Goal: Transaction & Acquisition: Purchase product/service

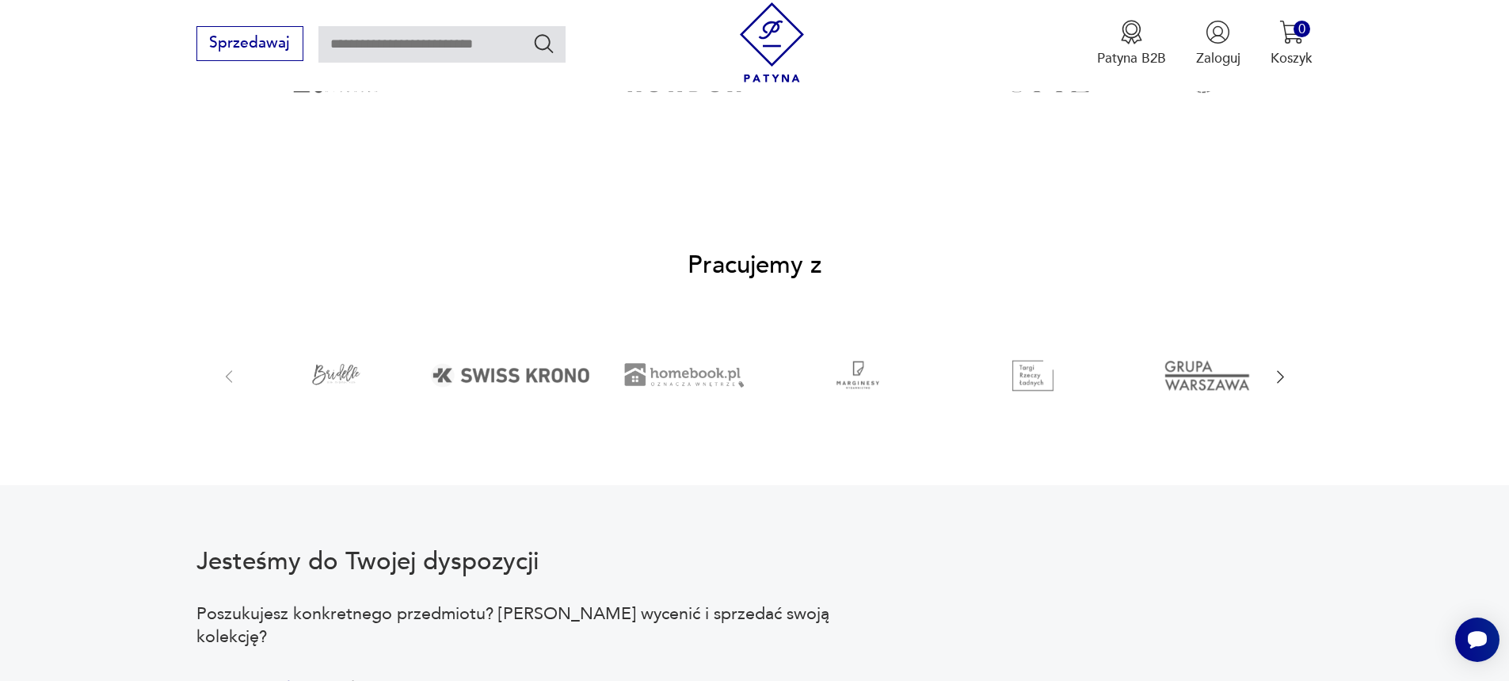
scroll to position [2704, 0]
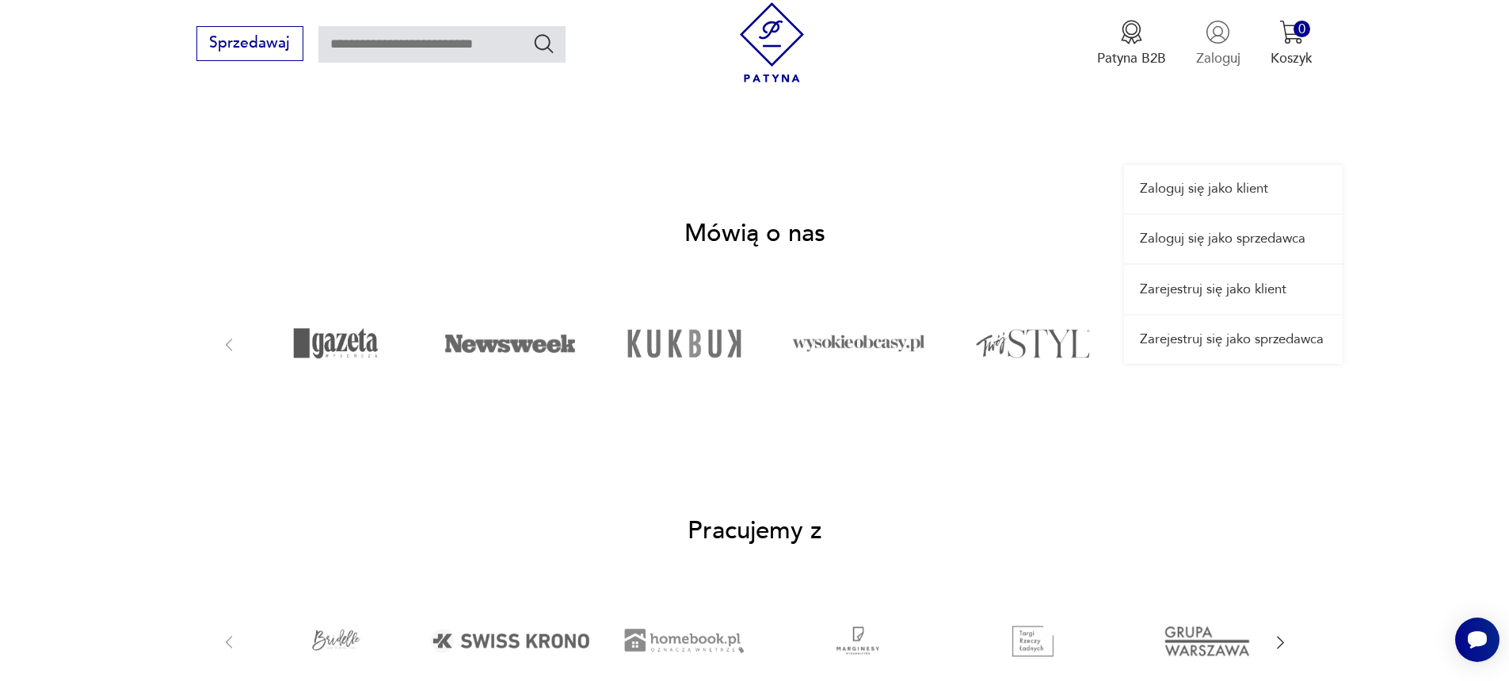
click at [1217, 59] on p "Zaloguj" at bounding box center [1218, 58] width 44 height 18
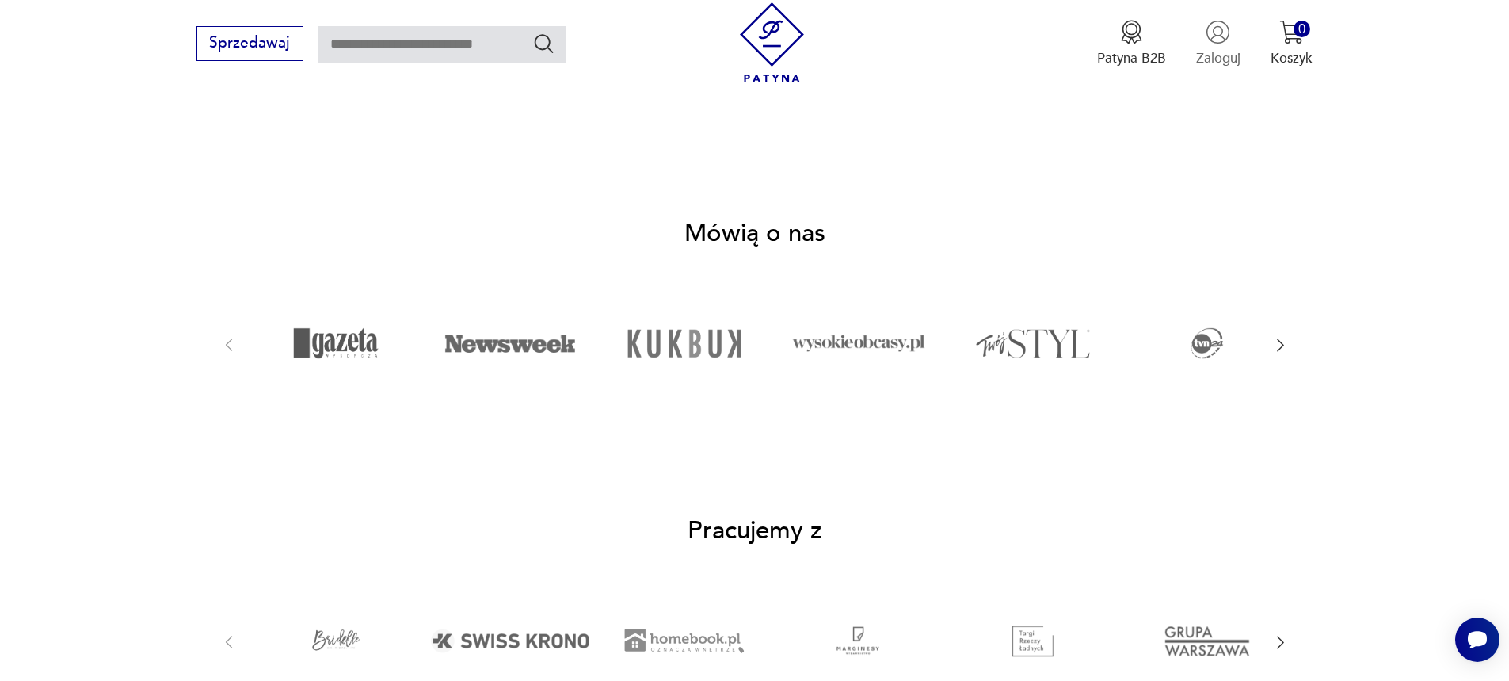
click at [1217, 56] on p "Zaloguj" at bounding box center [1218, 58] width 44 height 18
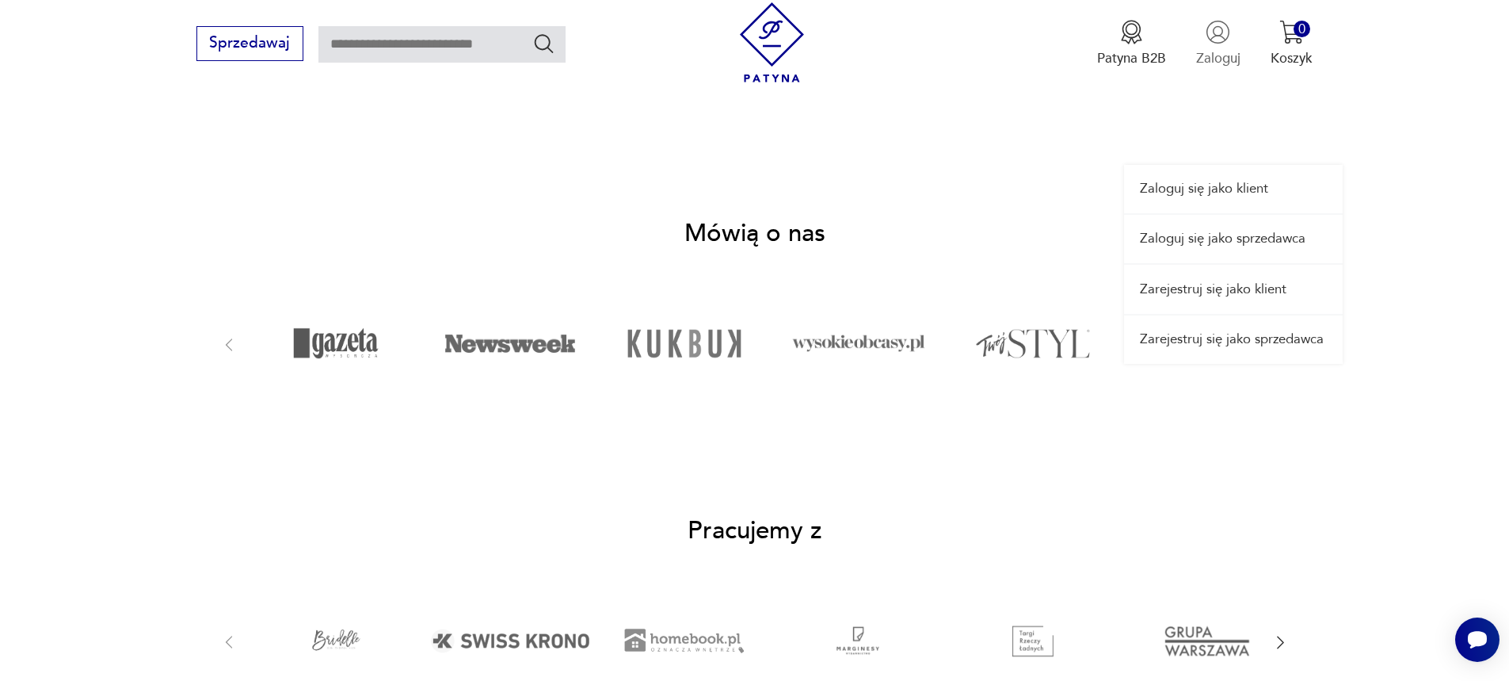
click at [1201, 61] on p "Zaloguj" at bounding box center [1218, 58] width 44 height 18
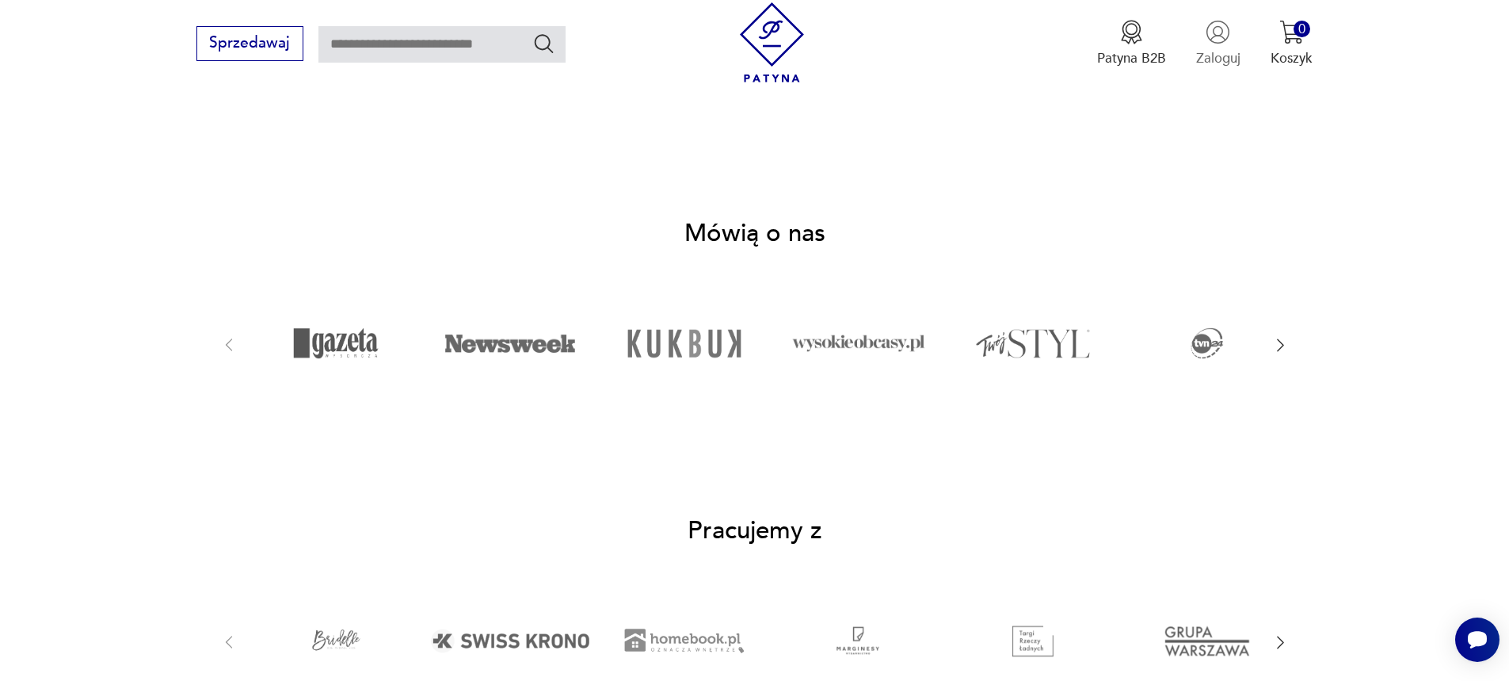
click at [1201, 61] on p "Zaloguj" at bounding box center [1218, 58] width 44 height 18
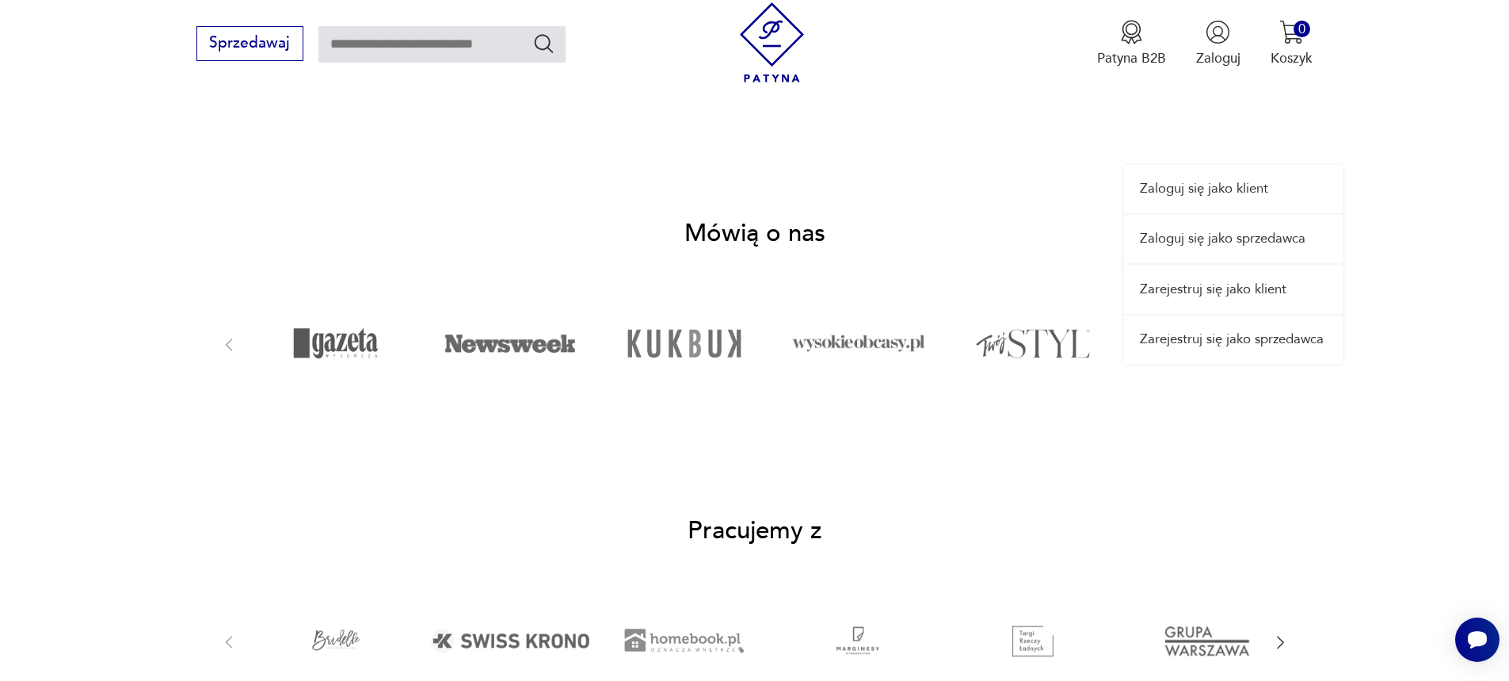
click at [1209, 193] on link "Zaloguj się jako klient" at bounding box center [1233, 189] width 219 height 48
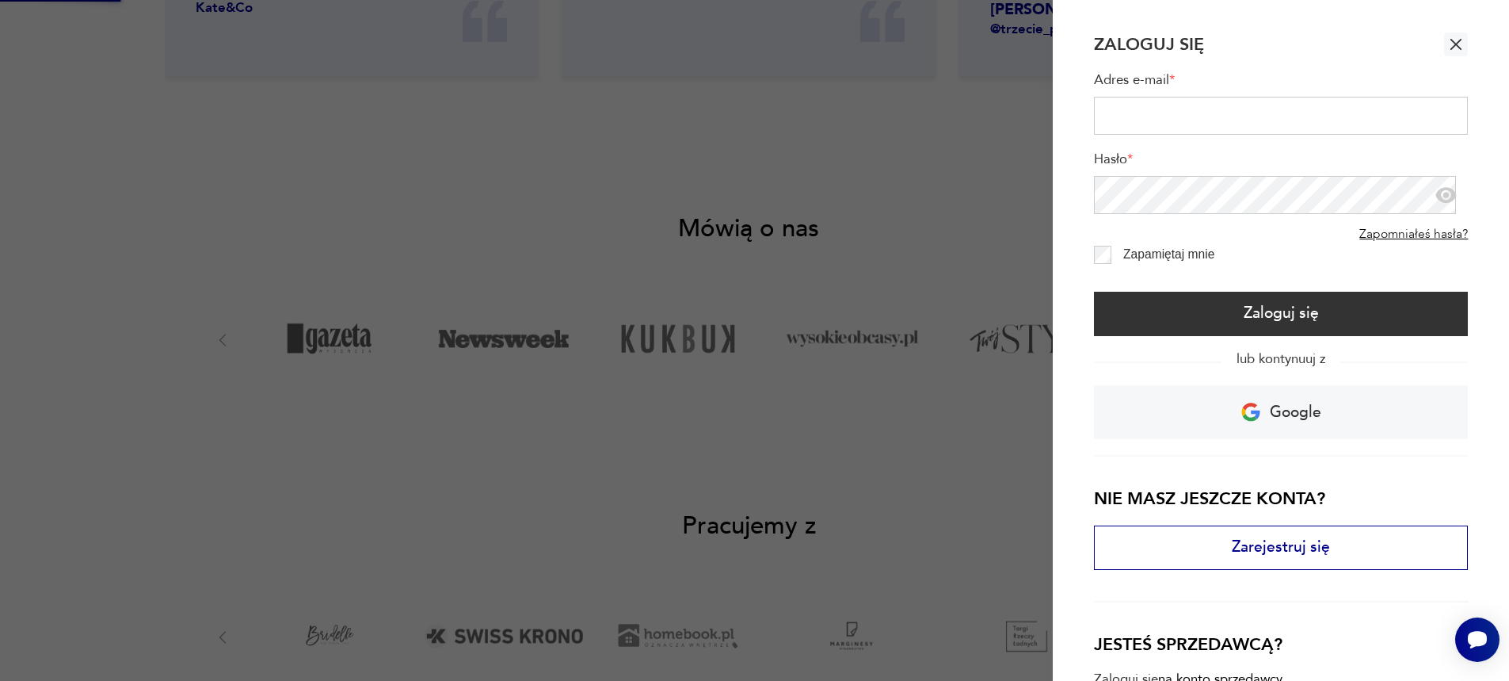
scroll to position [0, 0]
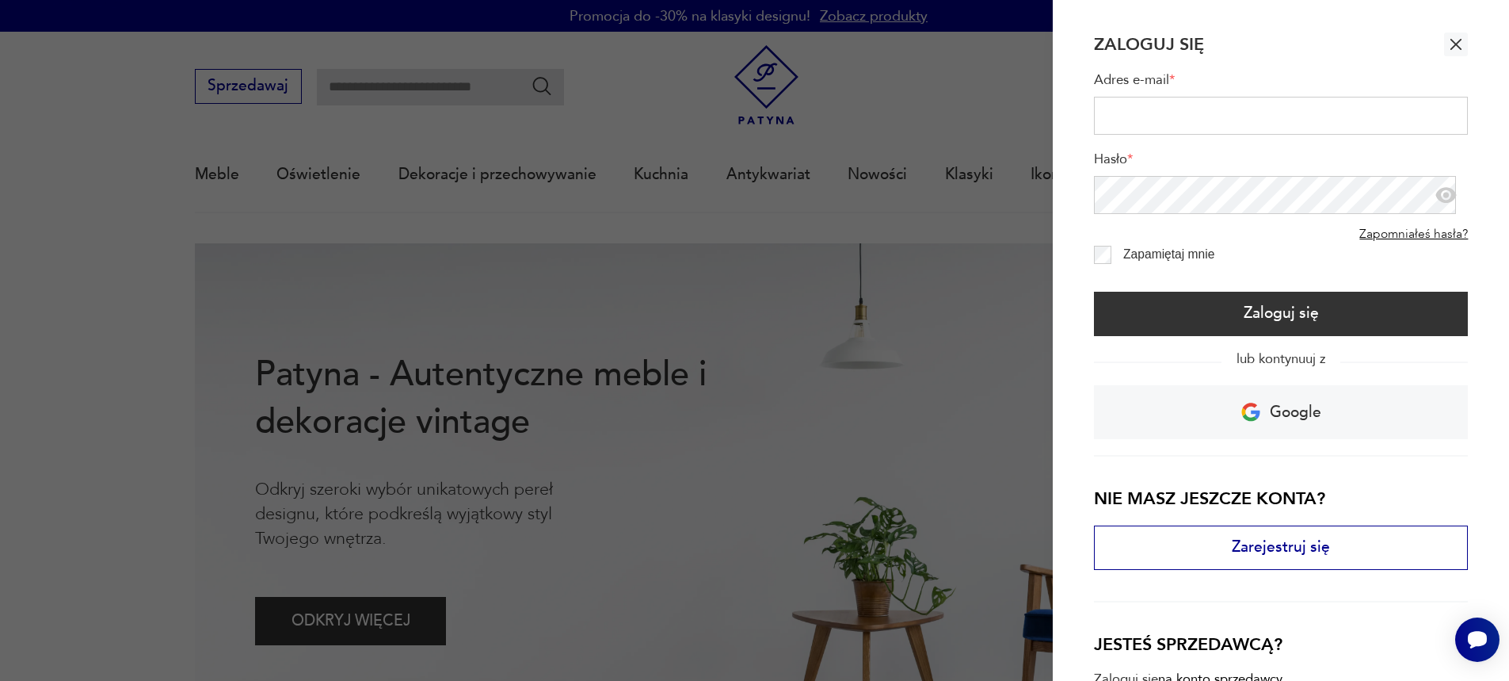
click at [1140, 116] on input "Adres e-mail *" at bounding box center [1281, 116] width 375 height 38
type input "**********"
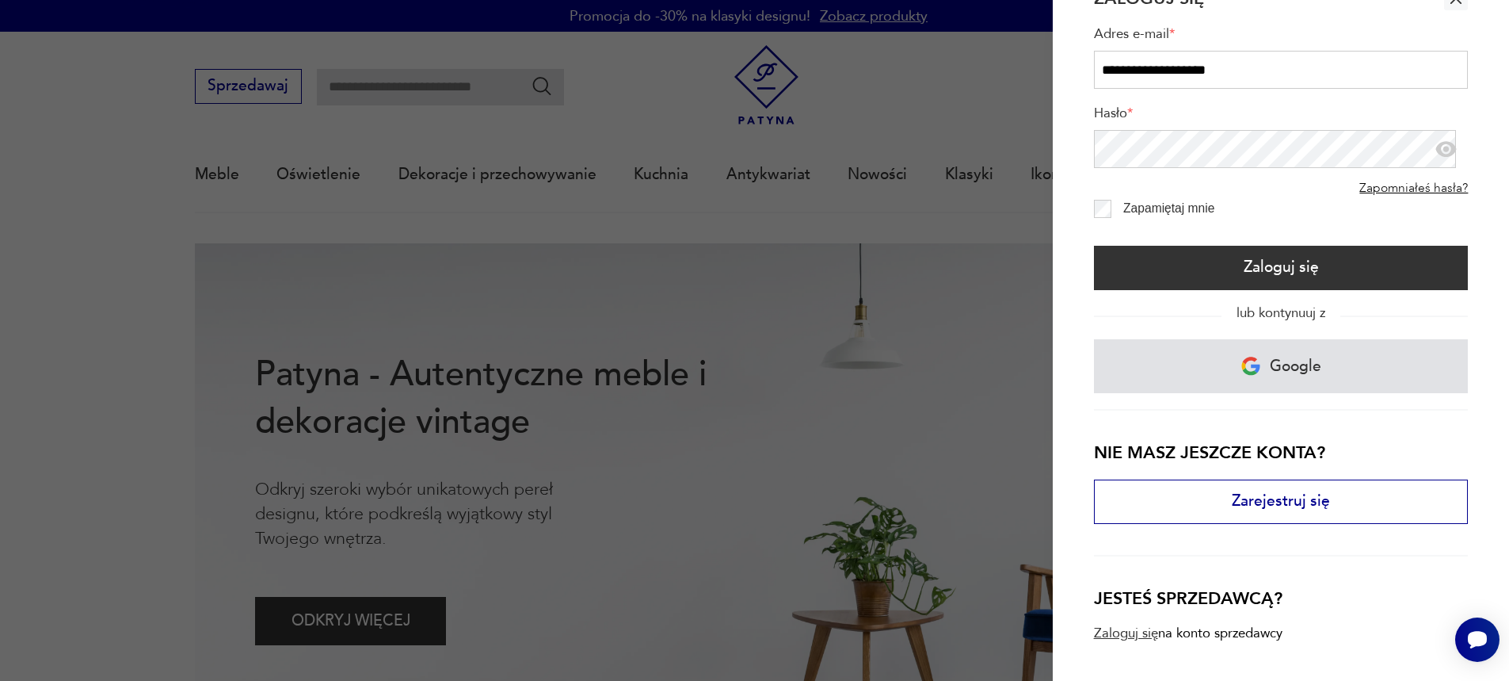
scroll to position [68, 0]
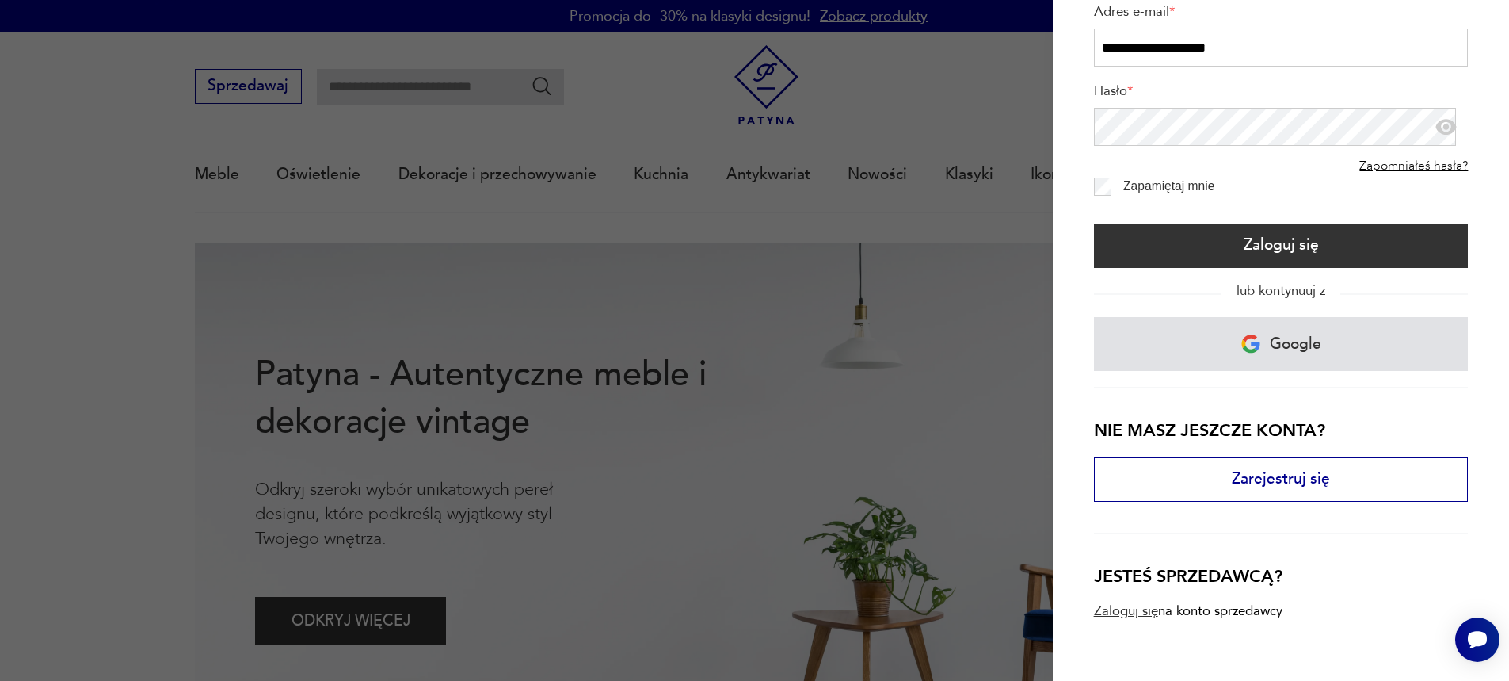
click at [1237, 339] on link "Google" at bounding box center [1281, 344] width 375 height 54
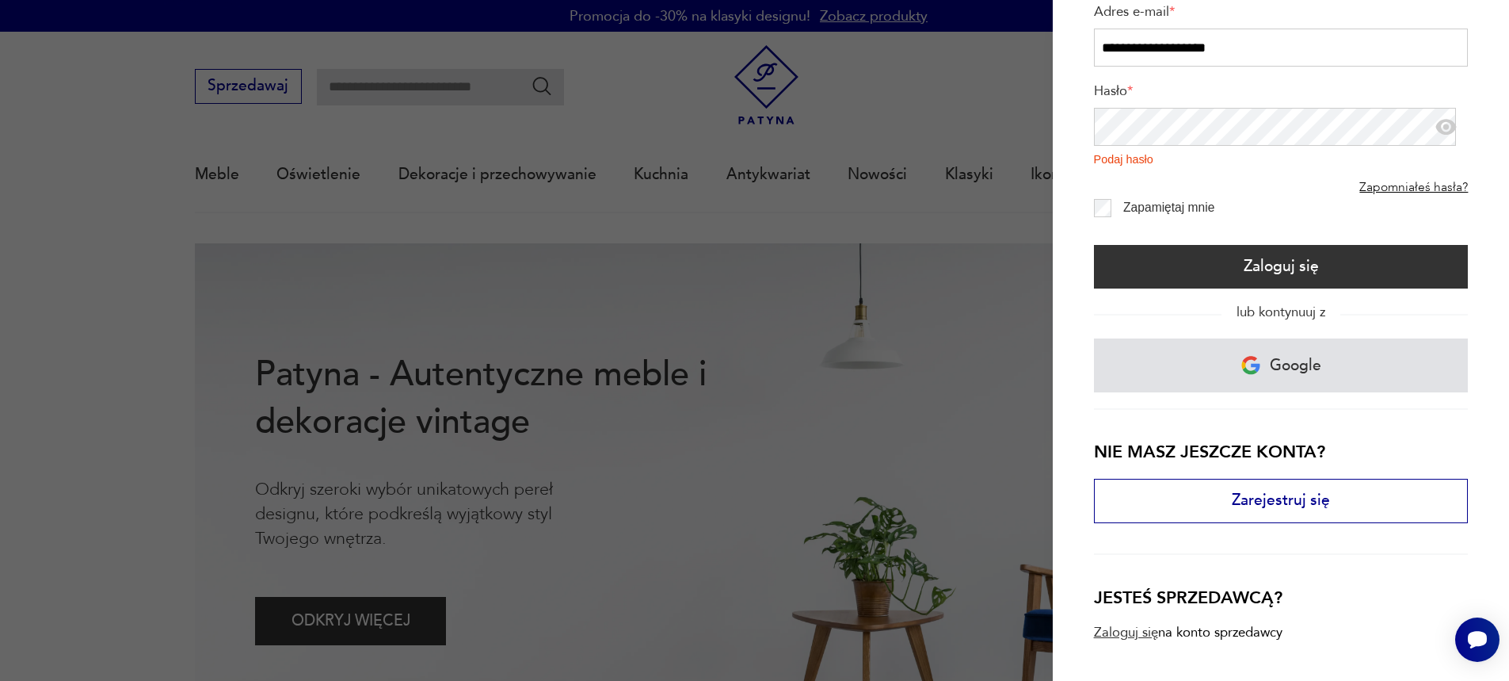
click at [1248, 361] on img at bounding box center [1251, 365] width 19 height 19
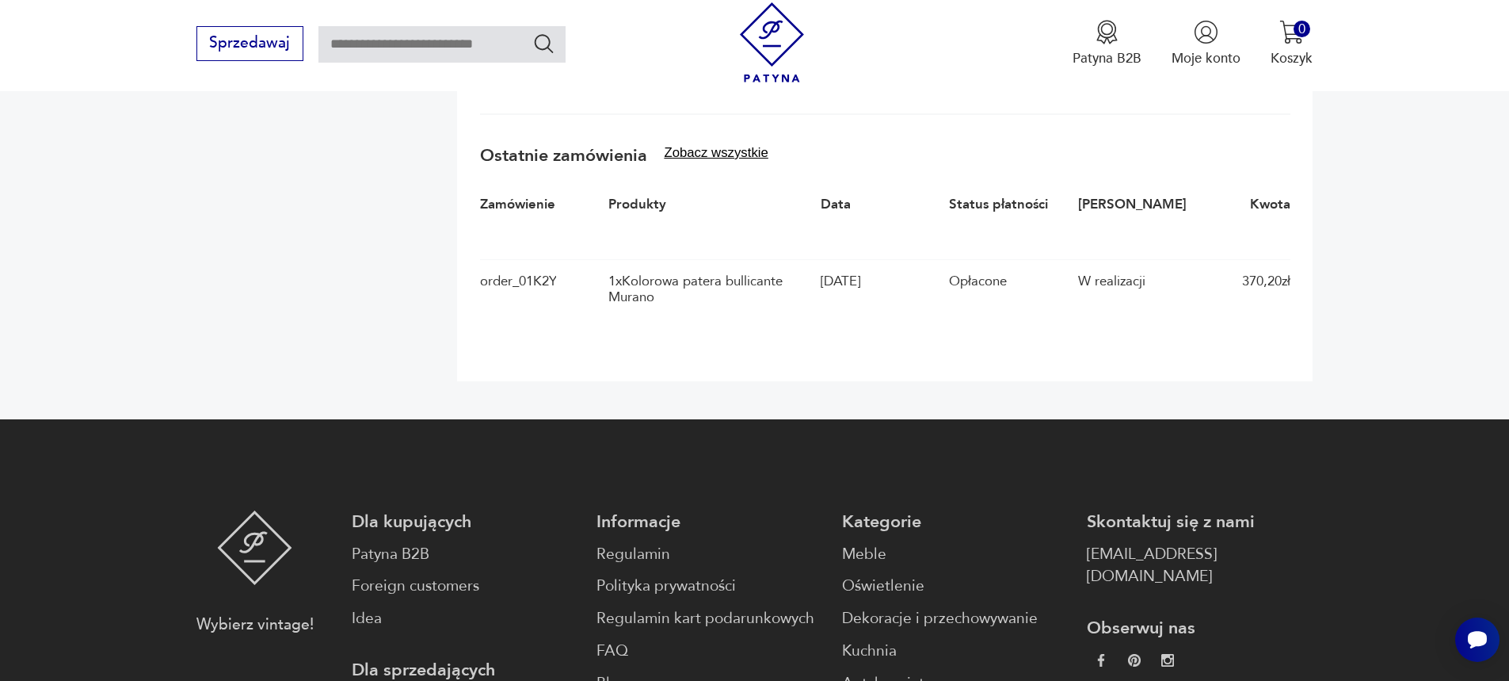
scroll to position [634, 0]
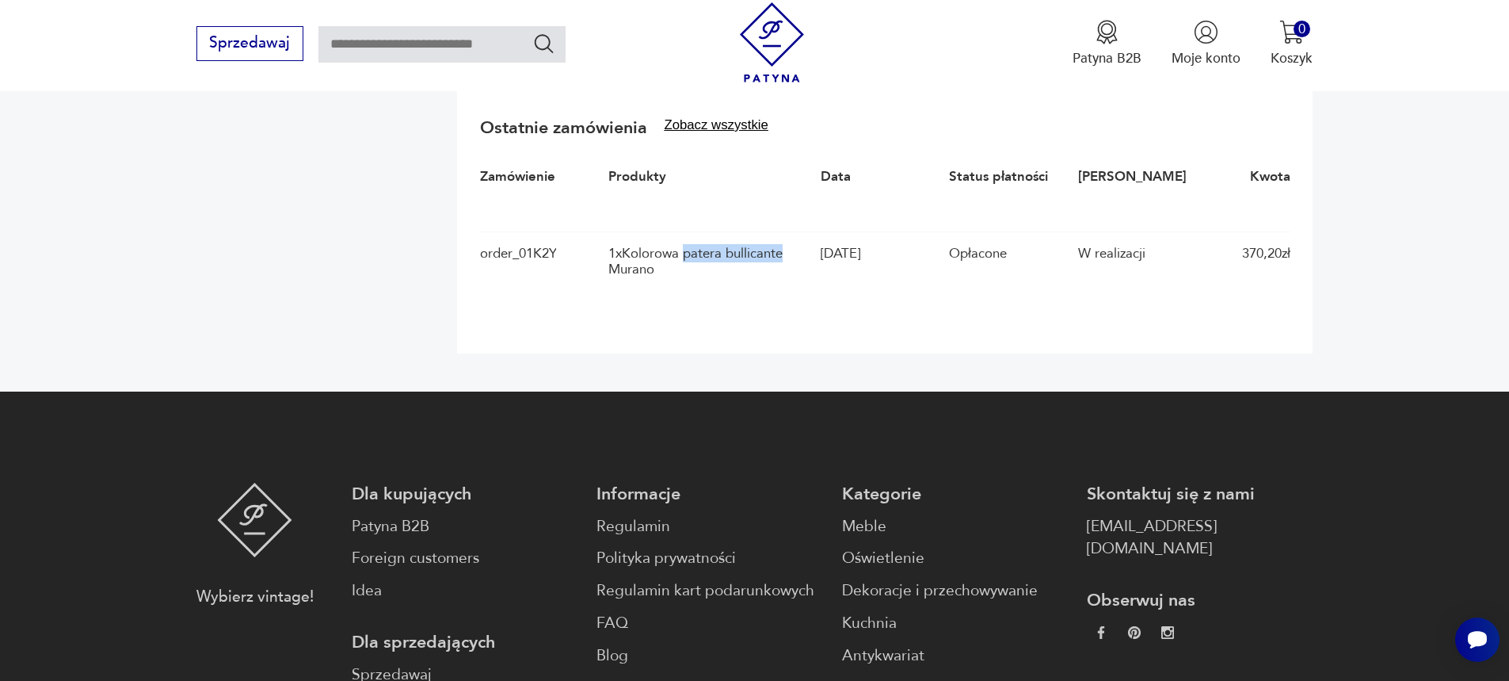
drag, startPoint x: 791, startPoint y: 254, endPoint x: 690, endPoint y: 246, distance: 101.7
click at [690, 246] on div "1 x Kolorowa patera bullicante Murano" at bounding box center [709, 262] width 203 height 32
copy div "patera bullicante"
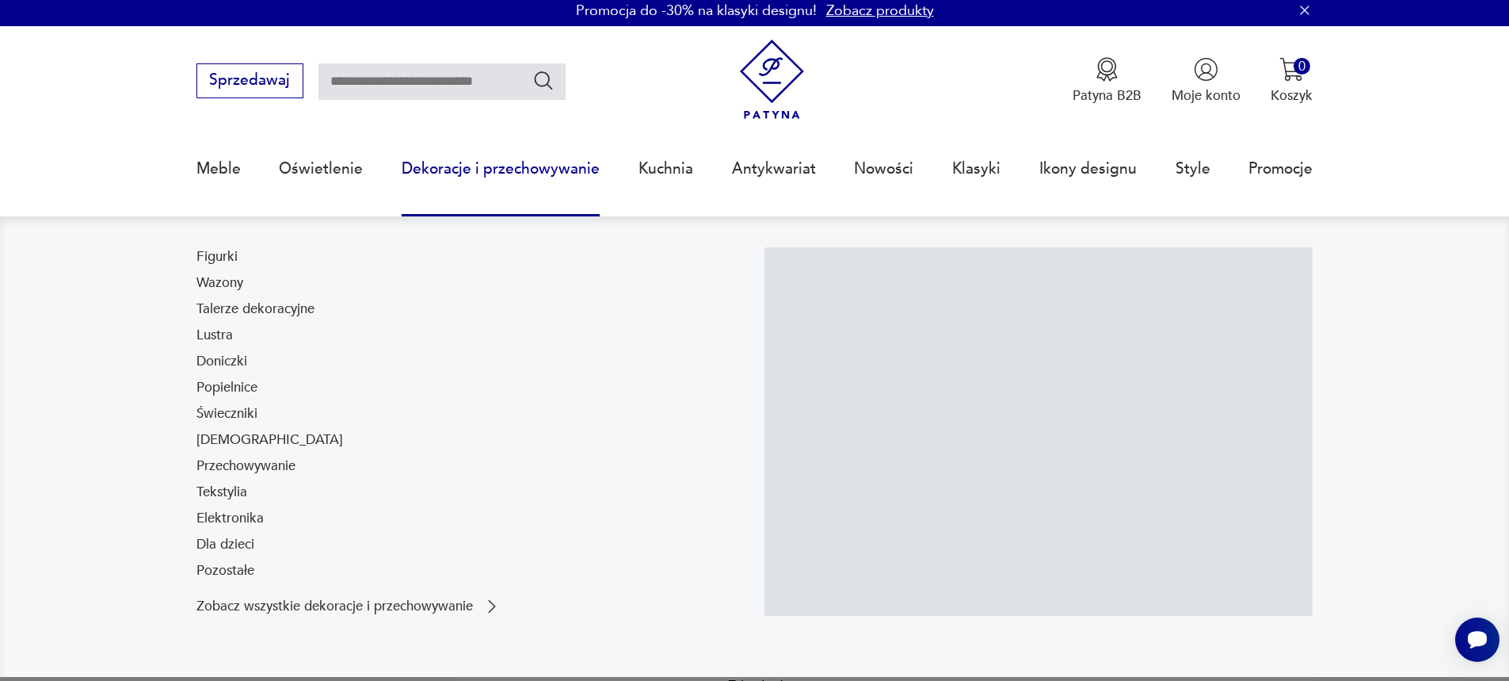
scroll to position [0, 0]
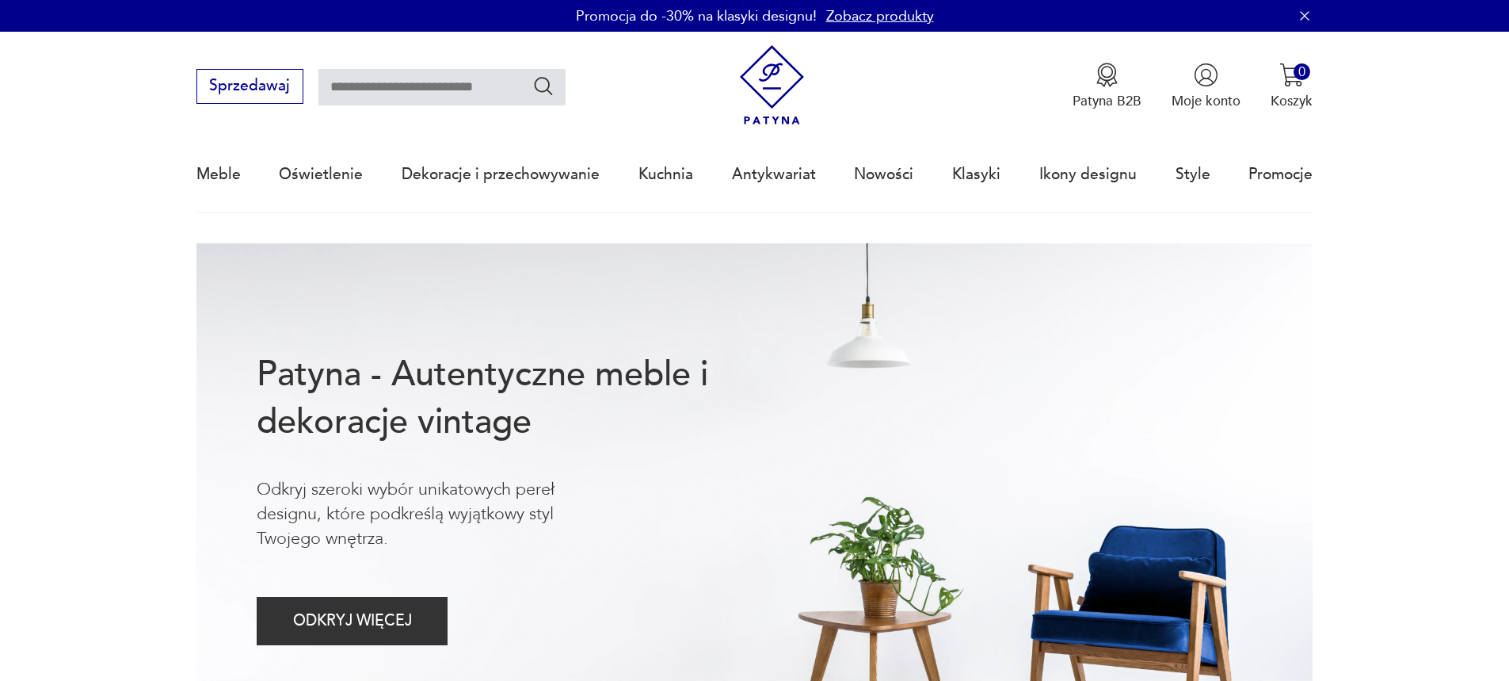
click at [423, 91] on input "text" at bounding box center [441, 87] width 247 height 36
drag, startPoint x: 412, startPoint y: 76, endPoint x: 295, endPoint y: 85, distance: 117.6
click at [295, 85] on div "Sprzedawaj ******" at bounding box center [380, 86] width 369 height 35
paste input "**********"
type input "**********"
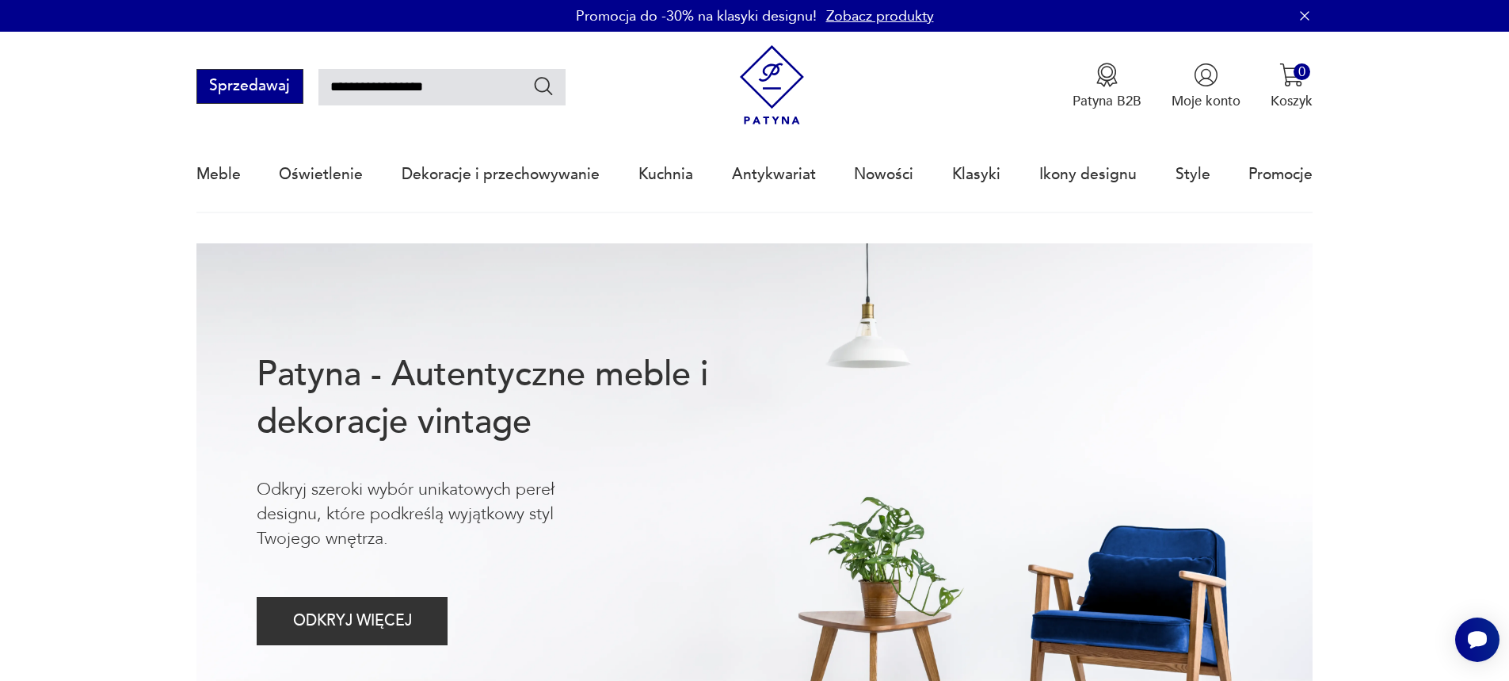
type input "**********"
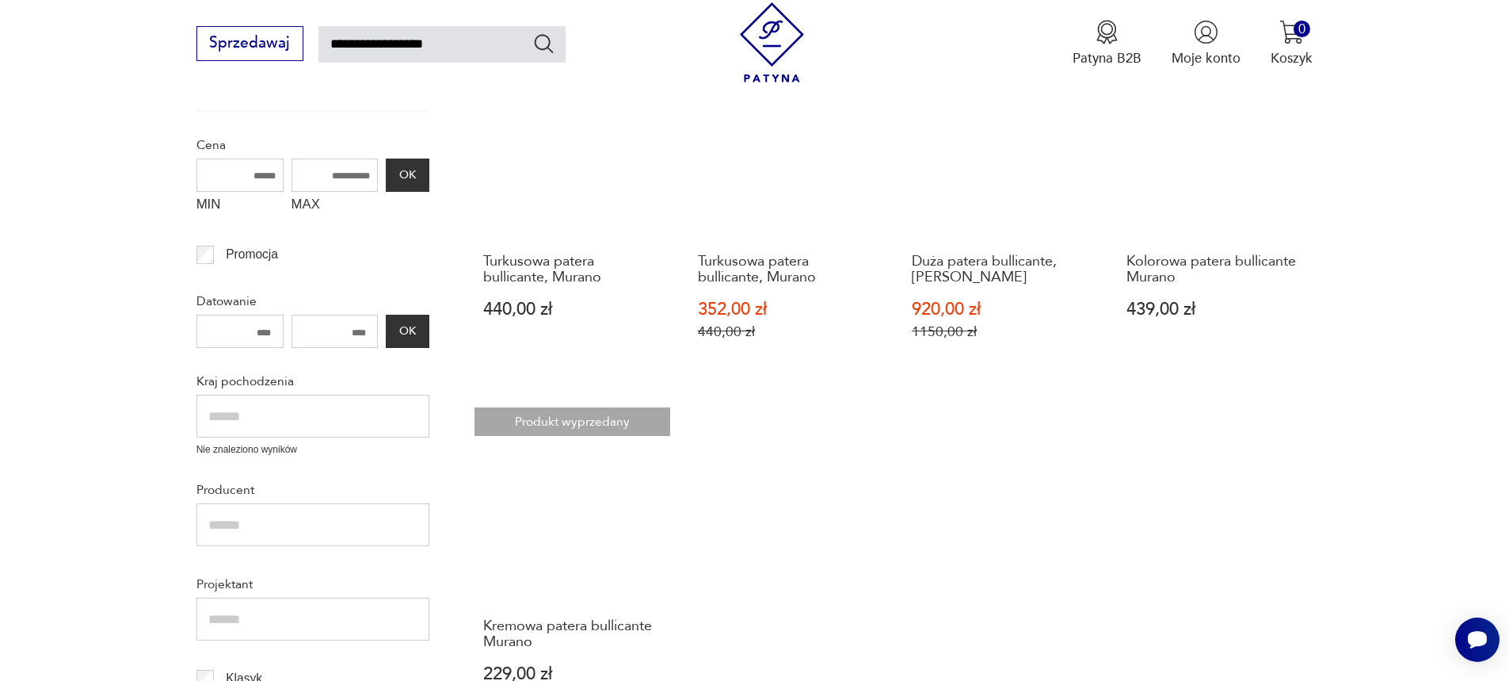
scroll to position [260, 0]
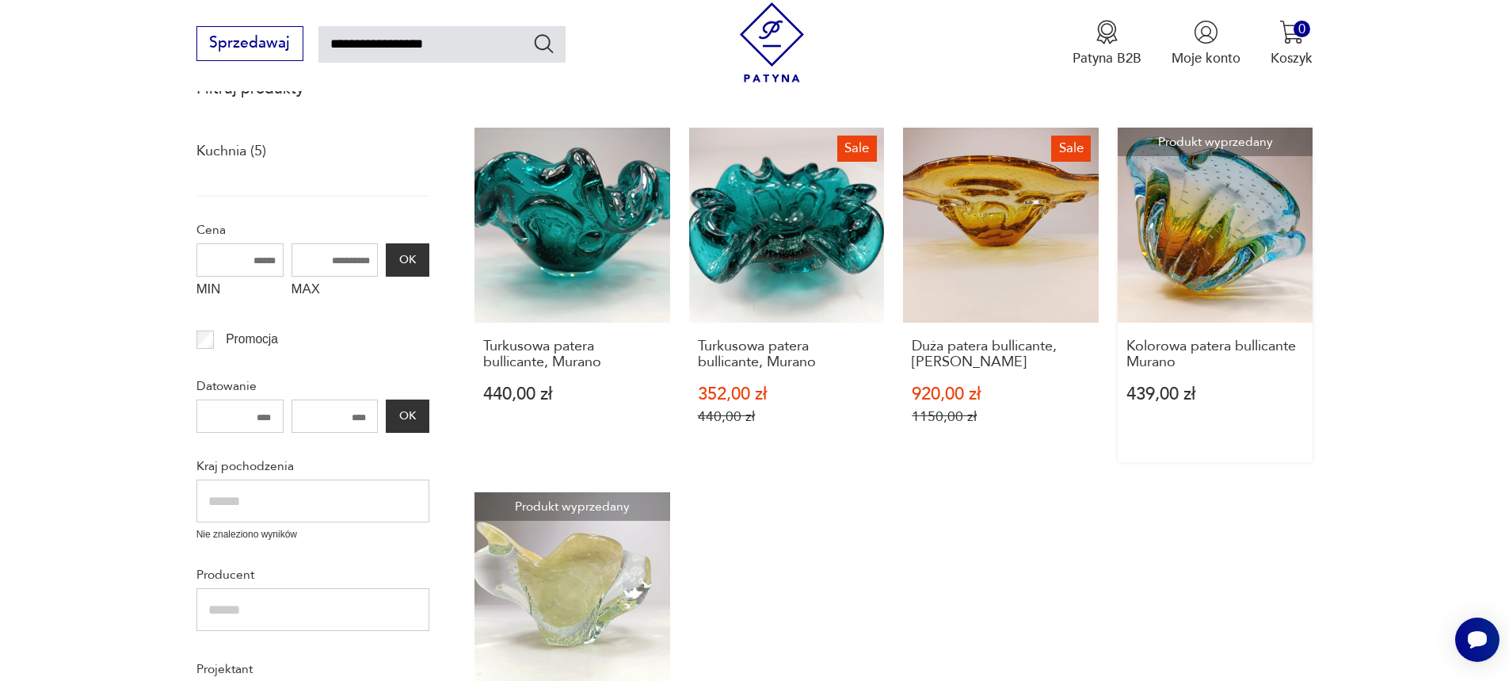
click at [1268, 246] on link "Produkt wyprzedany Kolorowa patera bullicante Murano 439,00 zł" at bounding box center [1216, 295] width 196 height 334
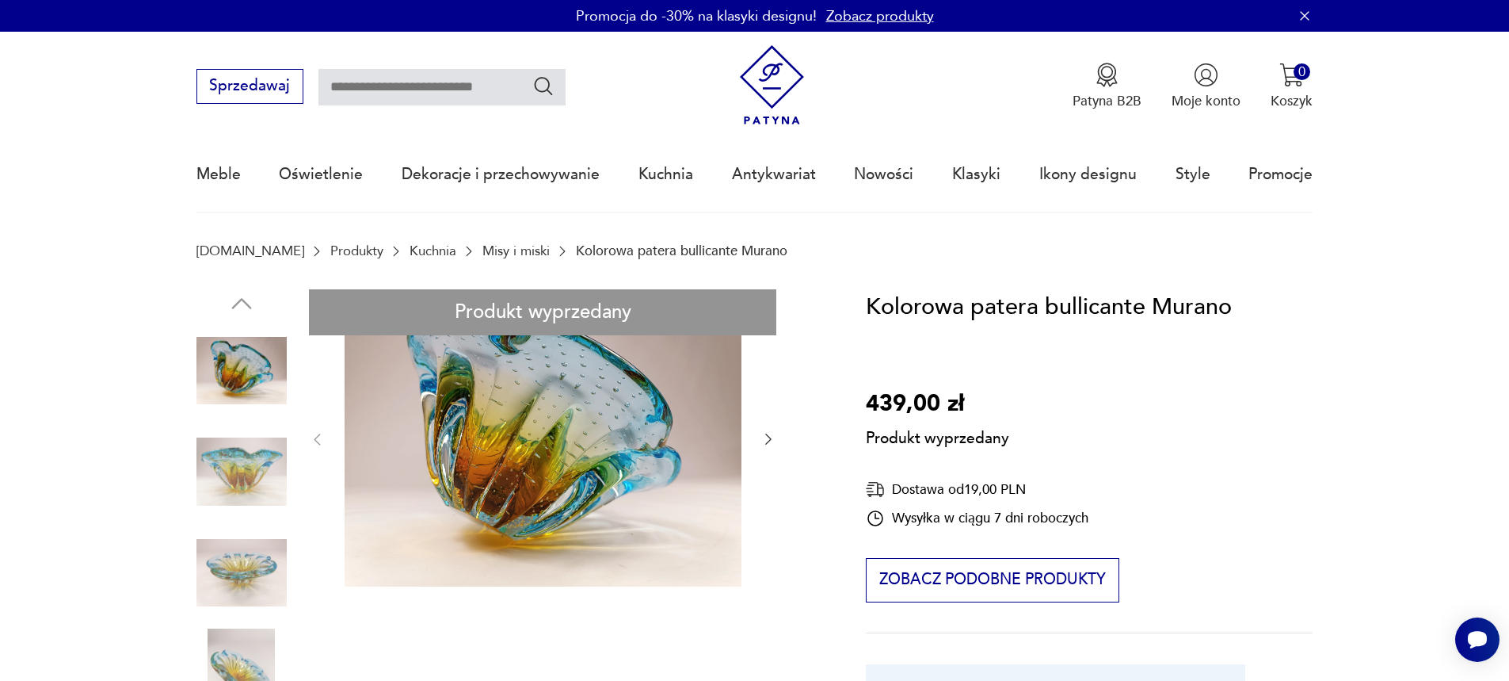
click at [381, 90] on input "text" at bounding box center [441, 87] width 247 height 36
paste input "**********"
drag, startPoint x: 368, startPoint y: 88, endPoint x: 309, endPoint y: 88, distance: 58.6
click at [309, 88] on div "**********" at bounding box center [380, 86] width 369 height 35
type input "**********"
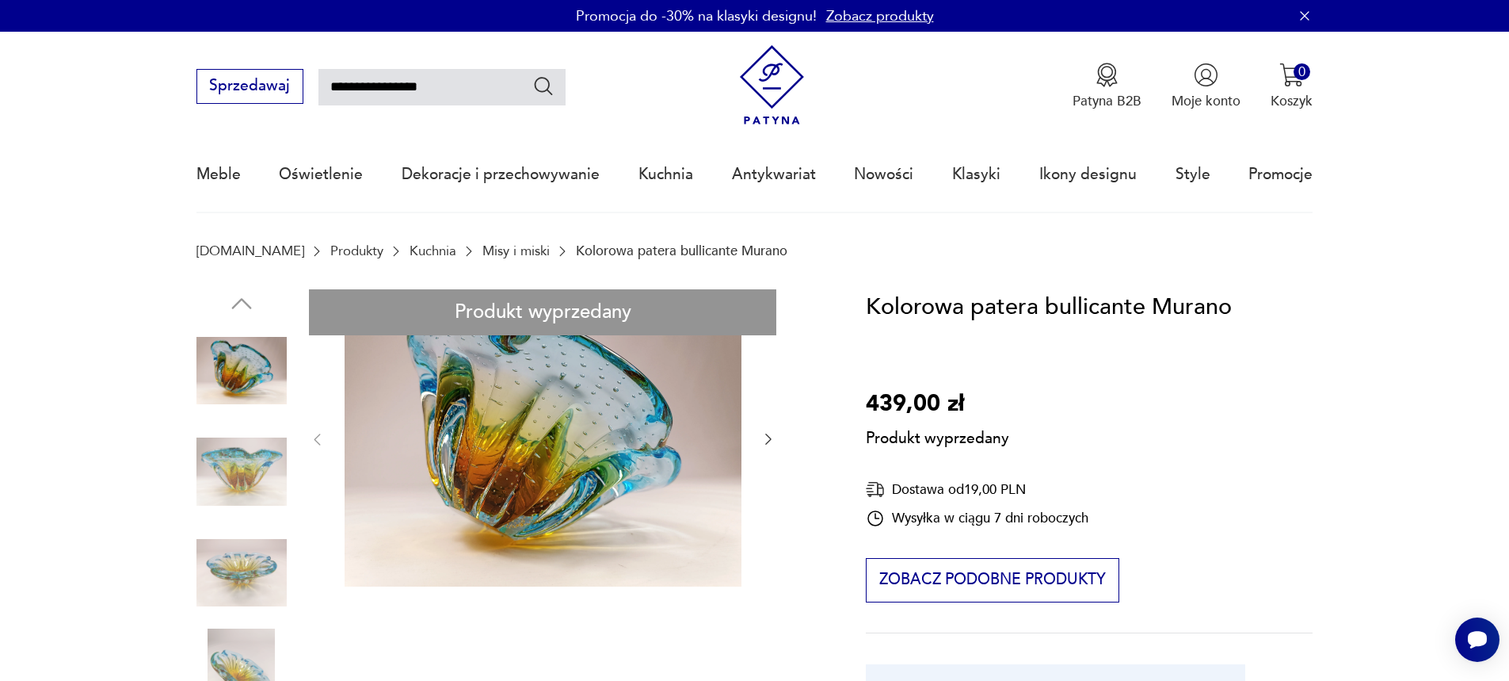
type input "**********"
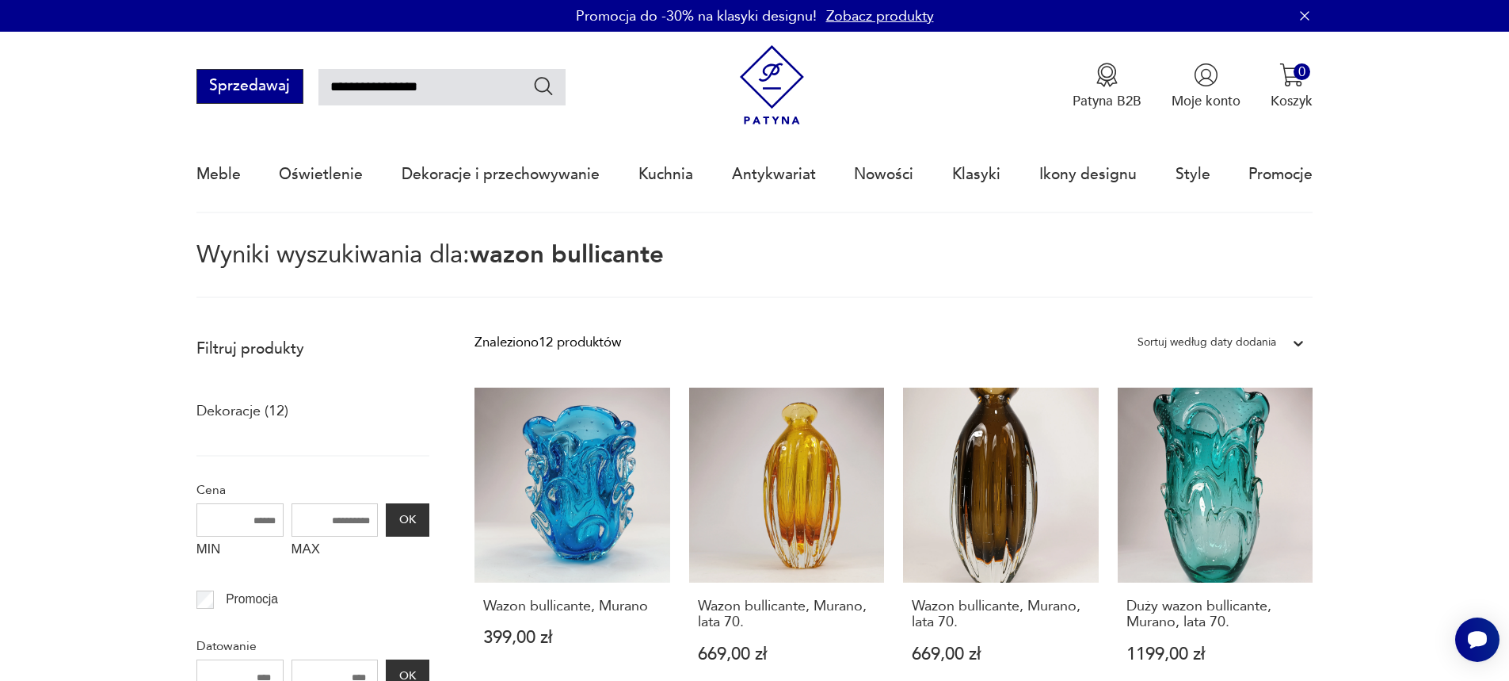
drag, startPoint x: 446, startPoint y: 89, endPoint x: 287, endPoint y: 91, distance: 159.3
click at [287, 91] on div "**********" at bounding box center [380, 86] width 369 height 35
type input "******"
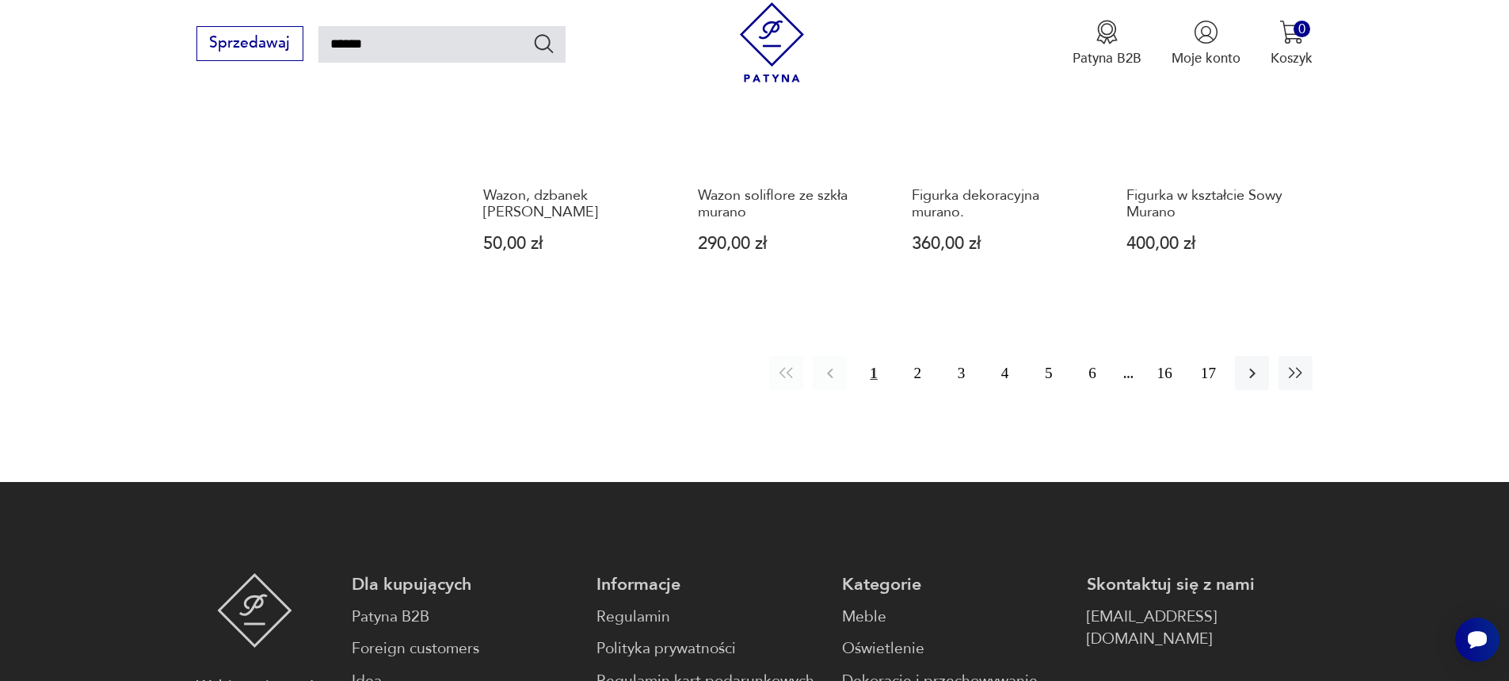
scroll to position [1438, 0]
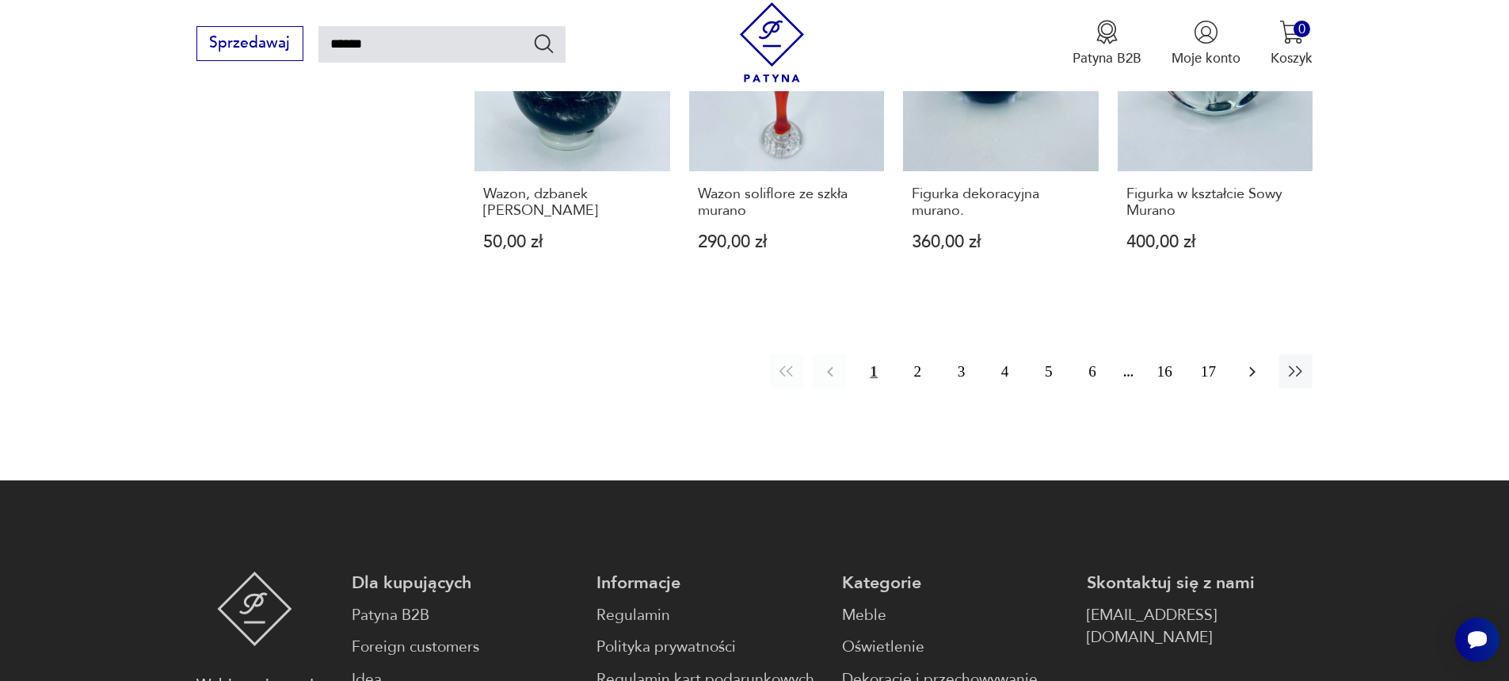
click at [1248, 370] on icon "button" at bounding box center [1252, 371] width 19 height 19
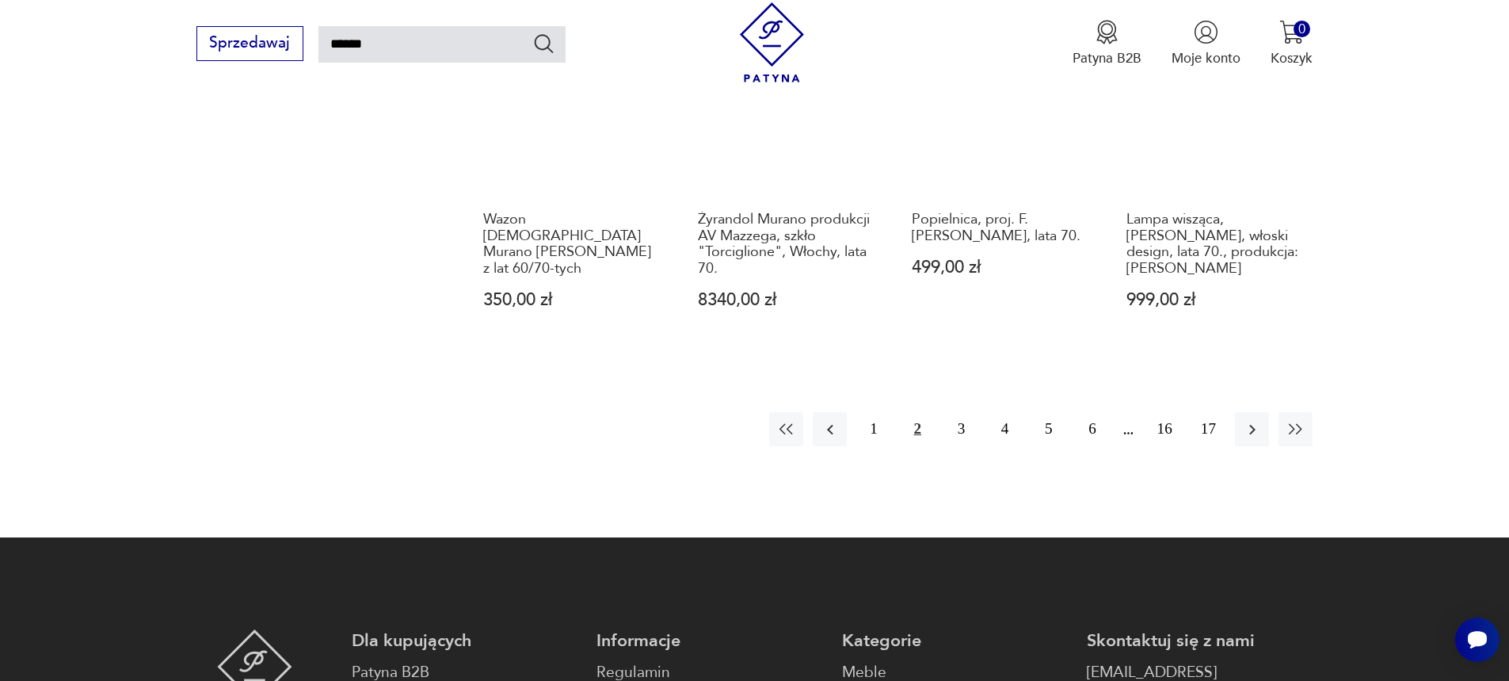
scroll to position [1596, 0]
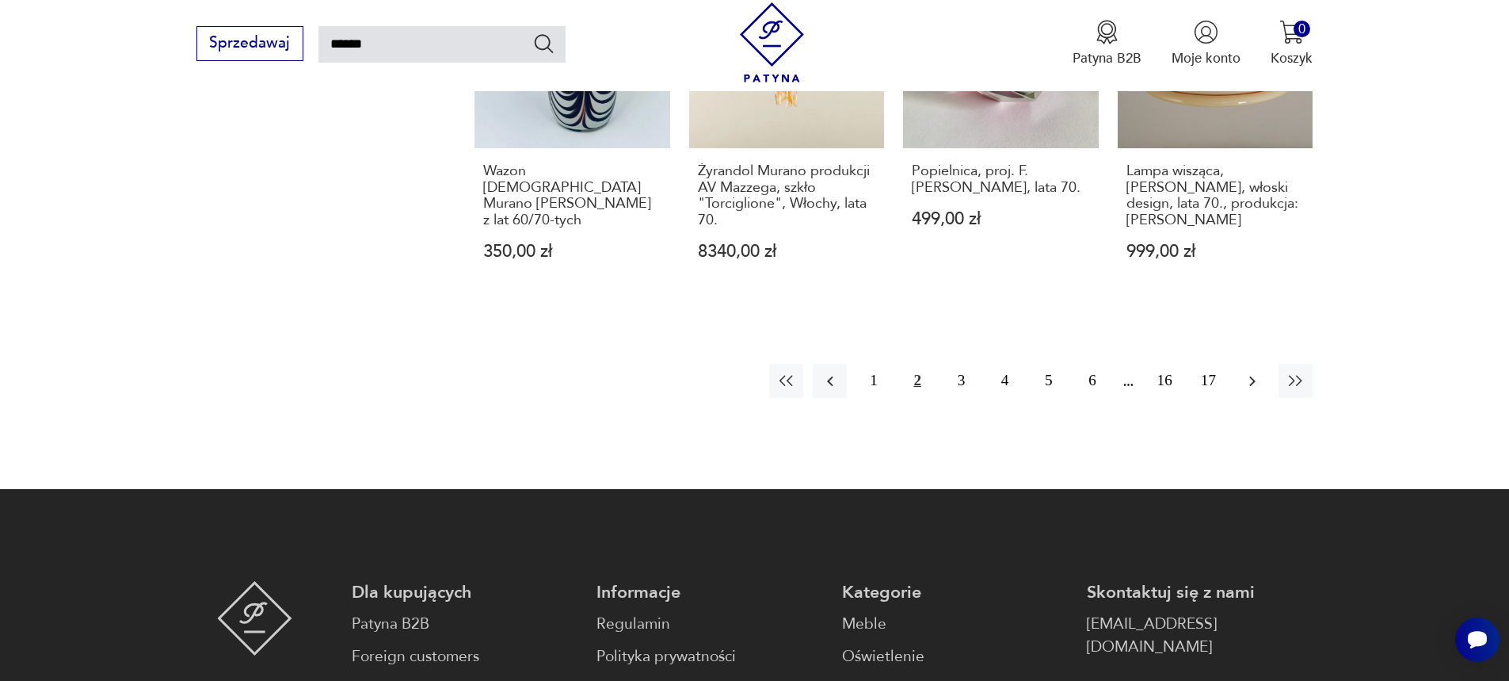
click at [1253, 376] on icon "button" at bounding box center [1252, 381] width 6 height 10
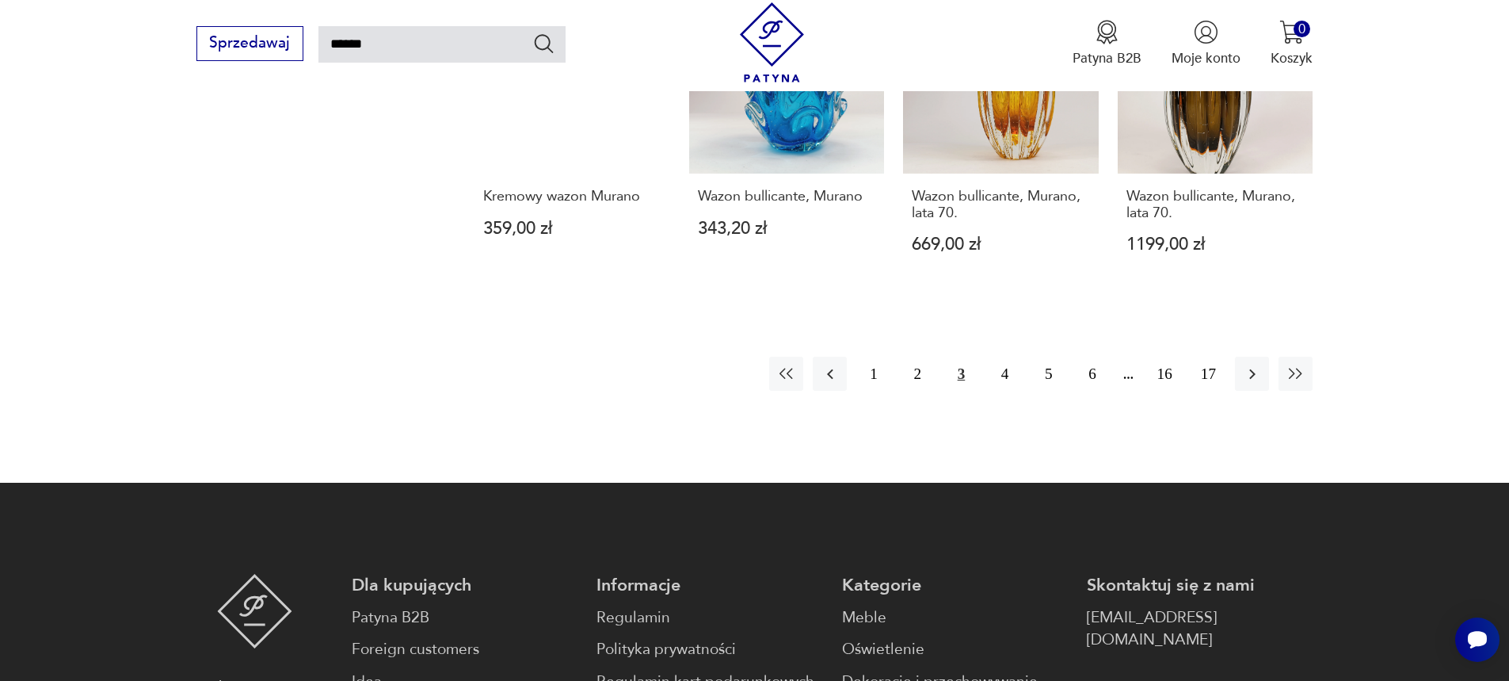
scroll to position [1517, 0]
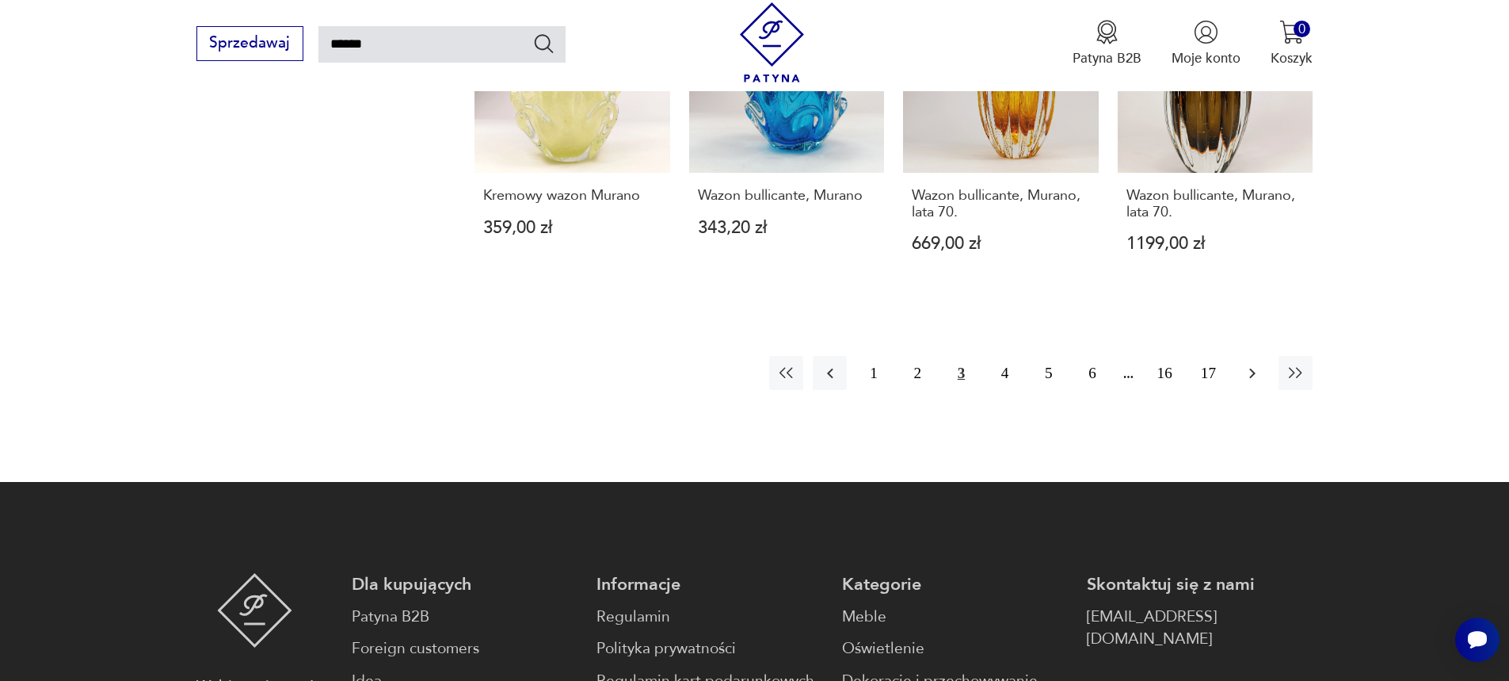
click at [1256, 364] on icon "button" at bounding box center [1252, 373] width 19 height 19
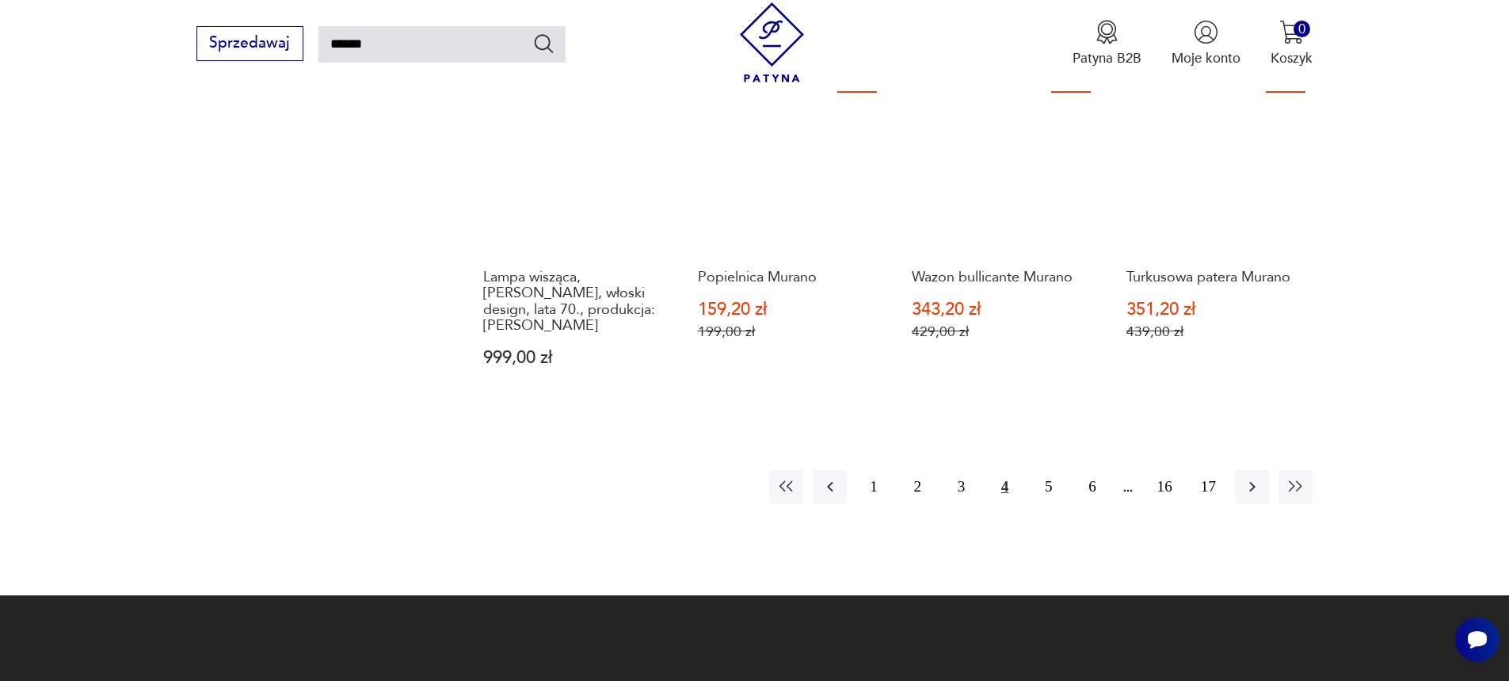
scroll to position [1438, 0]
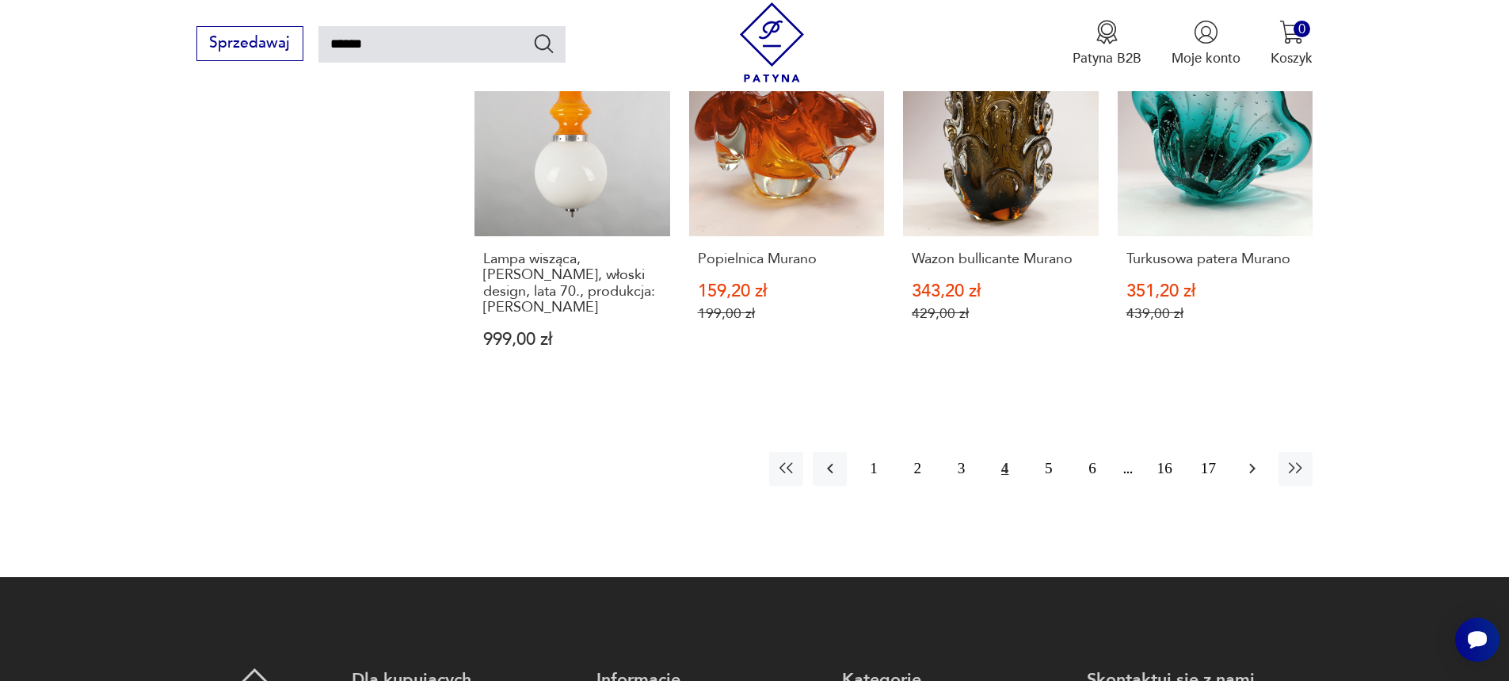
click at [1258, 459] on icon "button" at bounding box center [1252, 468] width 19 height 19
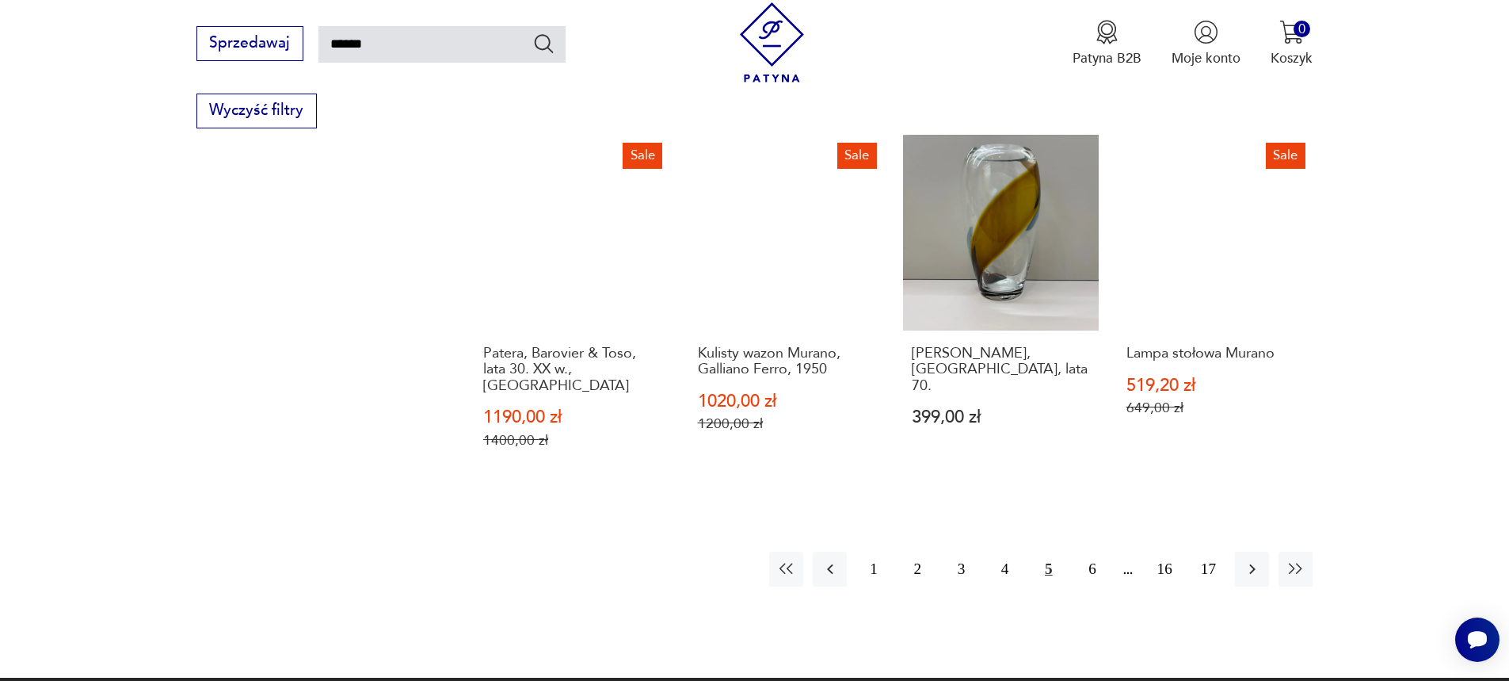
scroll to position [1438, 0]
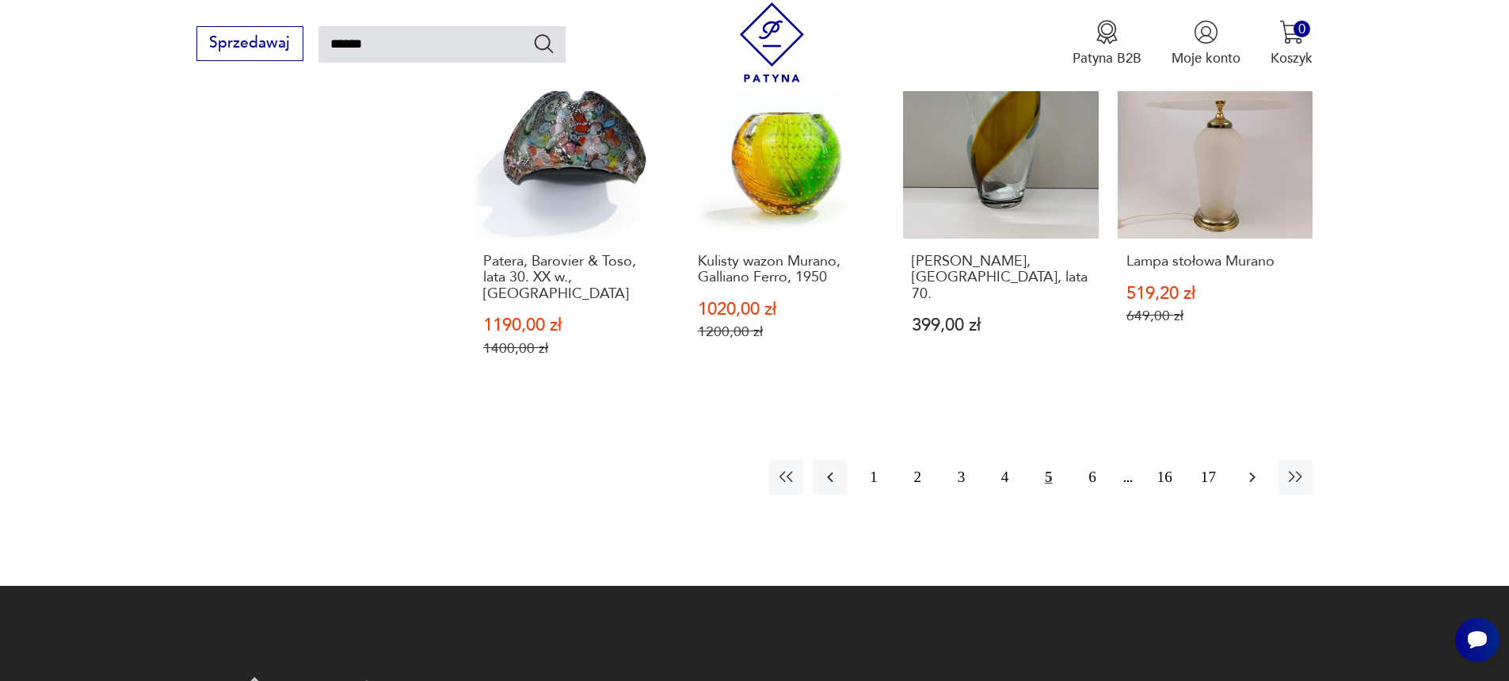
click at [1257, 475] on icon "button" at bounding box center [1252, 476] width 19 height 19
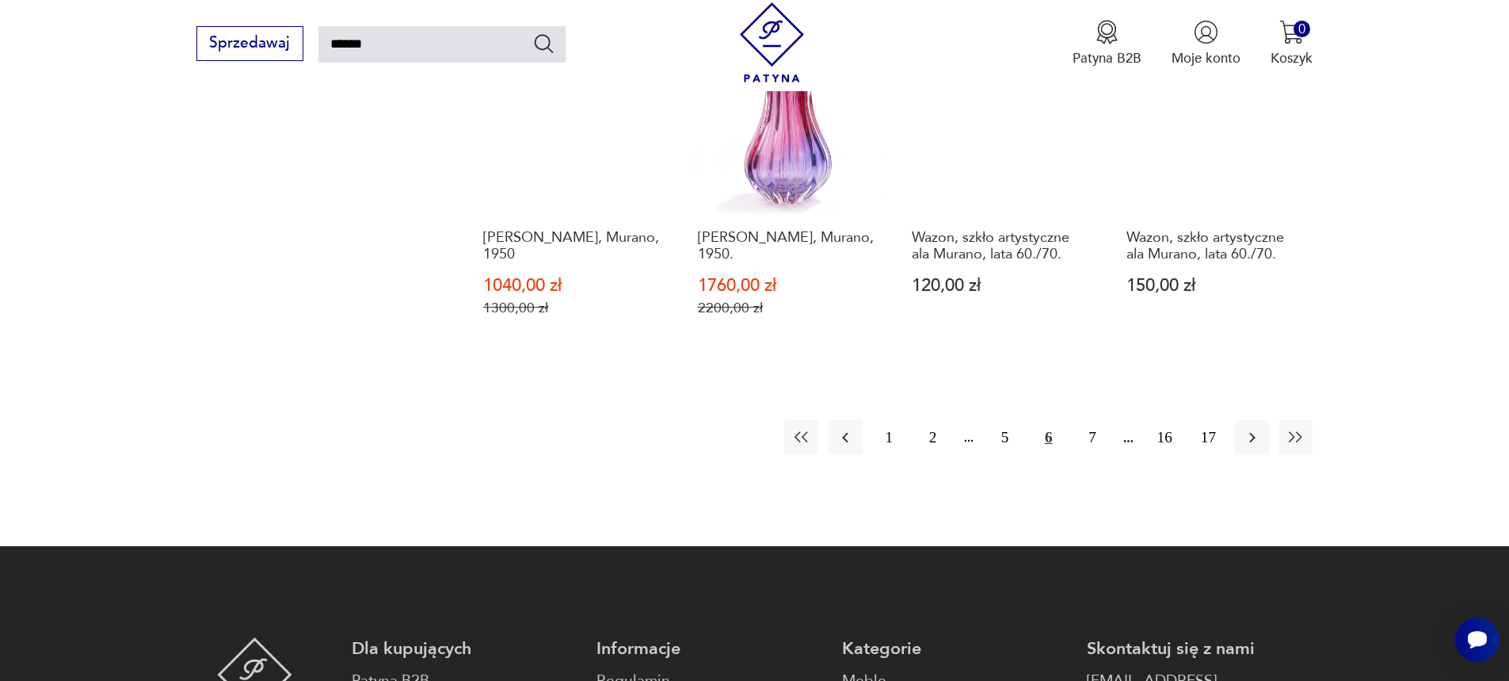
scroll to position [1517, 0]
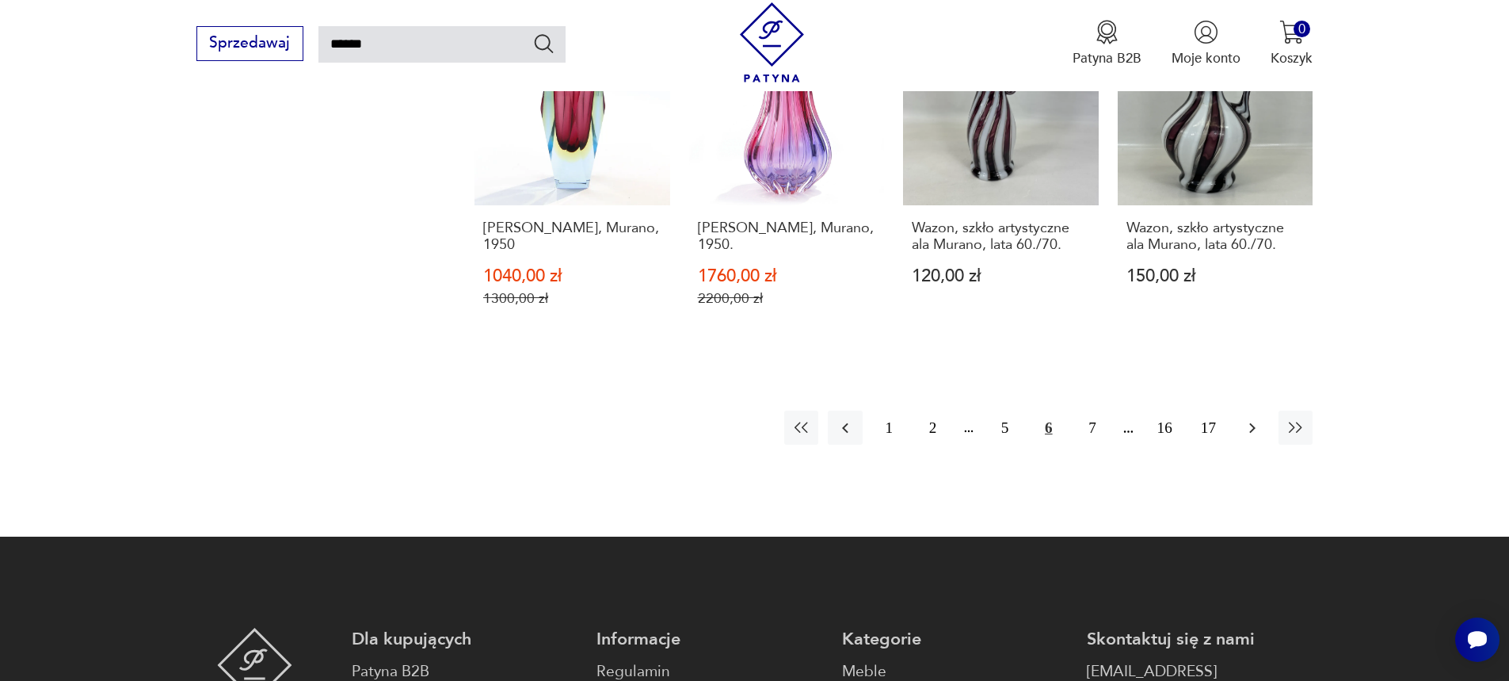
click at [1255, 418] on icon "button" at bounding box center [1252, 427] width 19 height 19
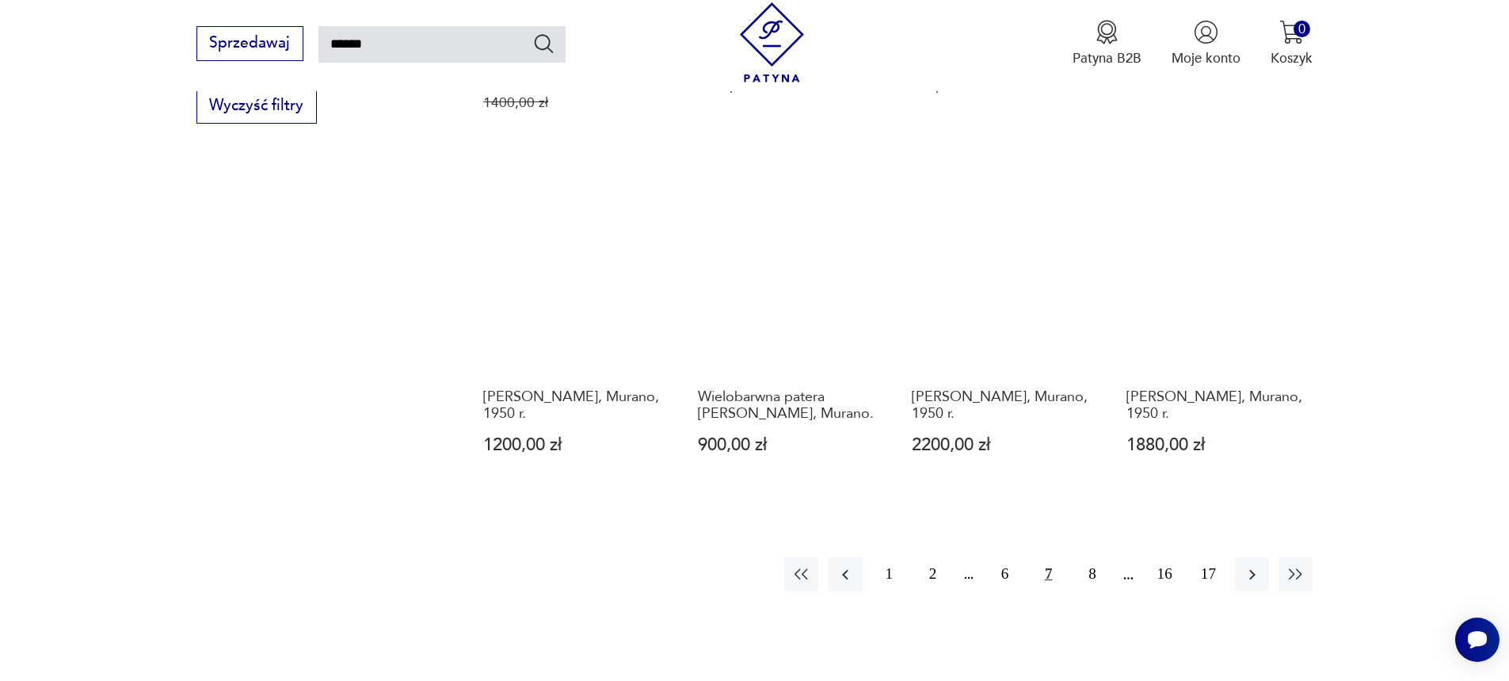
scroll to position [1359, 0]
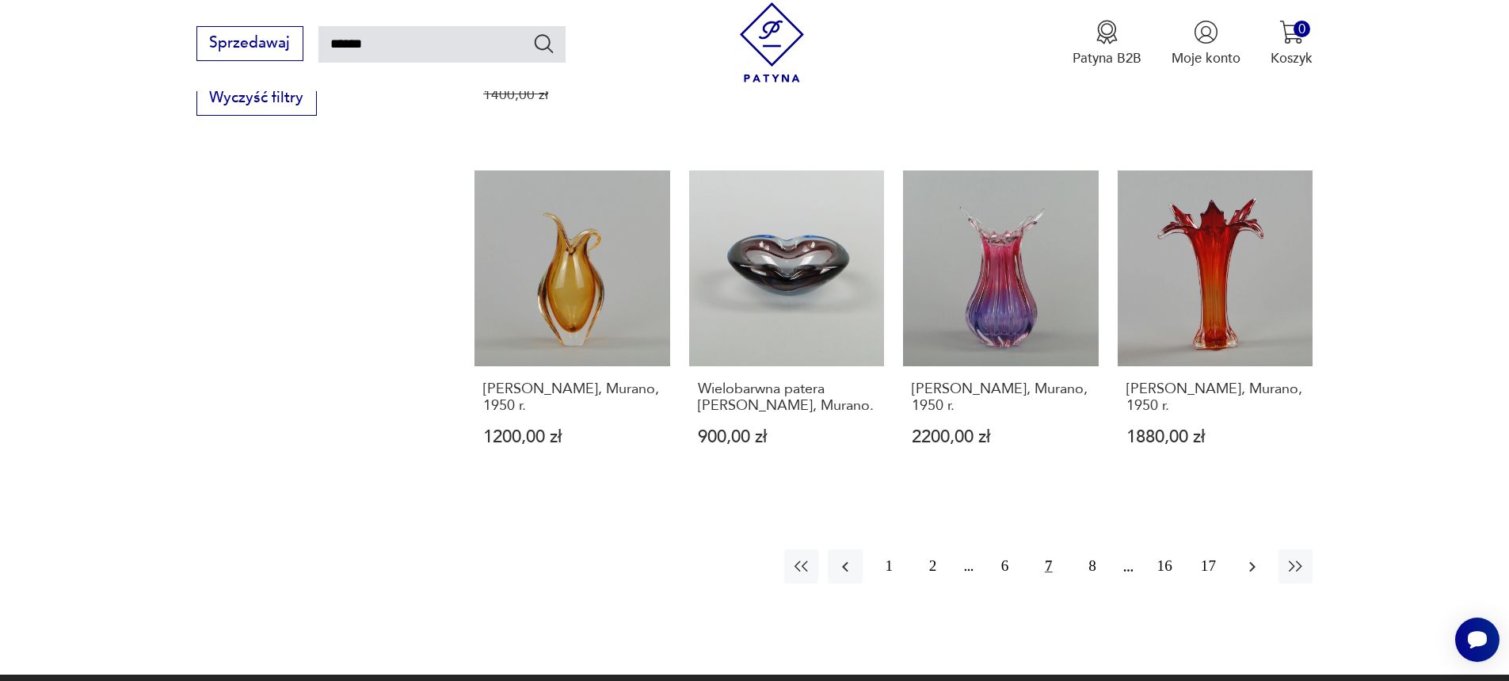
click at [1250, 557] on icon "button" at bounding box center [1252, 566] width 19 height 19
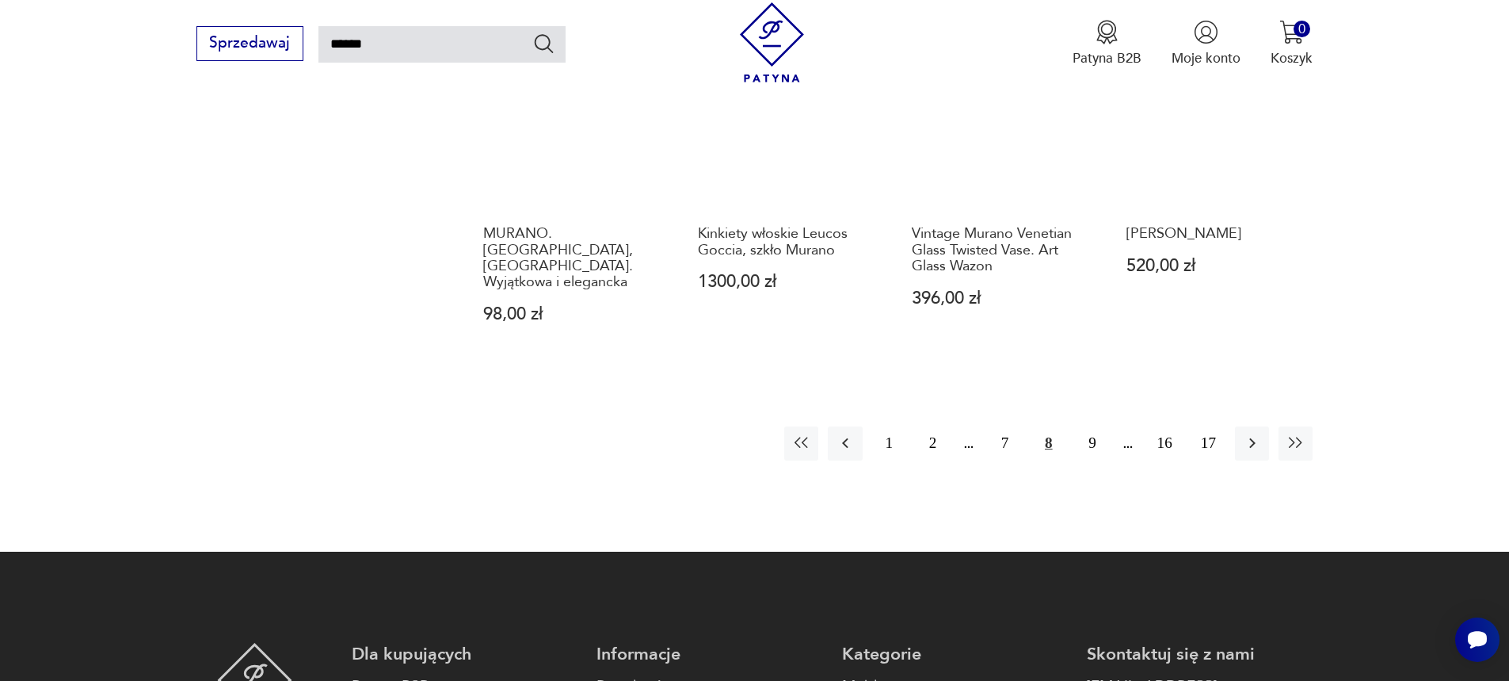
scroll to position [1438, 0]
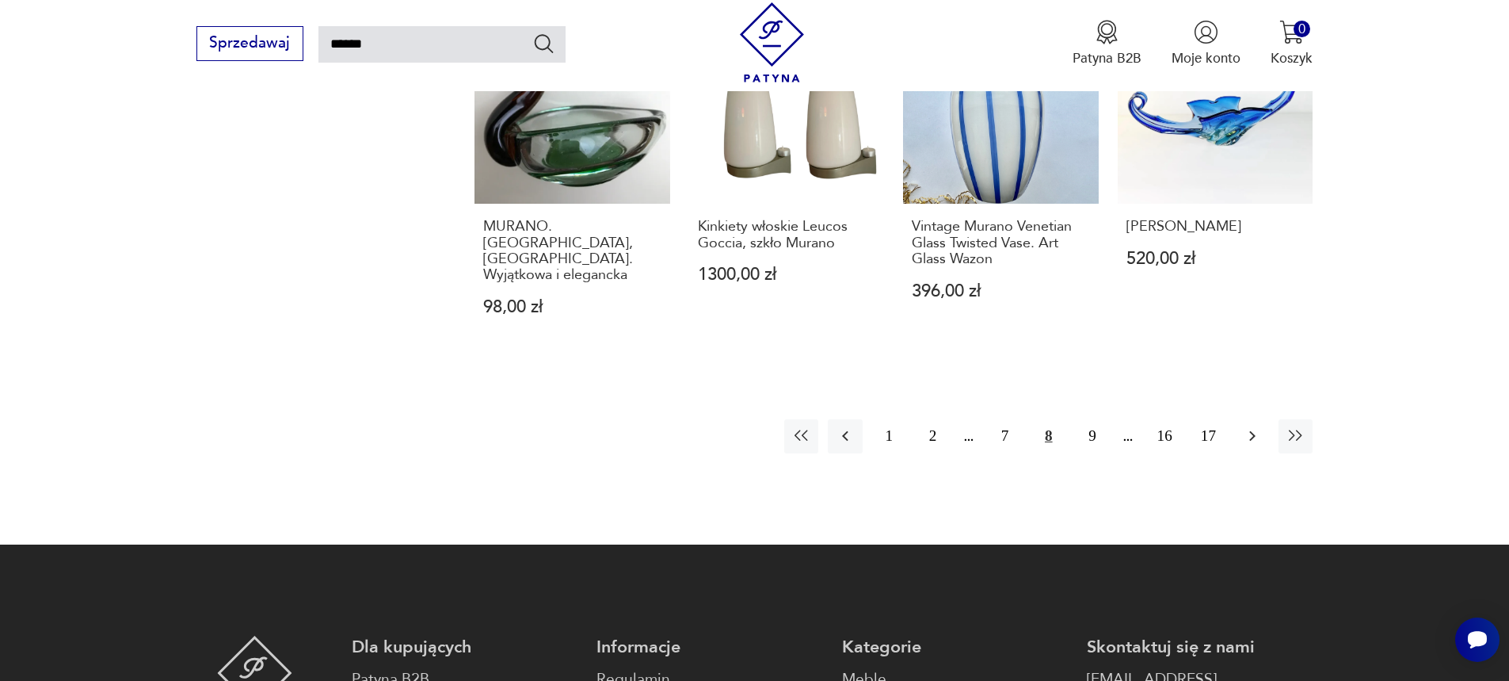
click at [1256, 426] on icon "button" at bounding box center [1252, 435] width 19 height 19
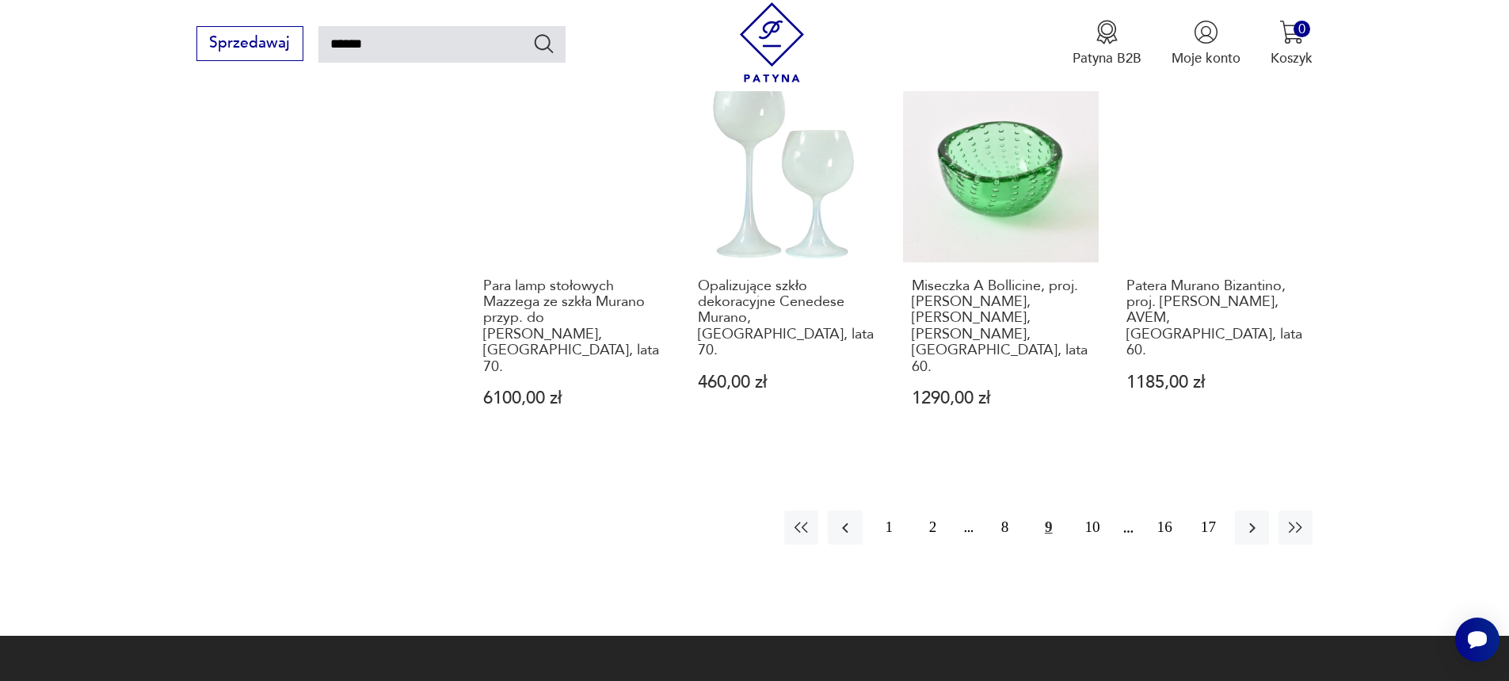
scroll to position [1517, 0]
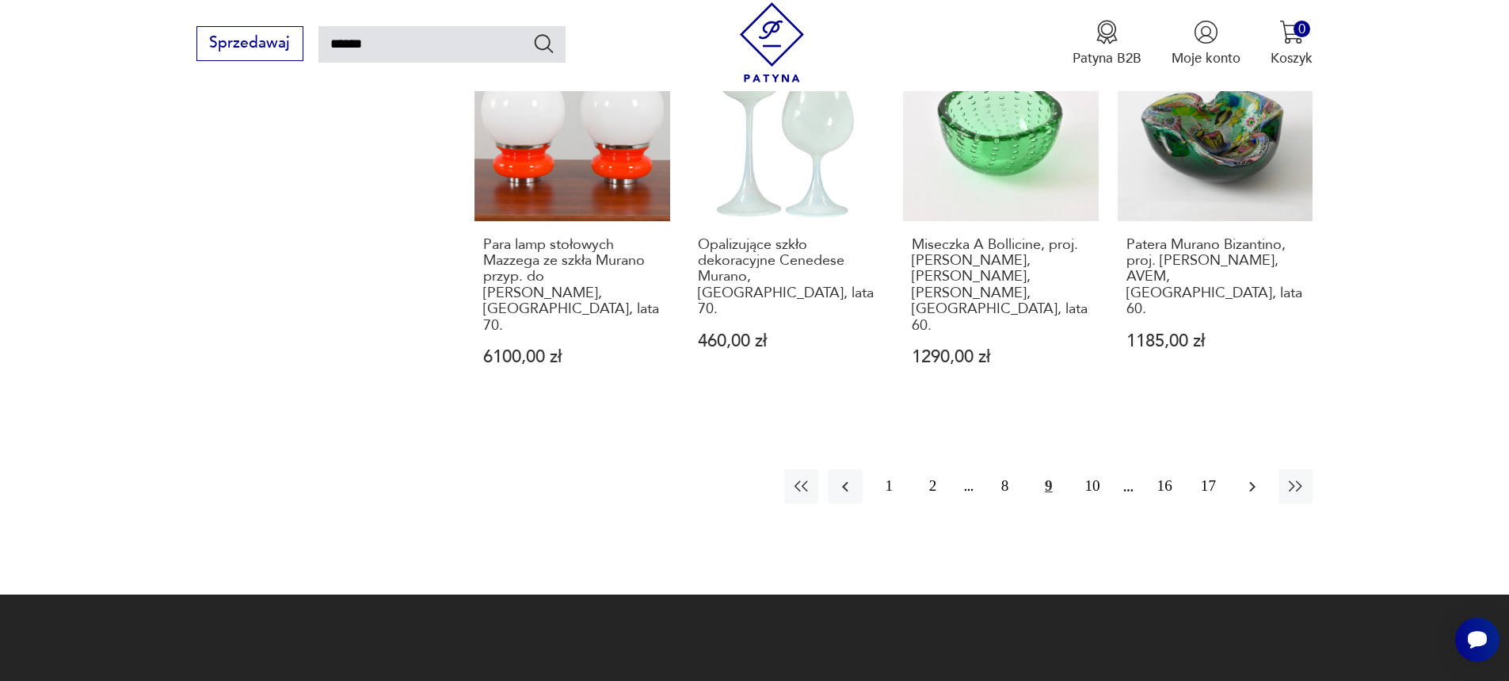
click at [1257, 477] on icon "button" at bounding box center [1252, 486] width 19 height 19
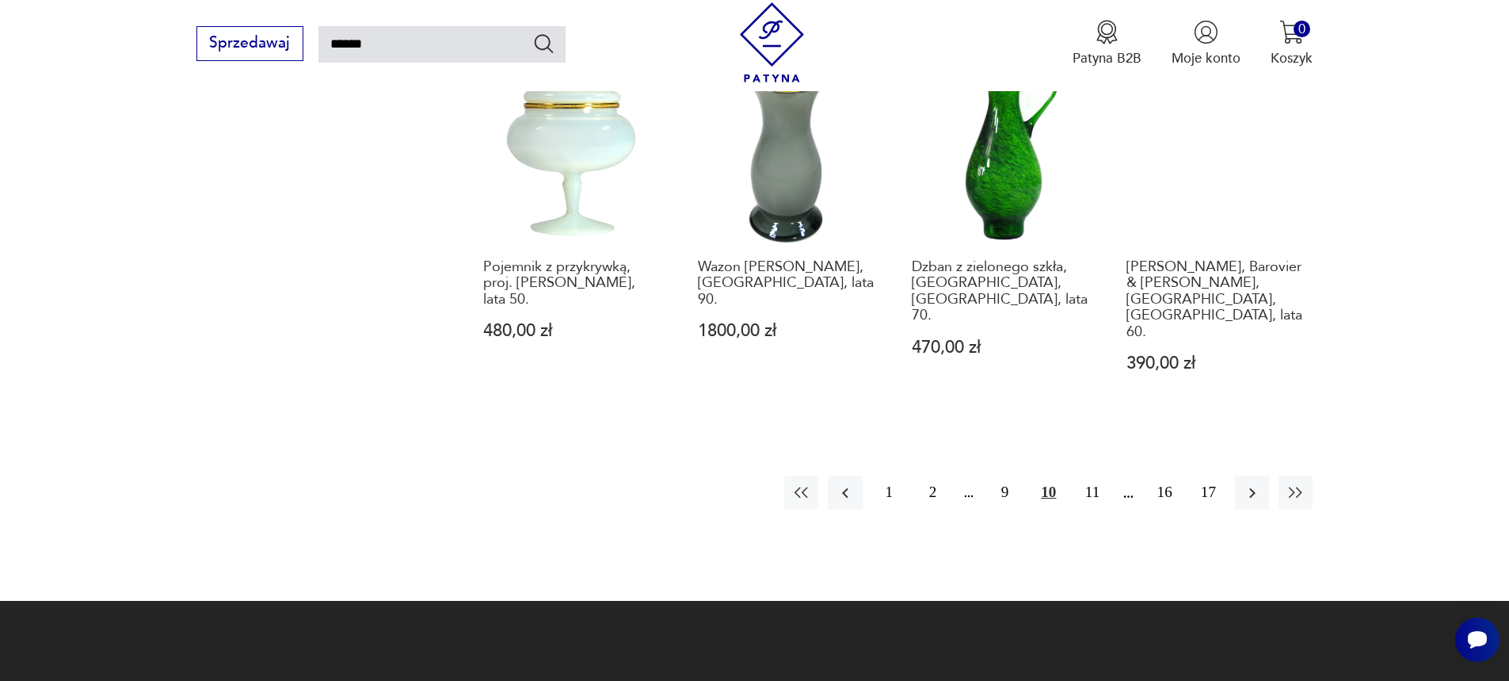
scroll to position [1517, 0]
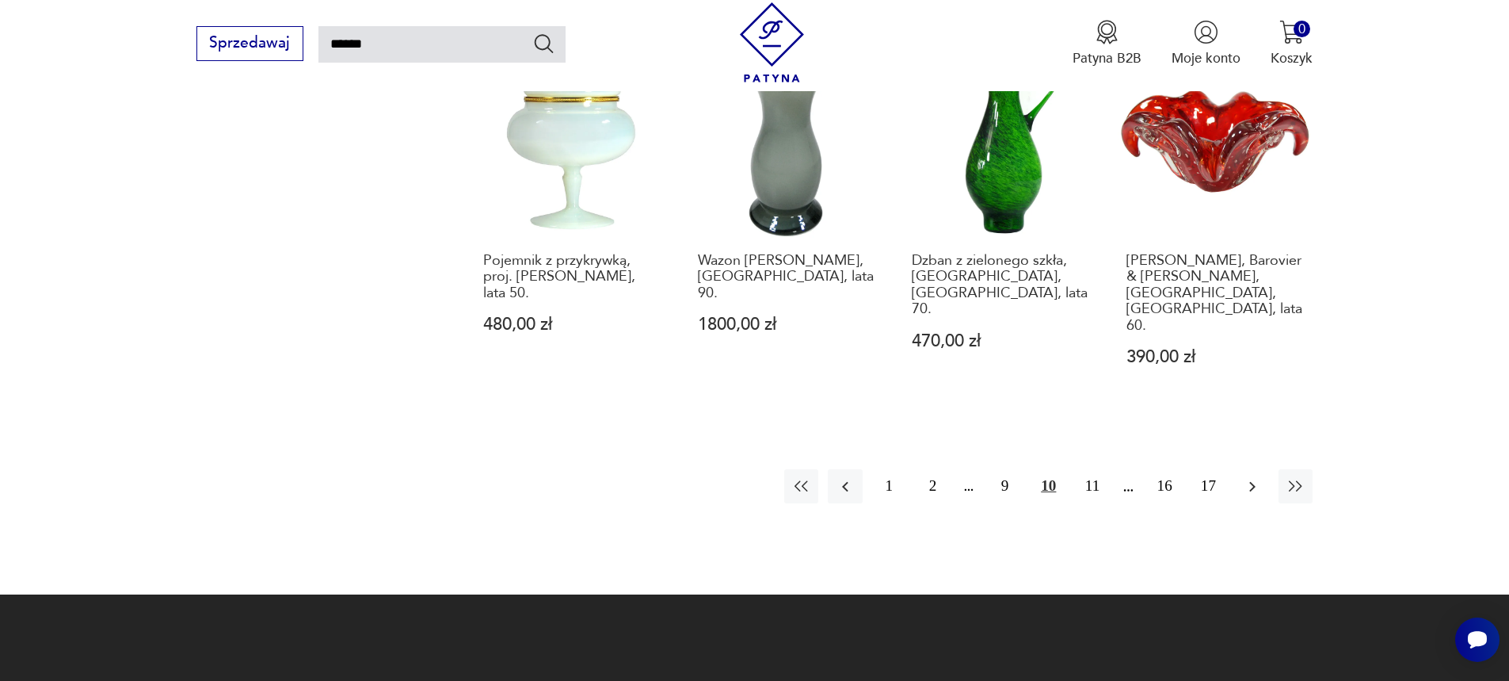
click at [1253, 481] on icon "button" at bounding box center [1252, 486] width 6 height 10
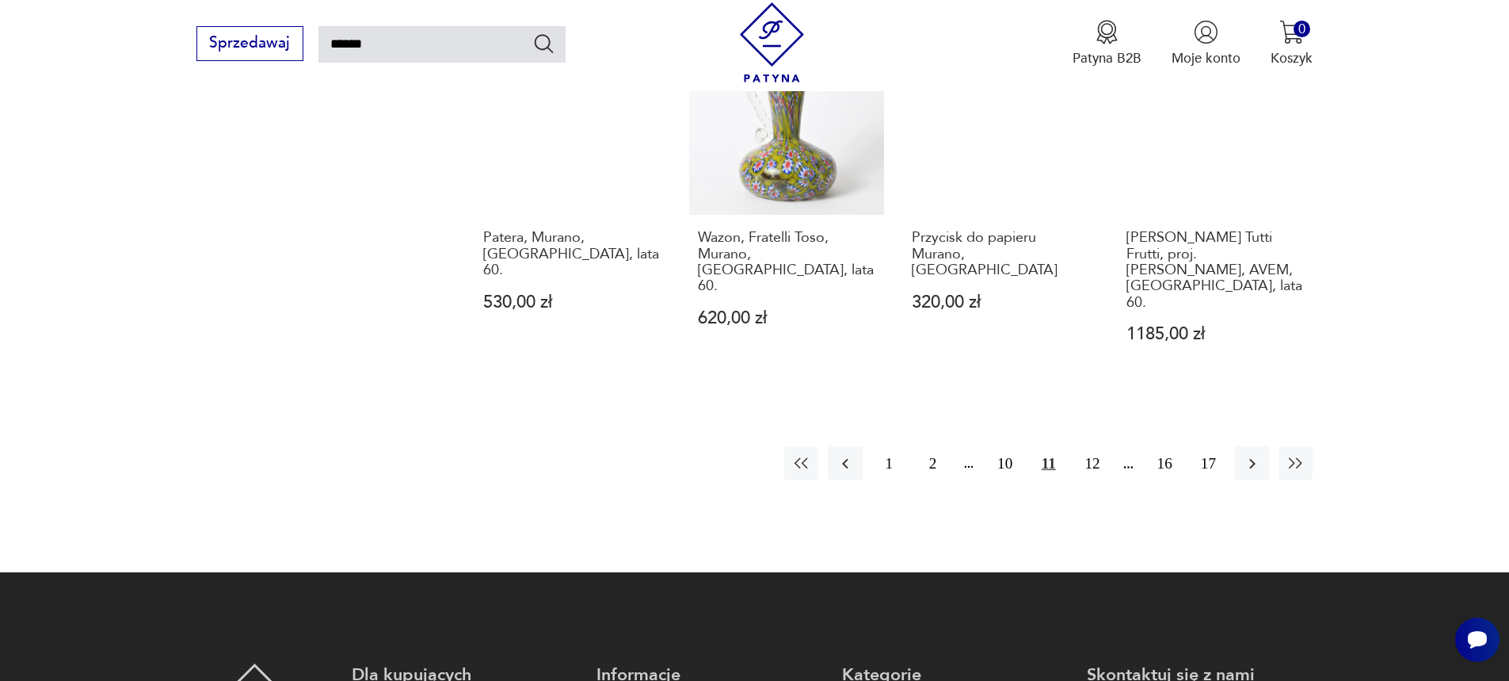
scroll to position [1517, 0]
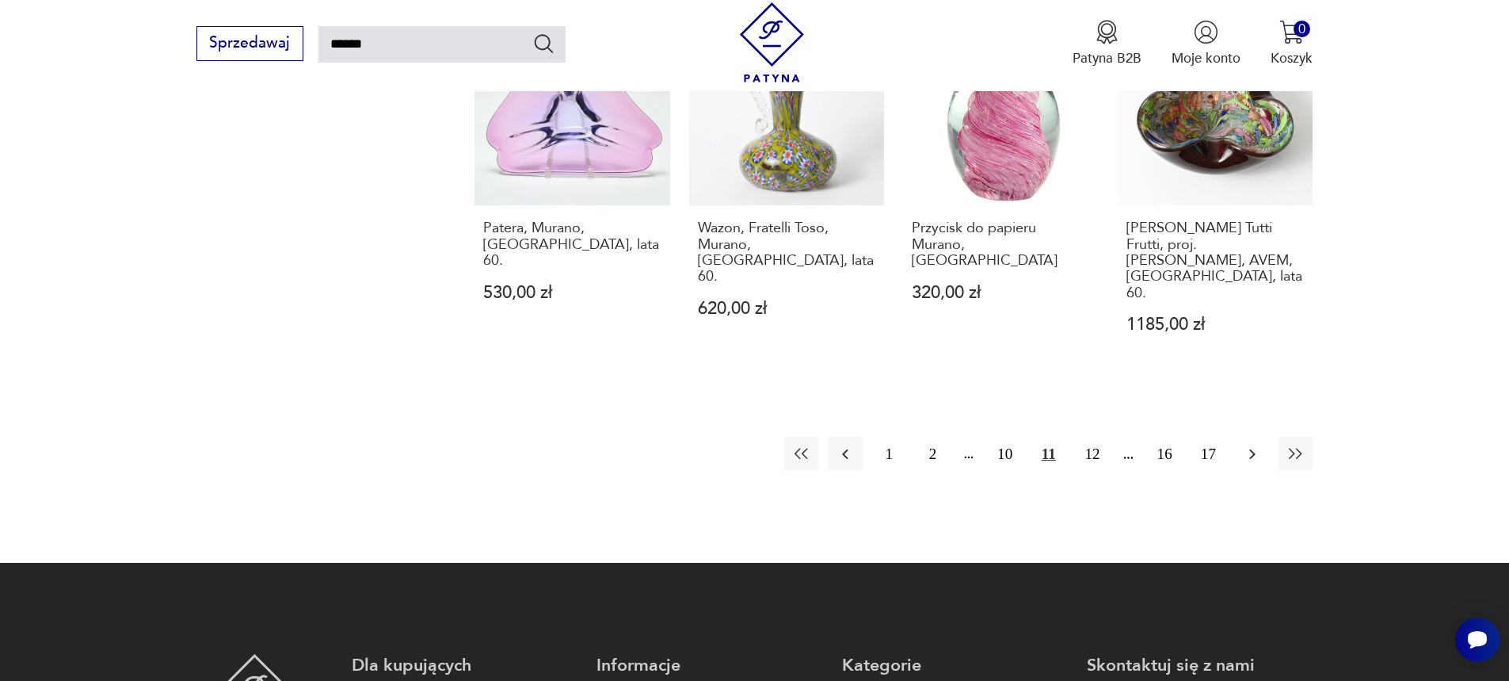
click at [1254, 444] on icon "button" at bounding box center [1252, 453] width 19 height 19
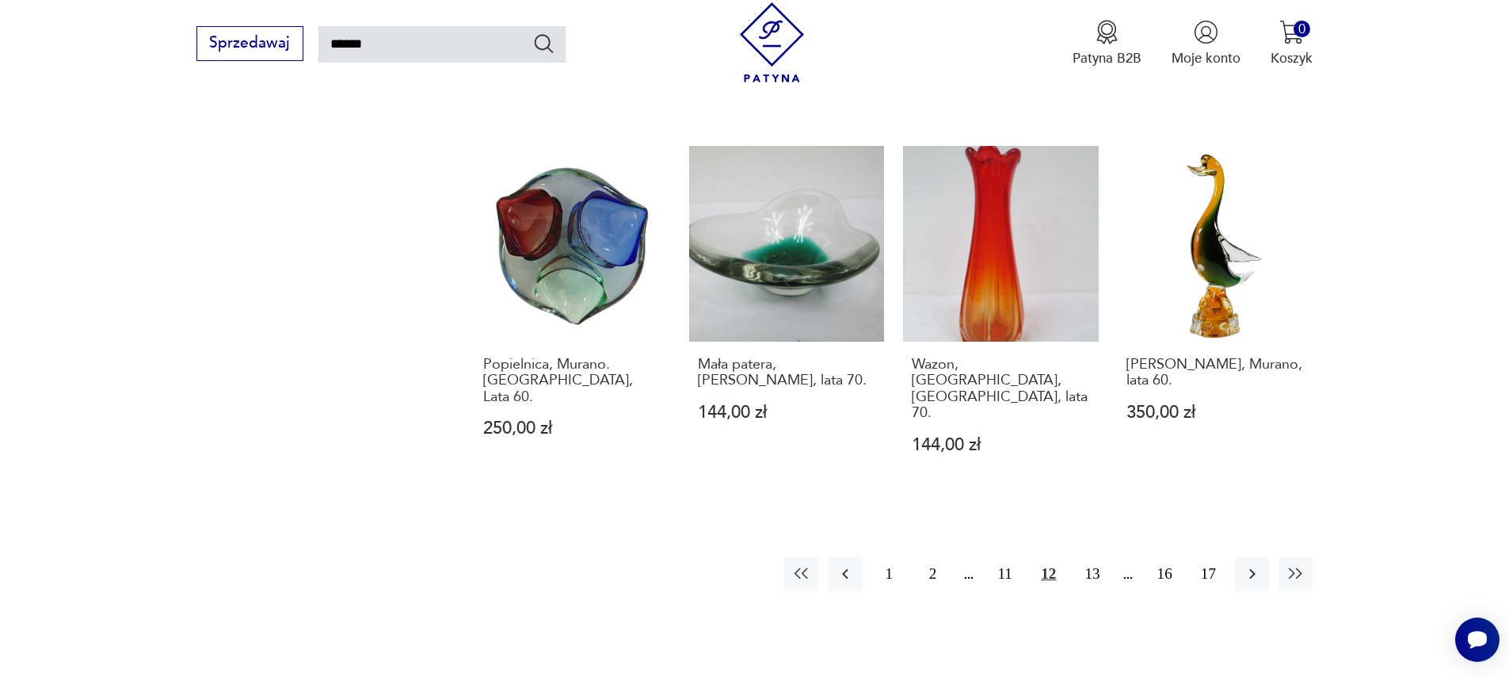
scroll to position [1438, 0]
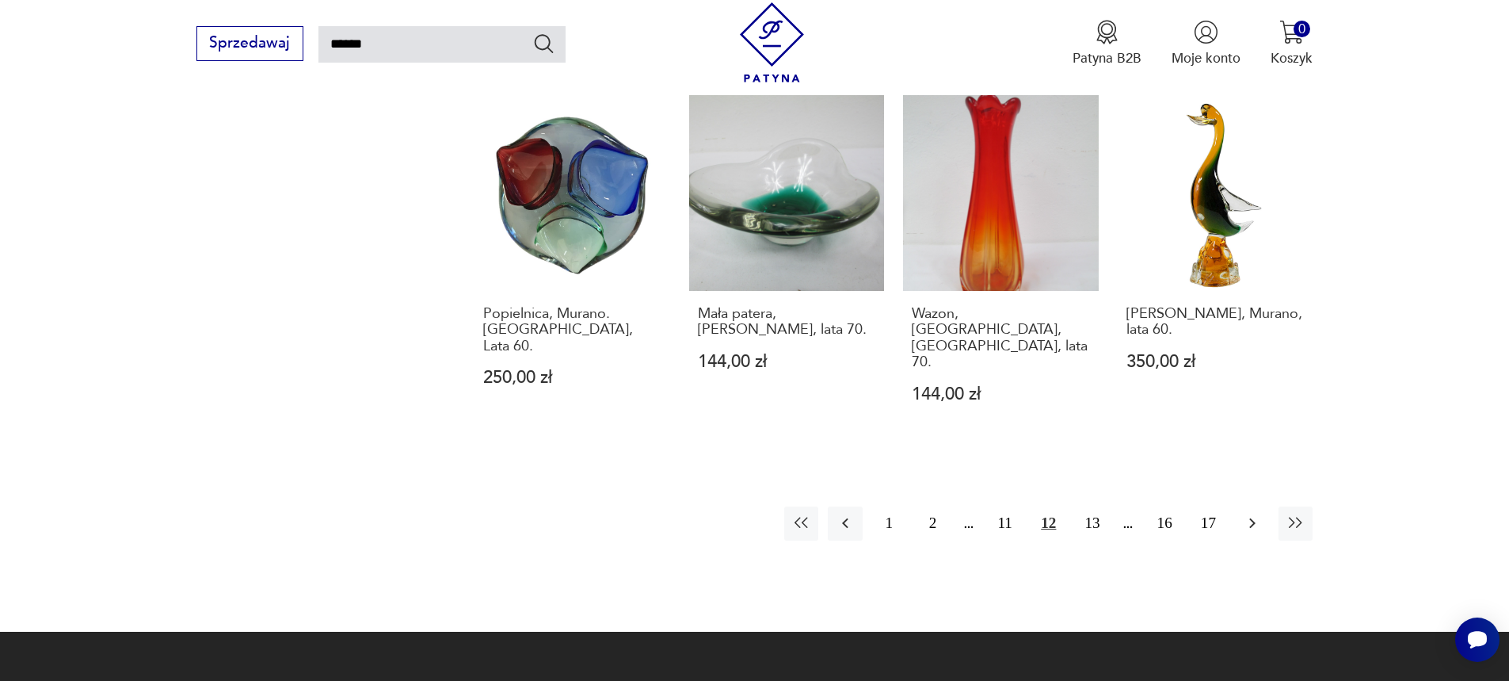
click at [1253, 518] on icon "button" at bounding box center [1252, 523] width 6 height 10
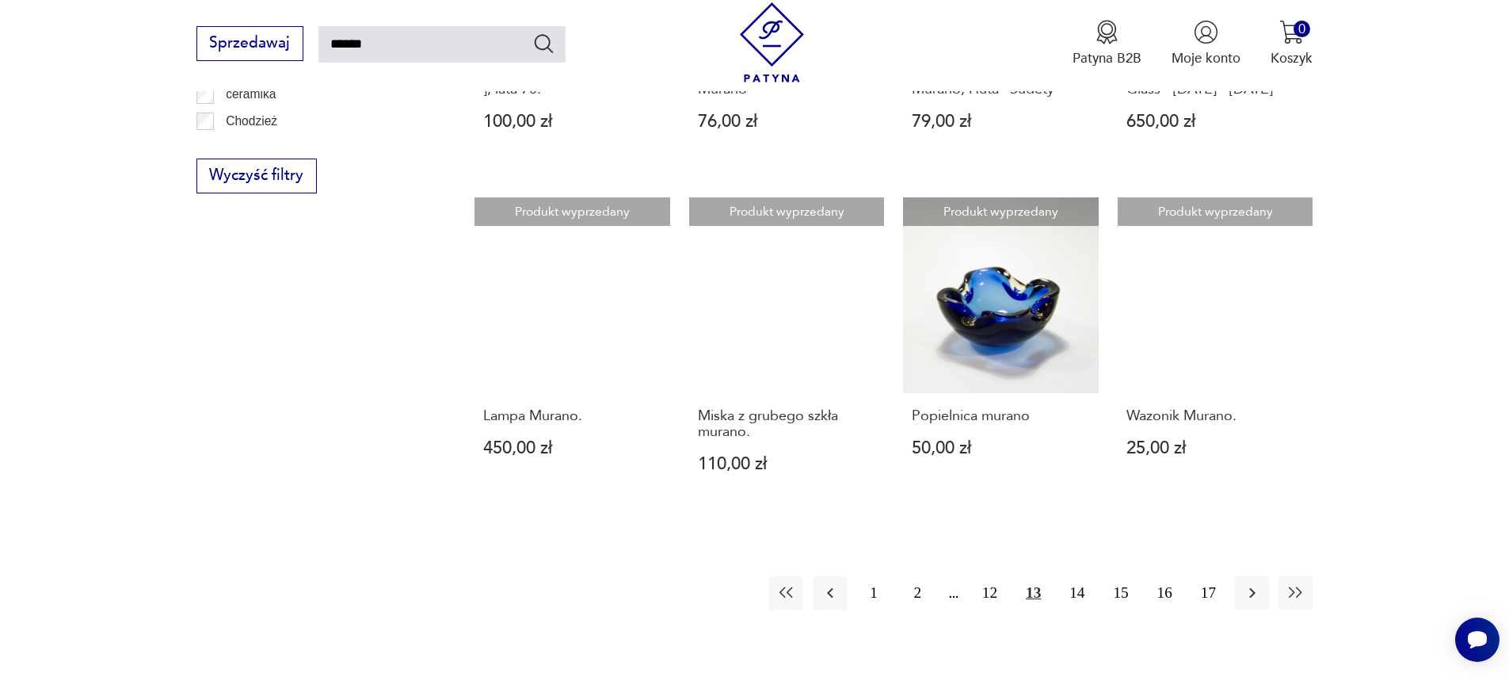
scroll to position [1280, 0]
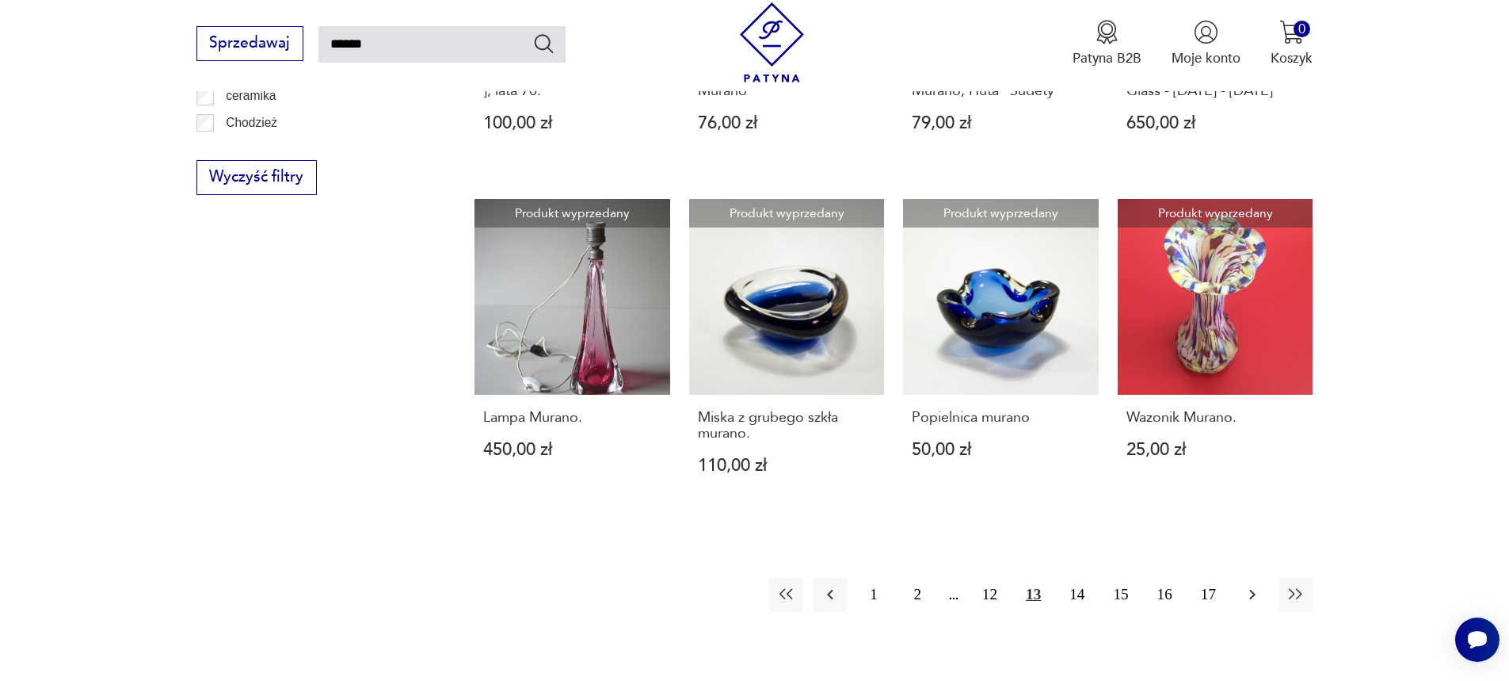
click at [1255, 589] on icon "button" at bounding box center [1252, 594] width 6 height 10
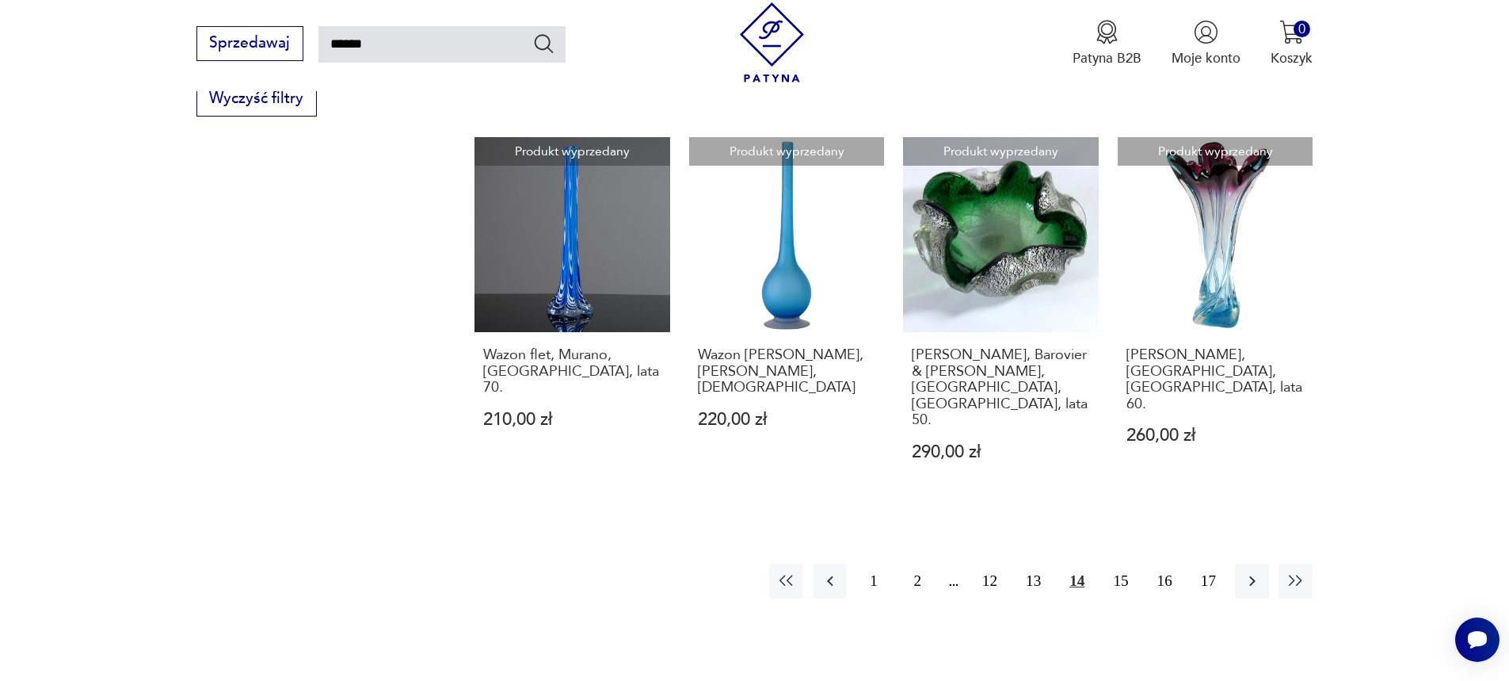
scroll to position [1359, 0]
click at [1249, 570] on icon "button" at bounding box center [1252, 579] width 19 height 19
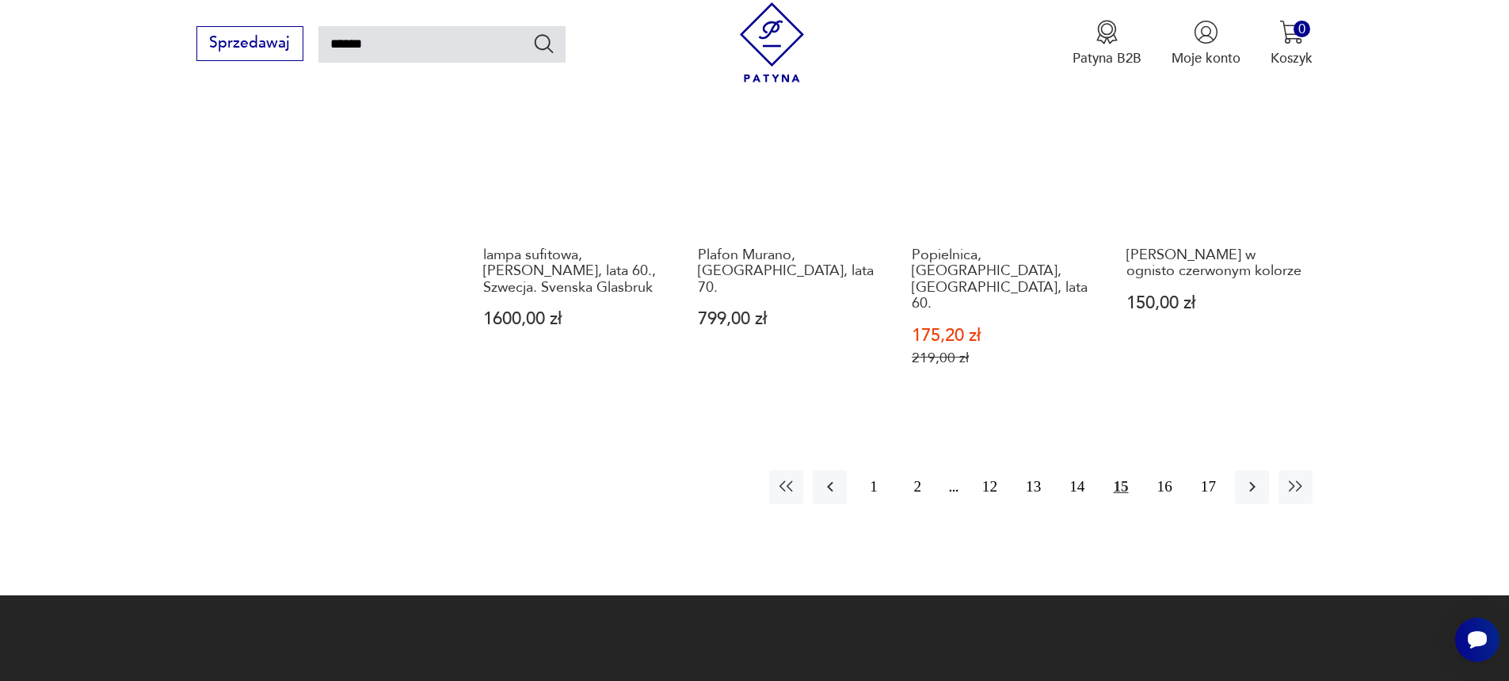
scroll to position [1517, 0]
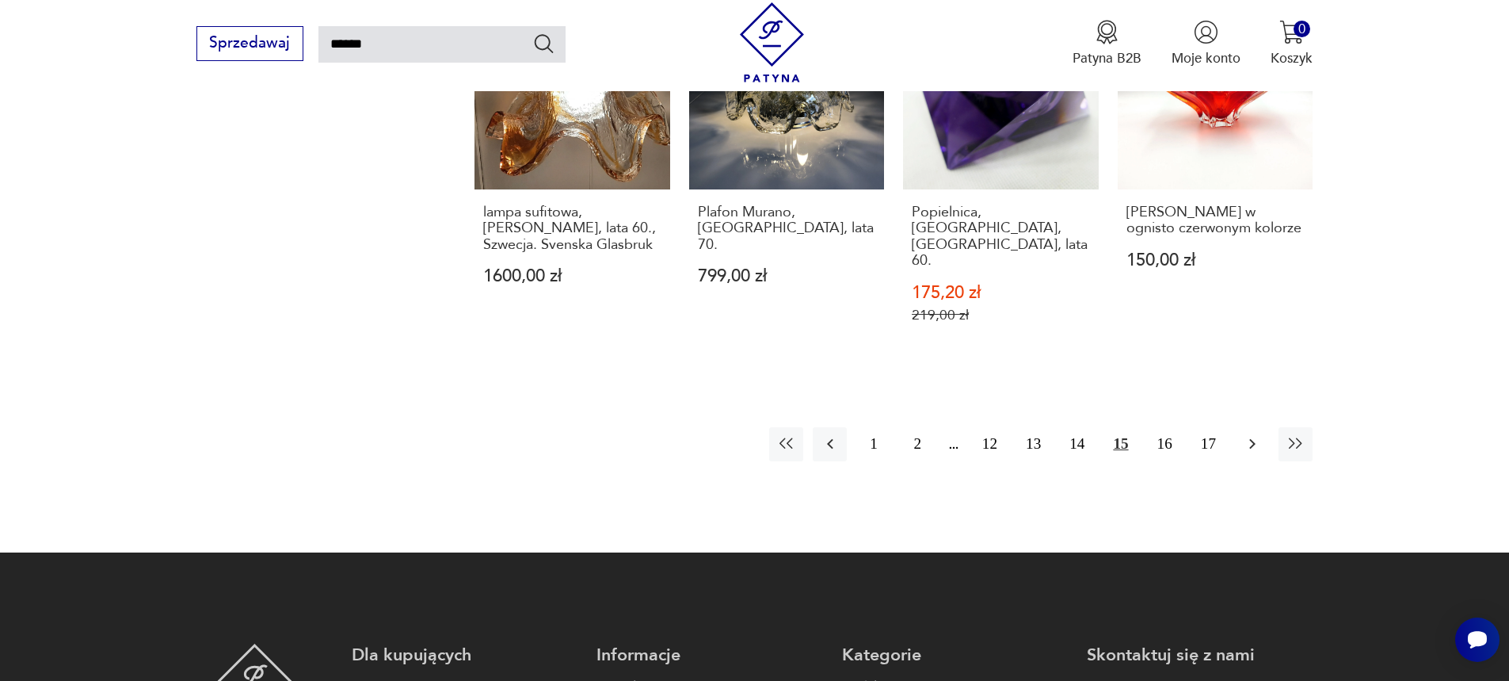
click at [1256, 434] on icon "button" at bounding box center [1252, 443] width 19 height 19
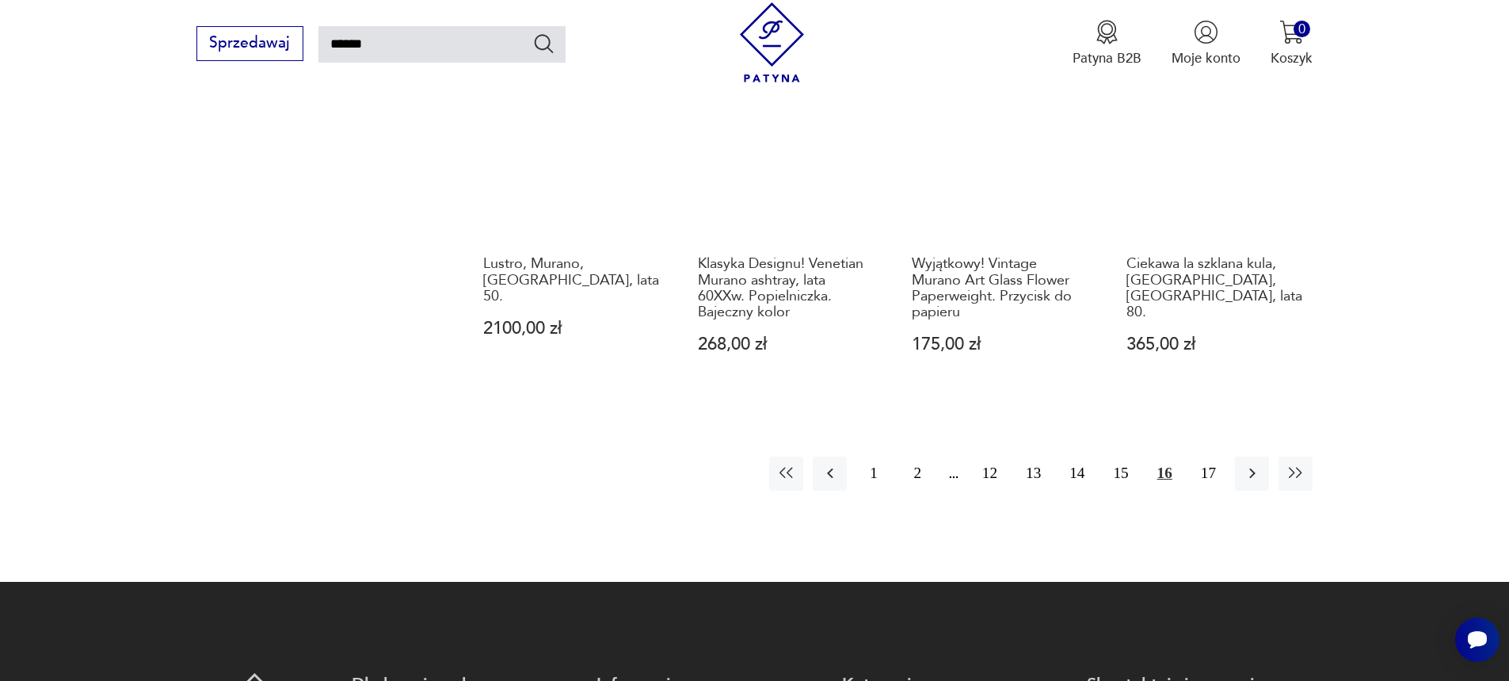
scroll to position [1517, 0]
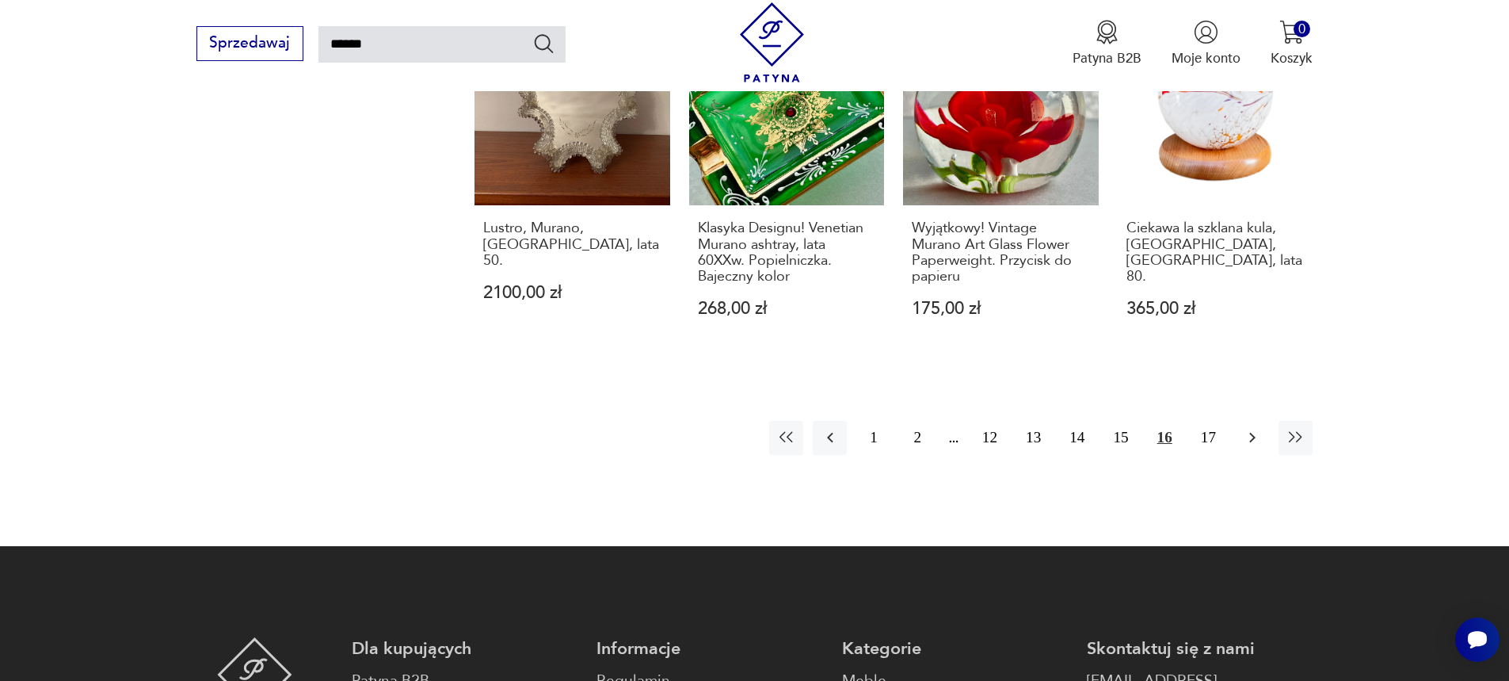
click at [1253, 428] on icon "button" at bounding box center [1252, 437] width 19 height 19
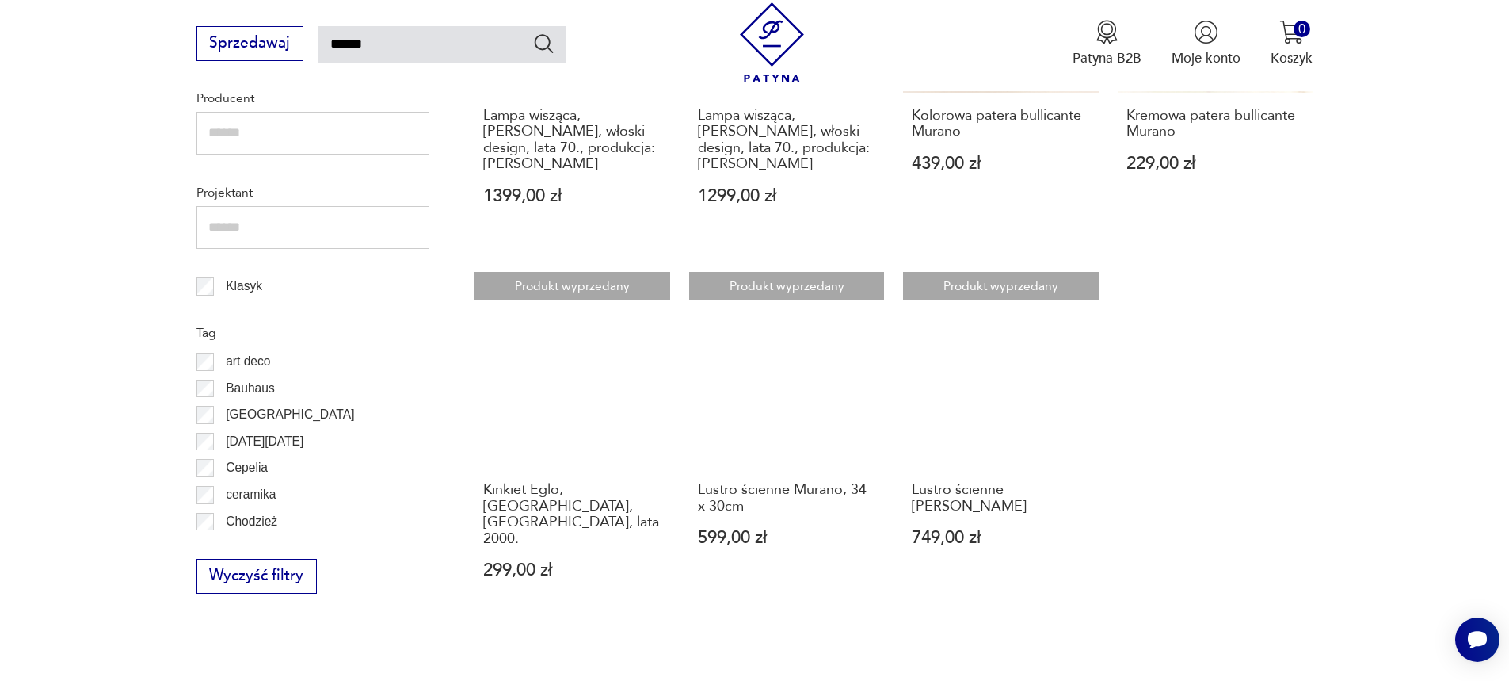
scroll to position [1042, 0]
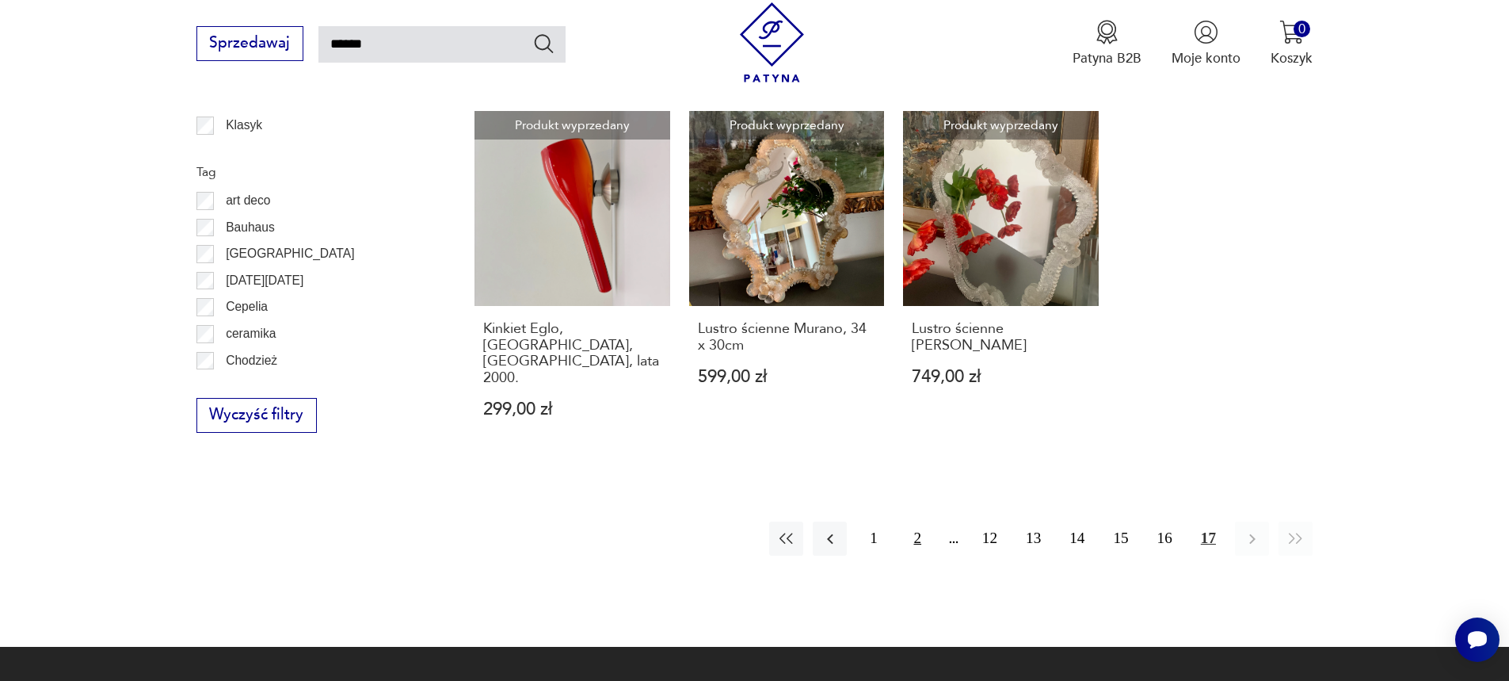
click at [917, 521] on button "2" at bounding box center [918, 538] width 34 height 34
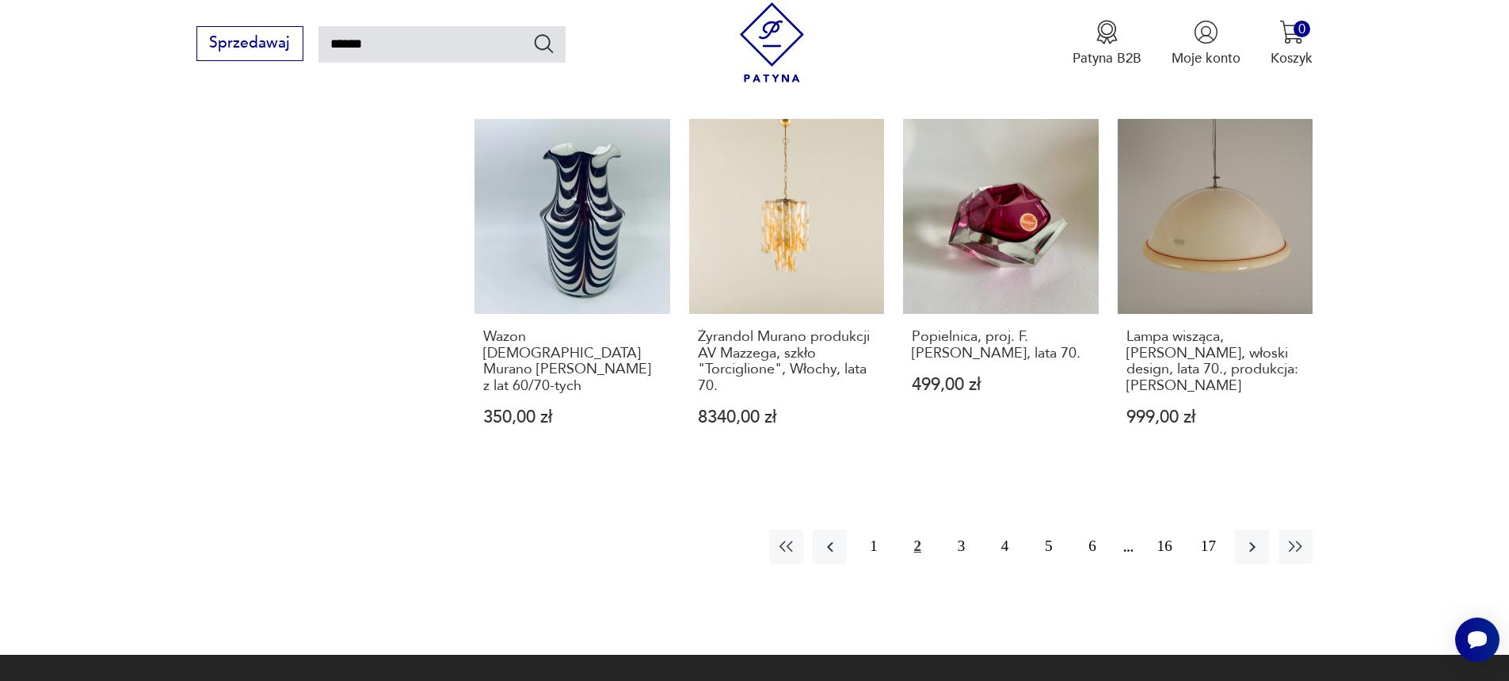
scroll to position [1438, 0]
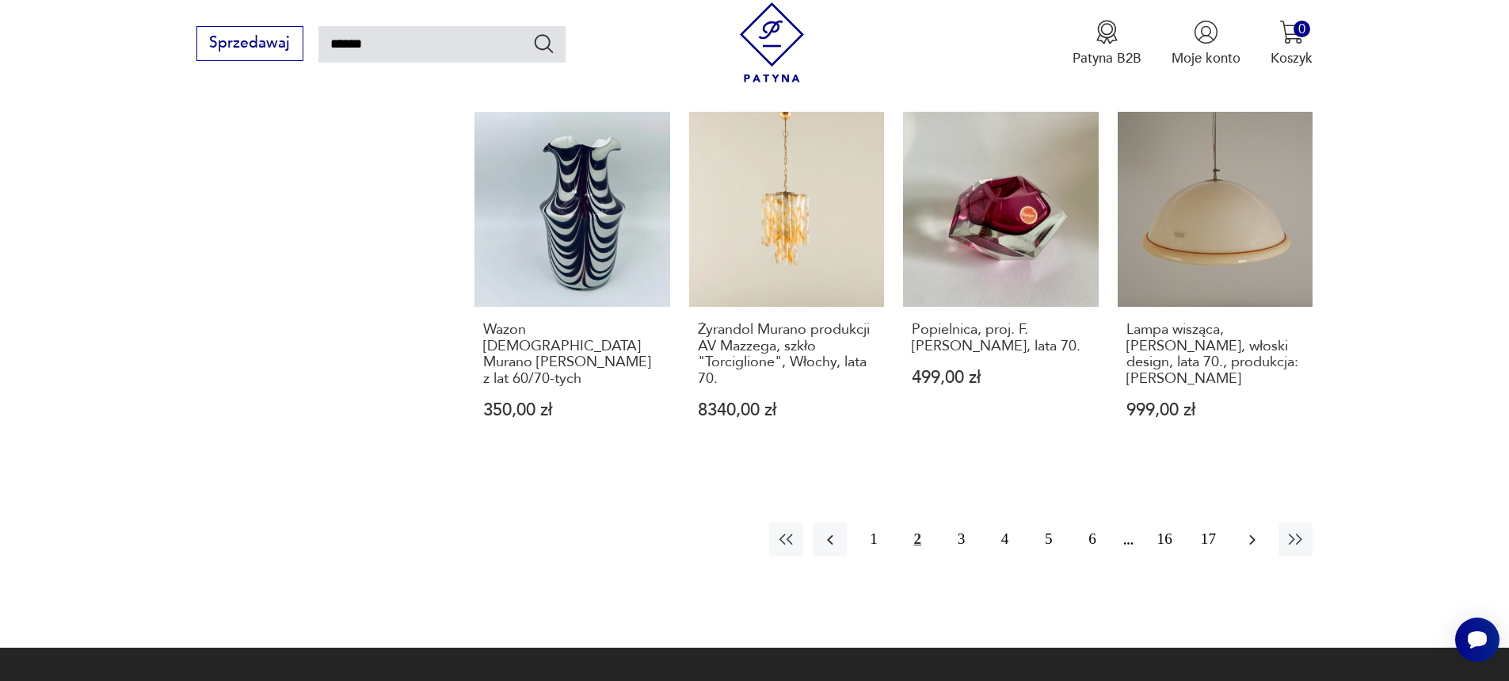
click at [1253, 530] on icon "button" at bounding box center [1252, 539] width 19 height 19
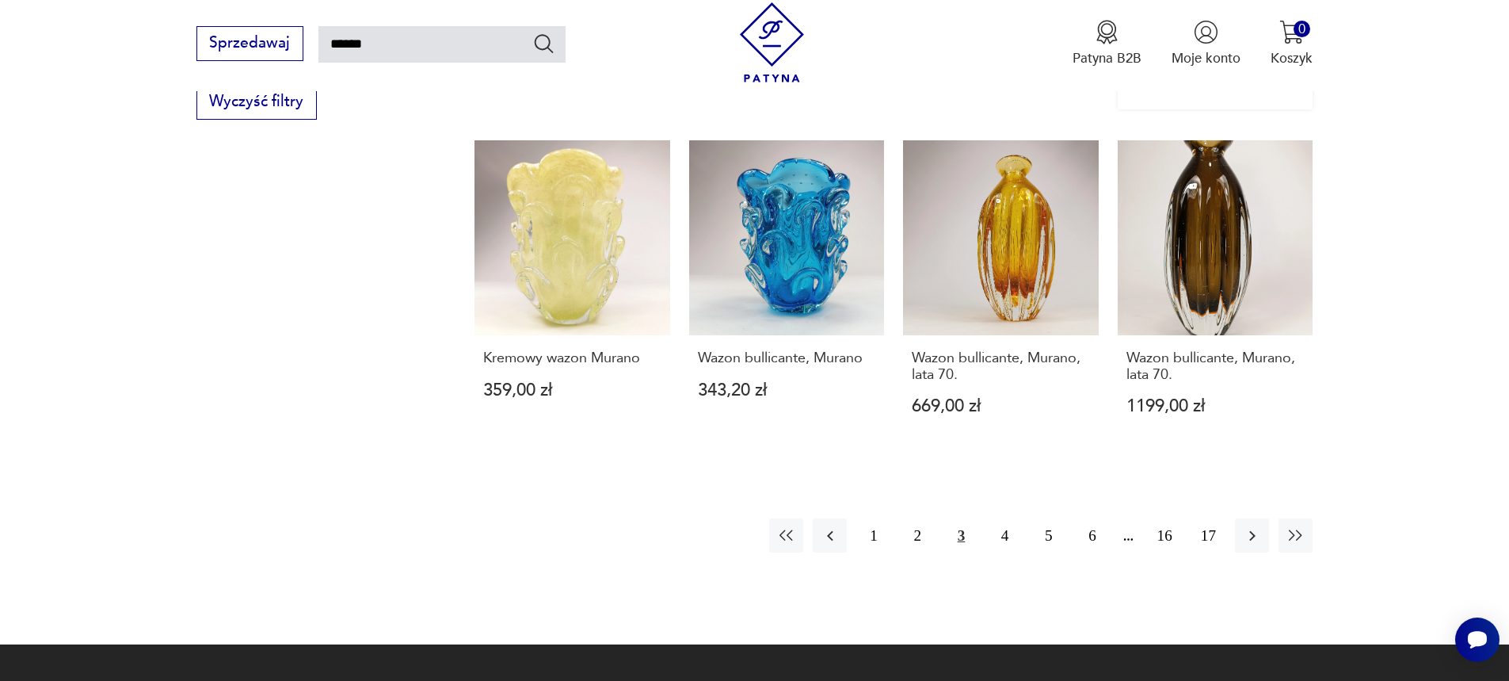
scroll to position [1359, 0]
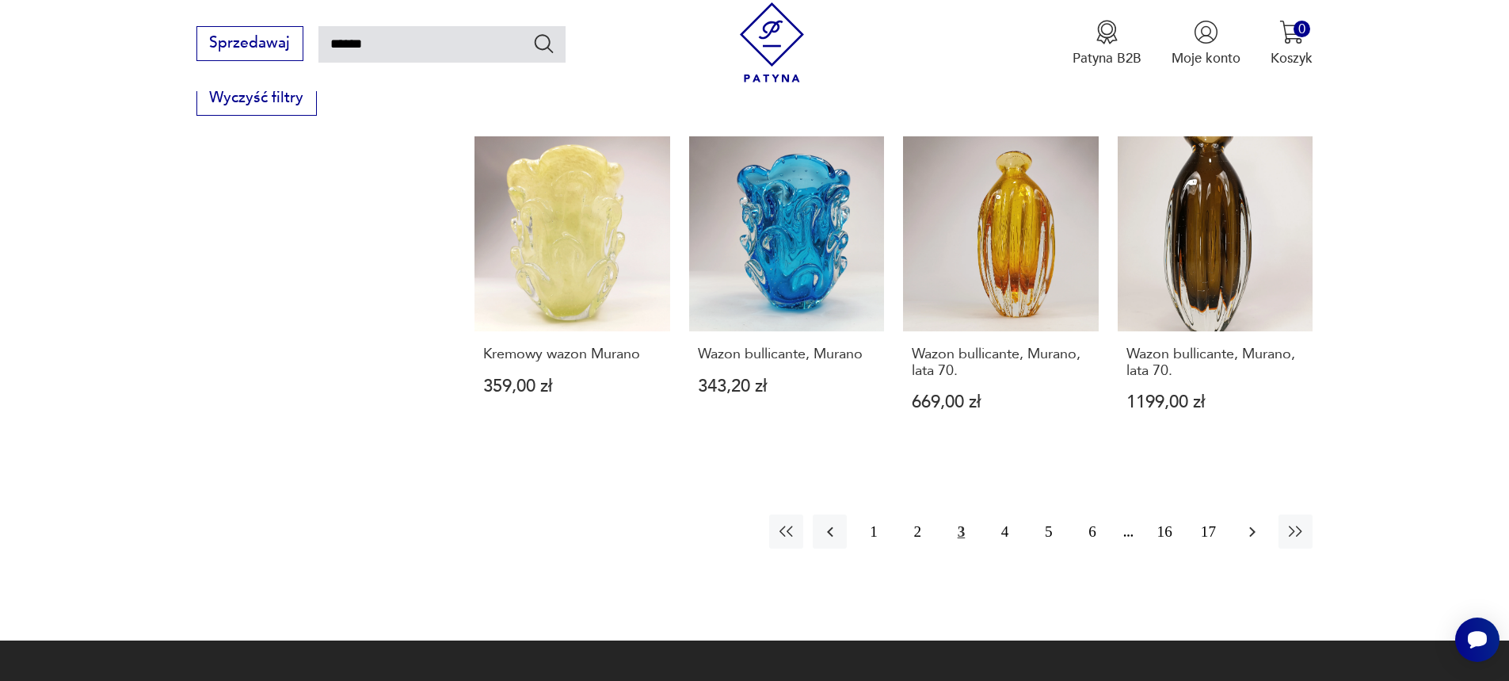
click at [1249, 522] on icon "button" at bounding box center [1252, 531] width 19 height 19
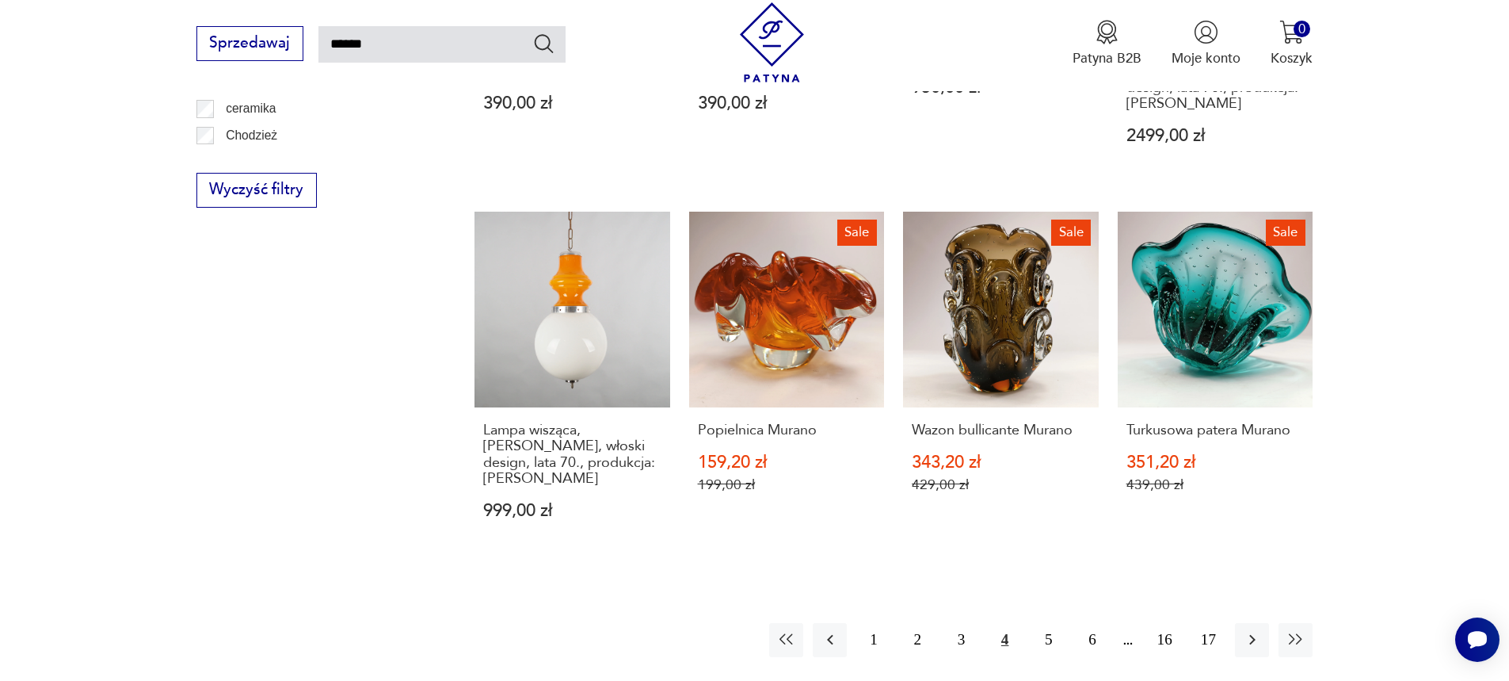
scroll to position [1280, 0]
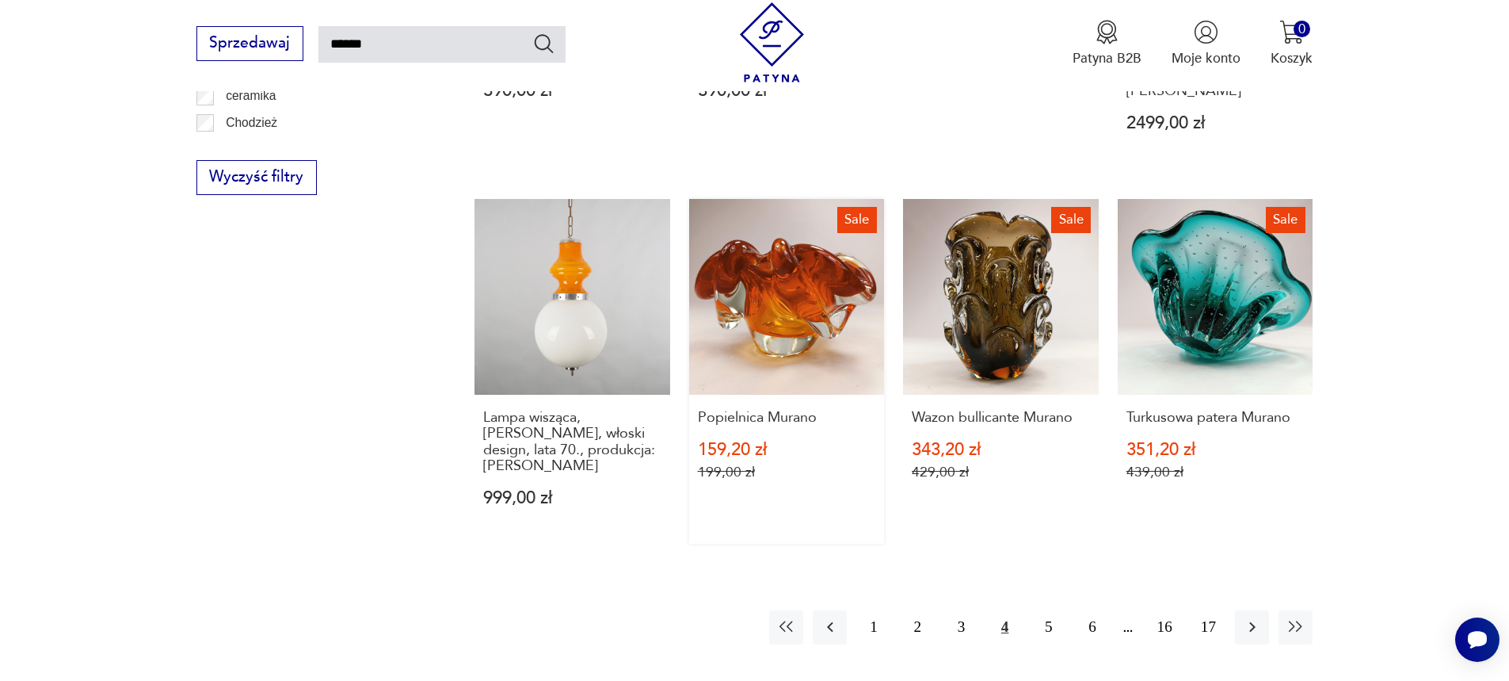
click at [791, 251] on link "Sale Popielnica Murano 159,20 zł 199,00 zł" at bounding box center [787, 371] width 196 height 344
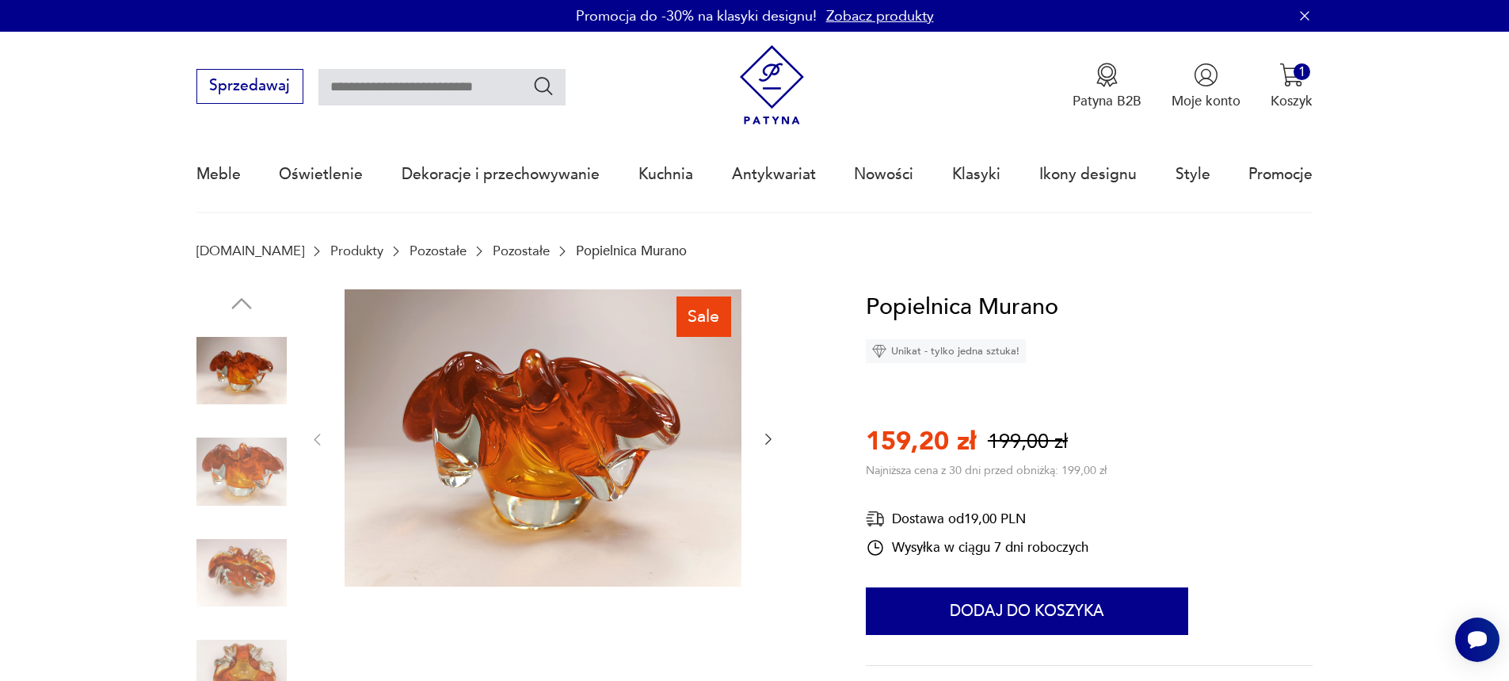
click at [268, 564] on img at bounding box center [241, 573] width 90 height 90
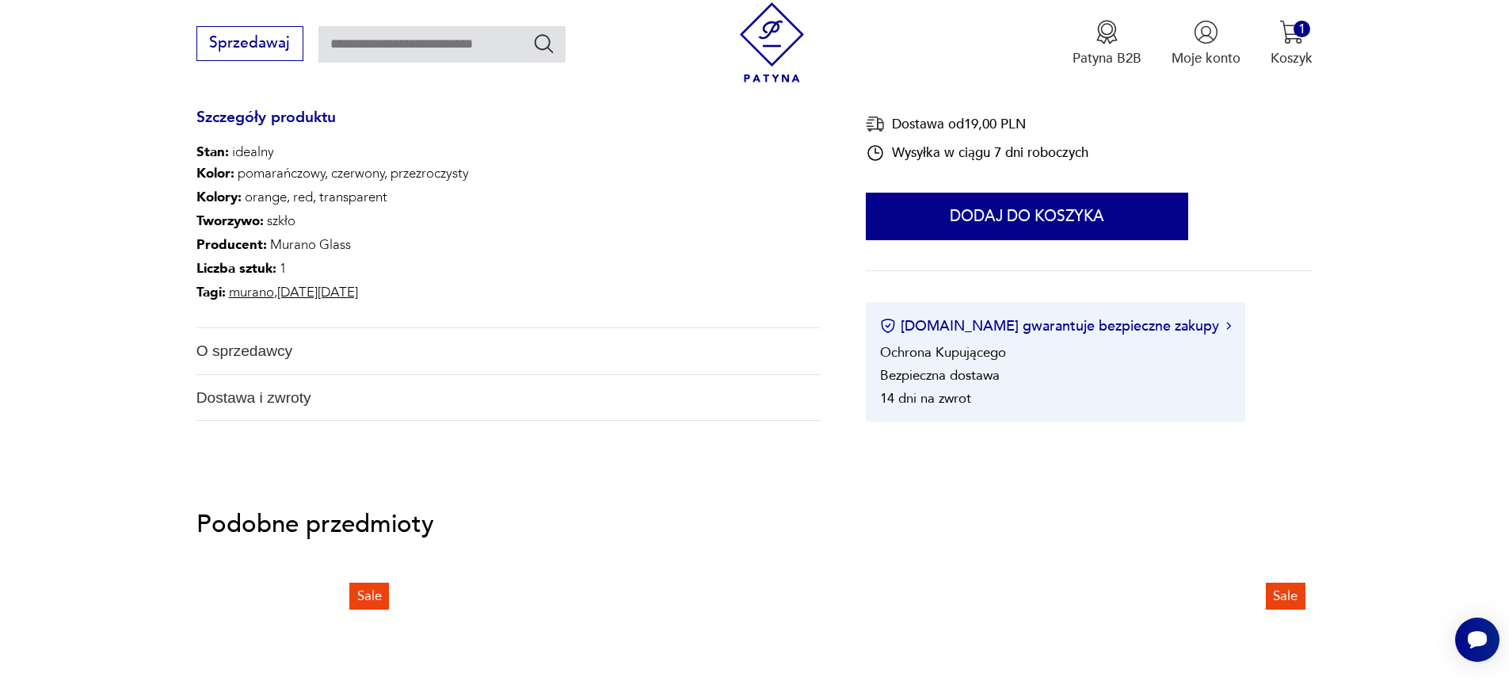
scroll to position [1030, 0]
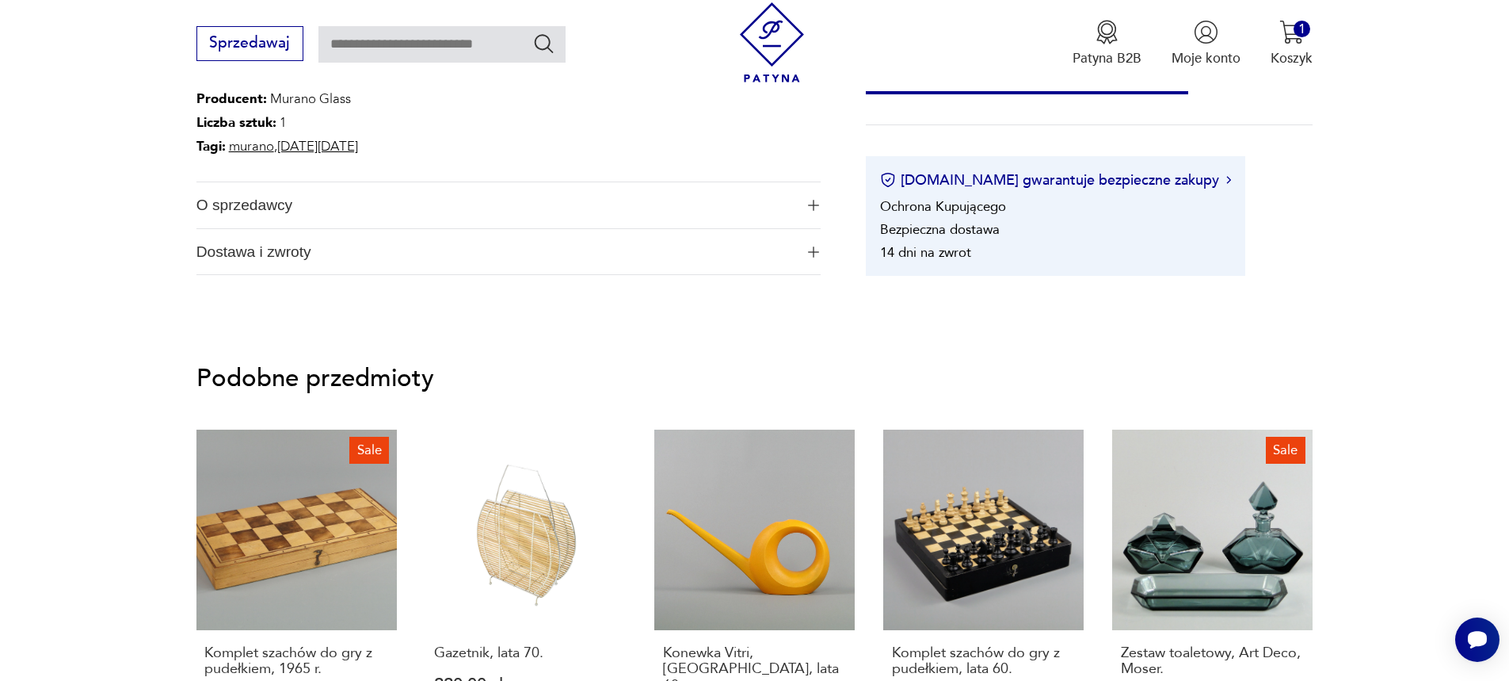
click at [820, 204] on span "button" at bounding box center [814, 205] width 14 height 11
click at [815, 204] on img "button" at bounding box center [813, 205] width 11 height 11
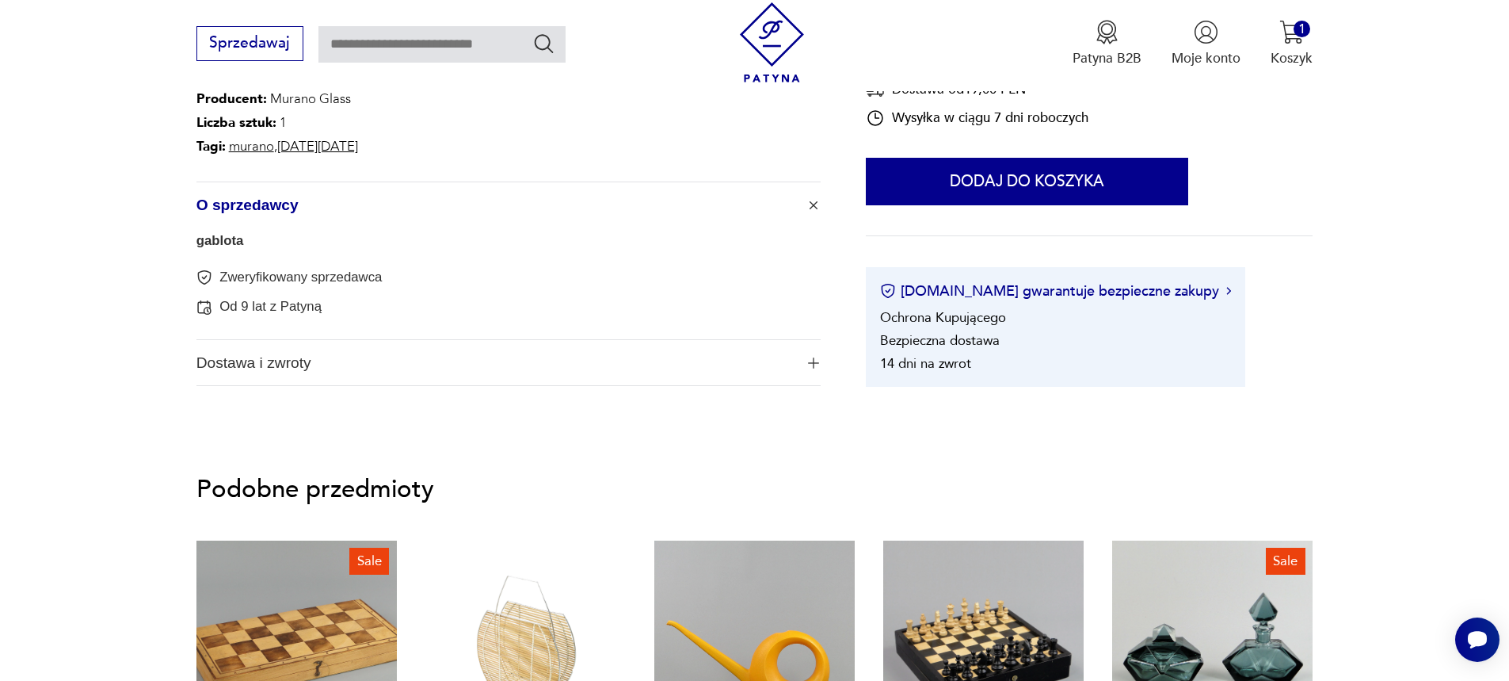
click at [815, 204] on img "button" at bounding box center [814, 205] width 16 height 16
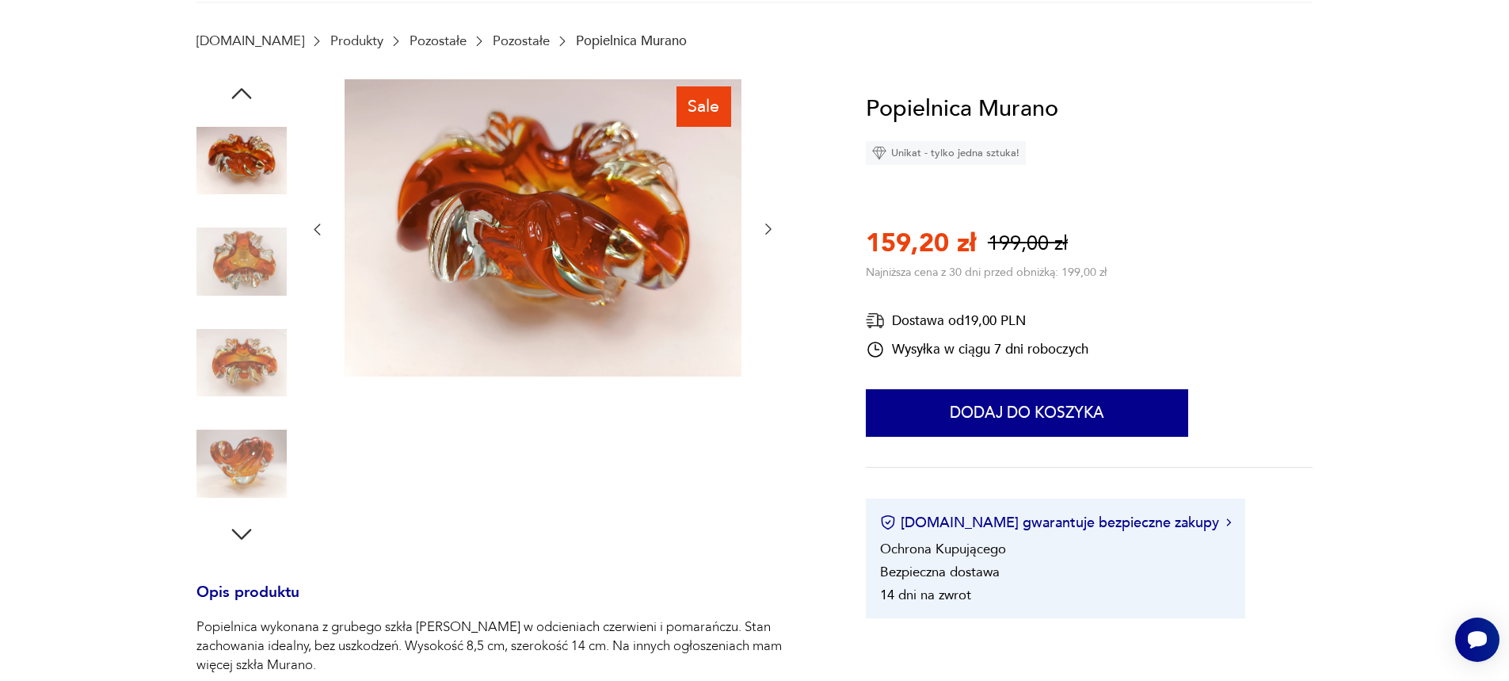
scroll to position [0, 0]
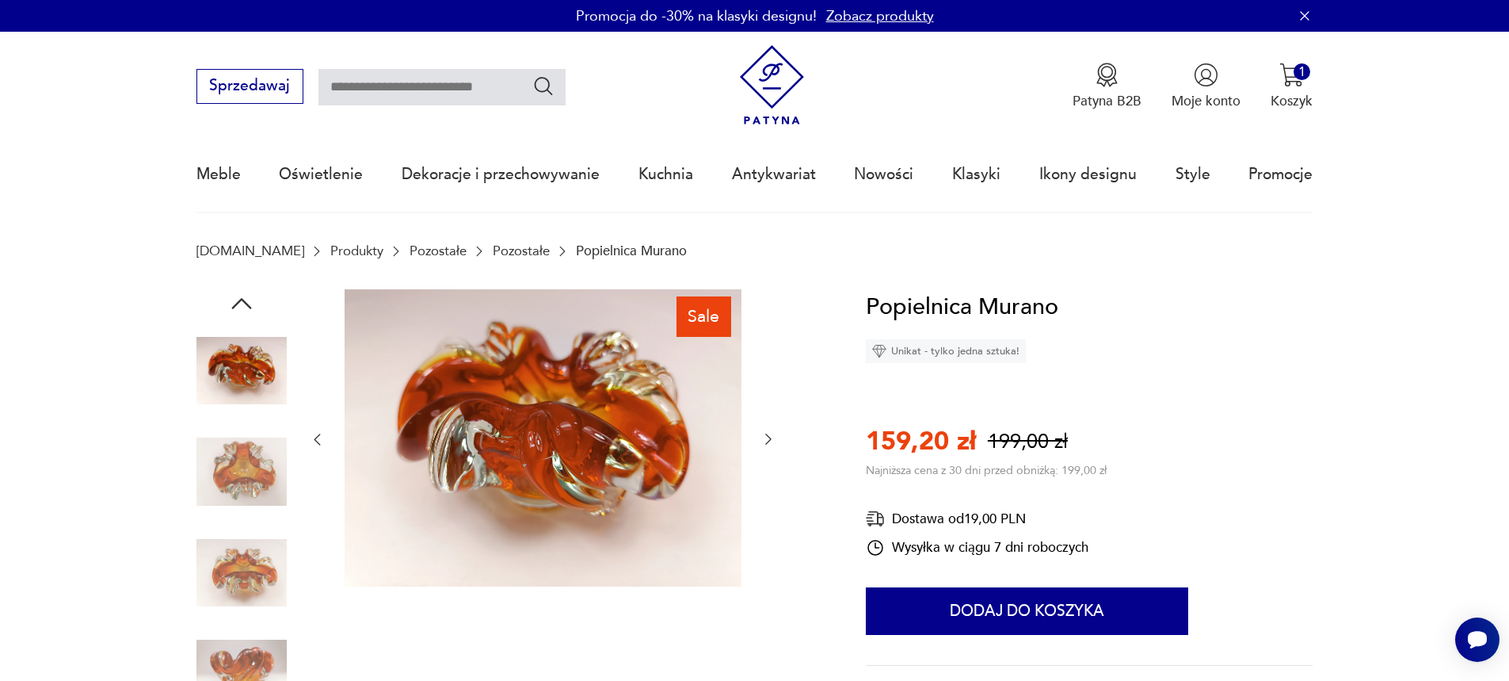
click at [961, 296] on h1 "Popielnica Murano" at bounding box center [962, 307] width 193 height 36
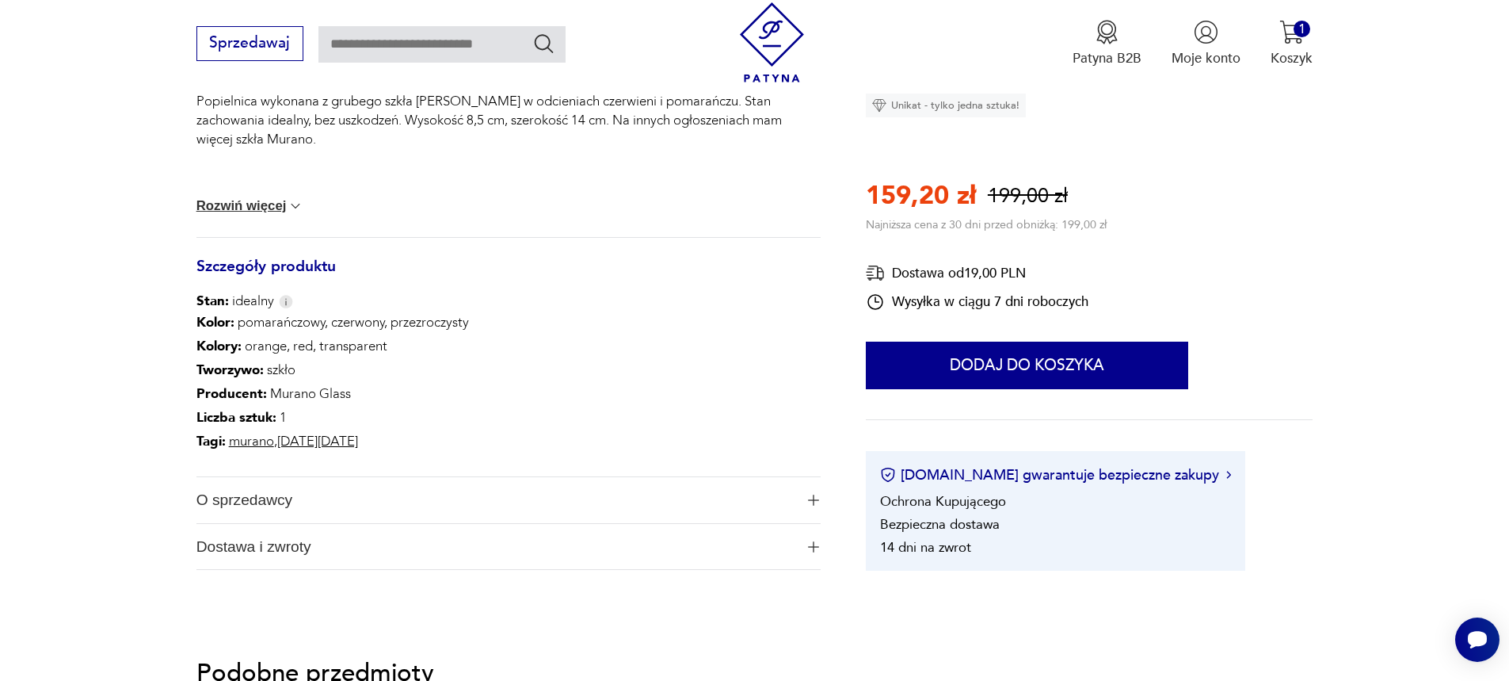
scroll to position [792, 0]
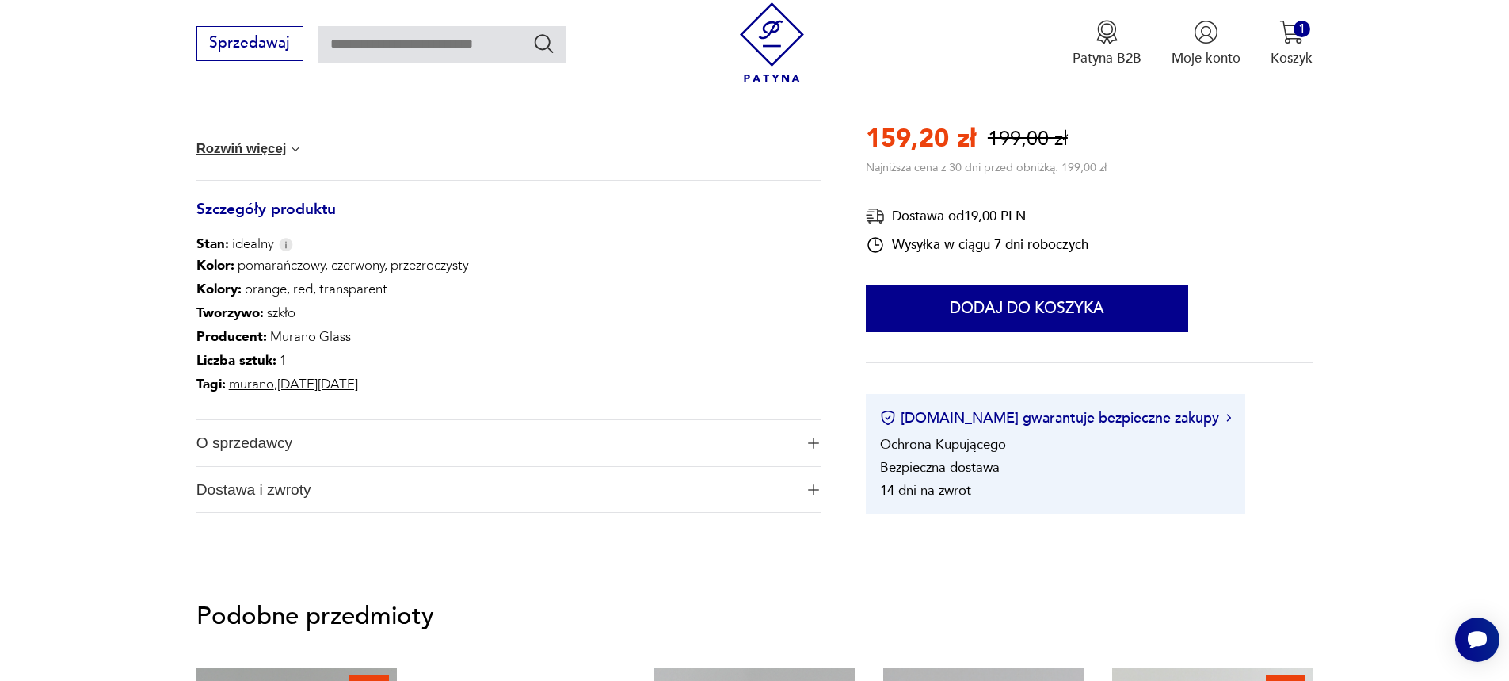
click at [813, 441] on img "button" at bounding box center [813, 442] width 11 height 11
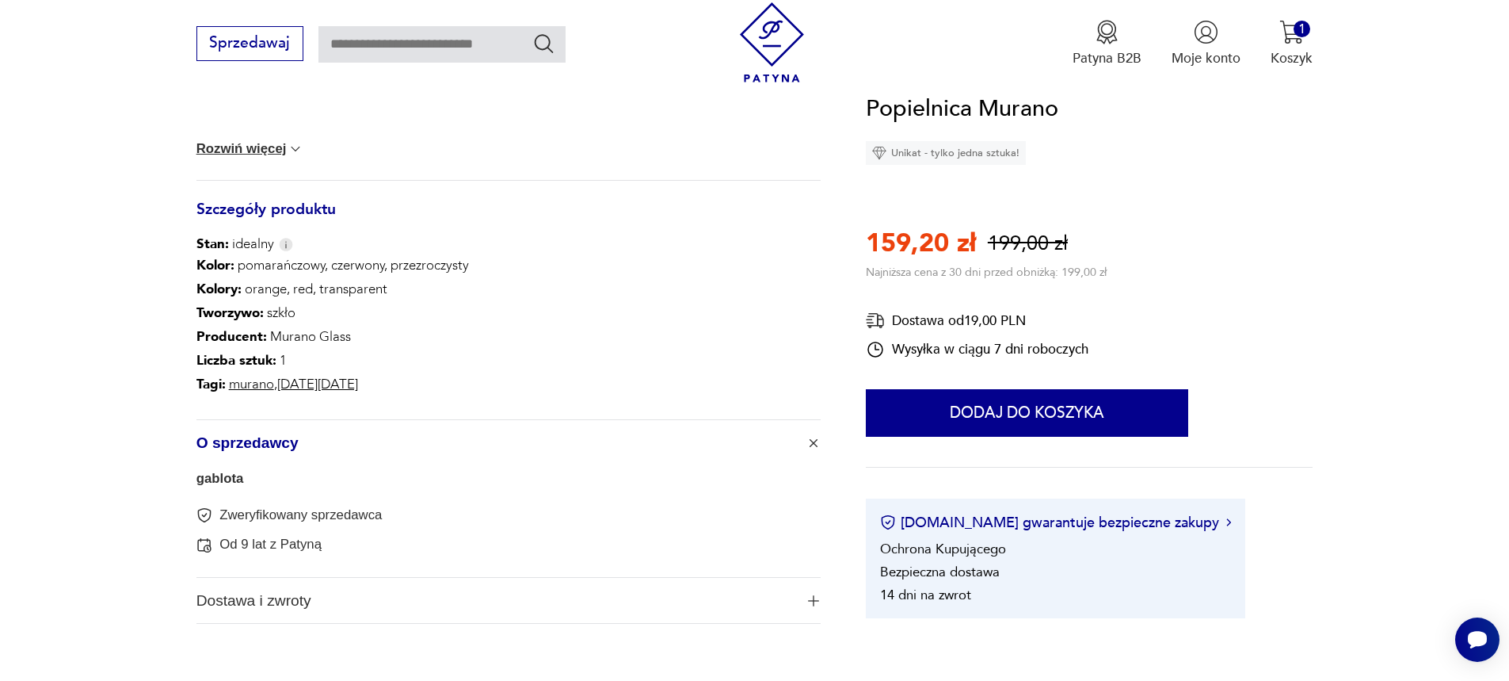
click at [231, 485] on link "gablota" at bounding box center [220, 478] width 48 height 15
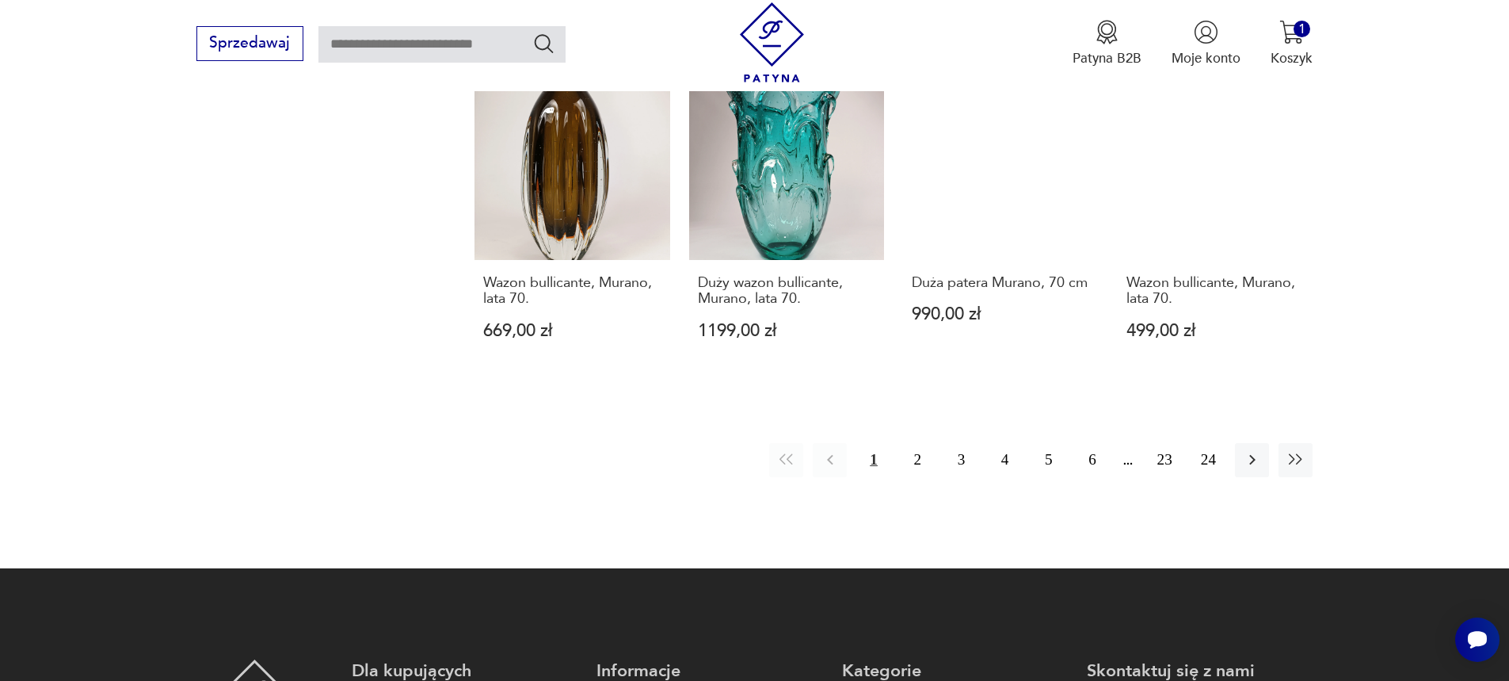
scroll to position [1692, 0]
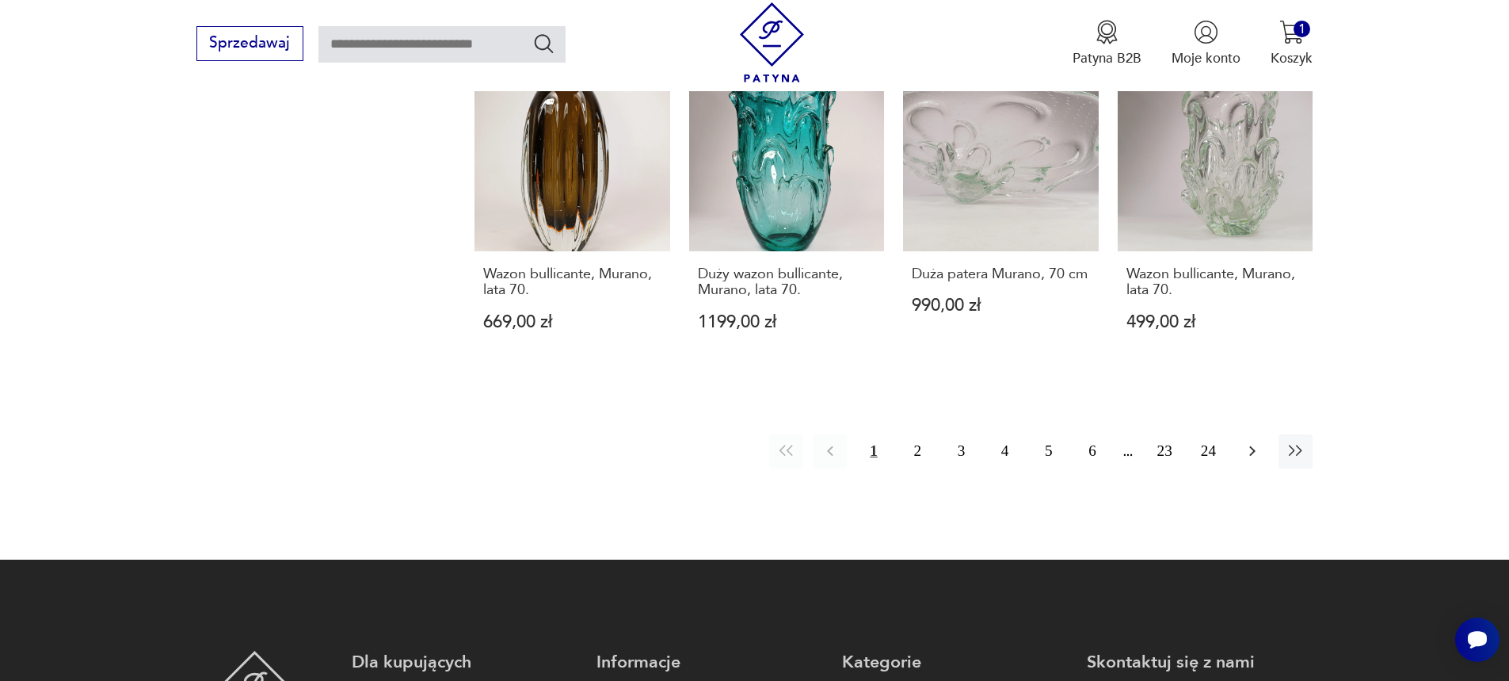
click at [1259, 448] on icon "button" at bounding box center [1252, 450] width 19 height 19
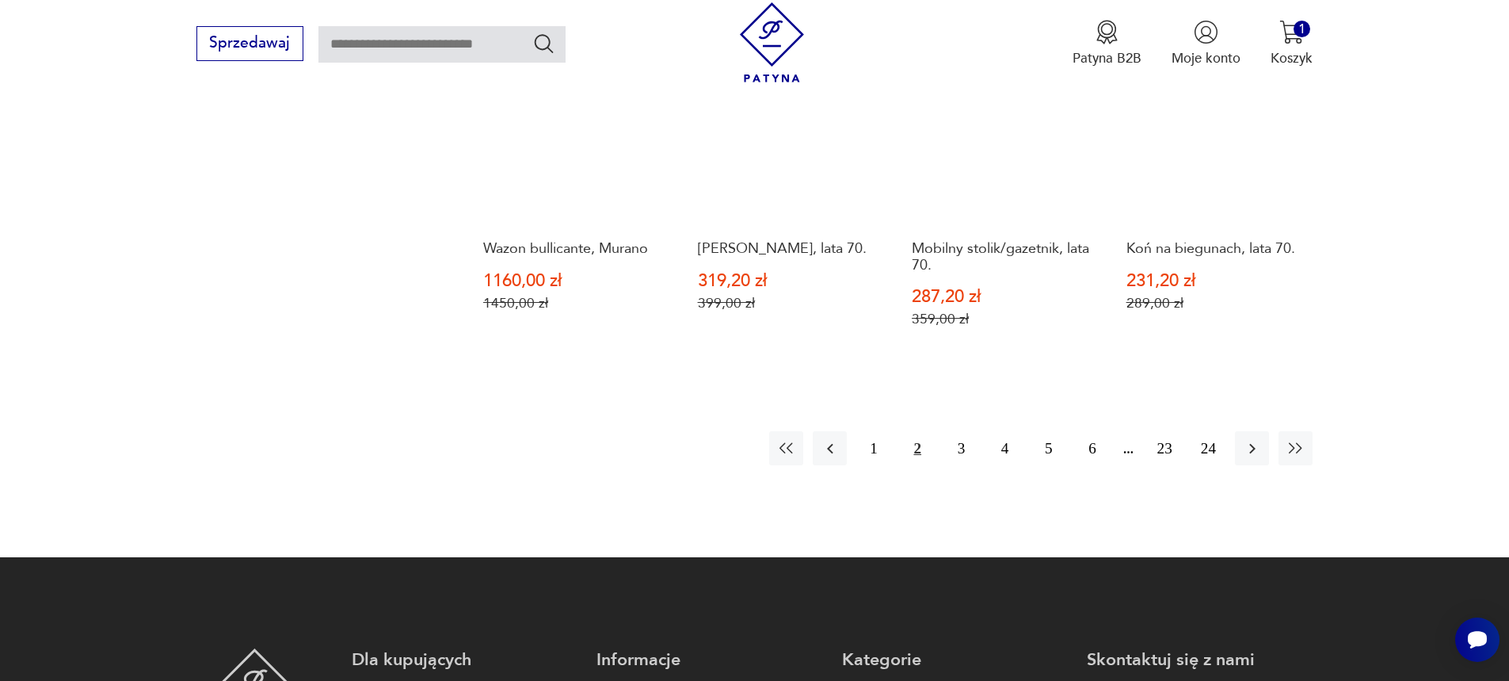
scroll to position [1771, 0]
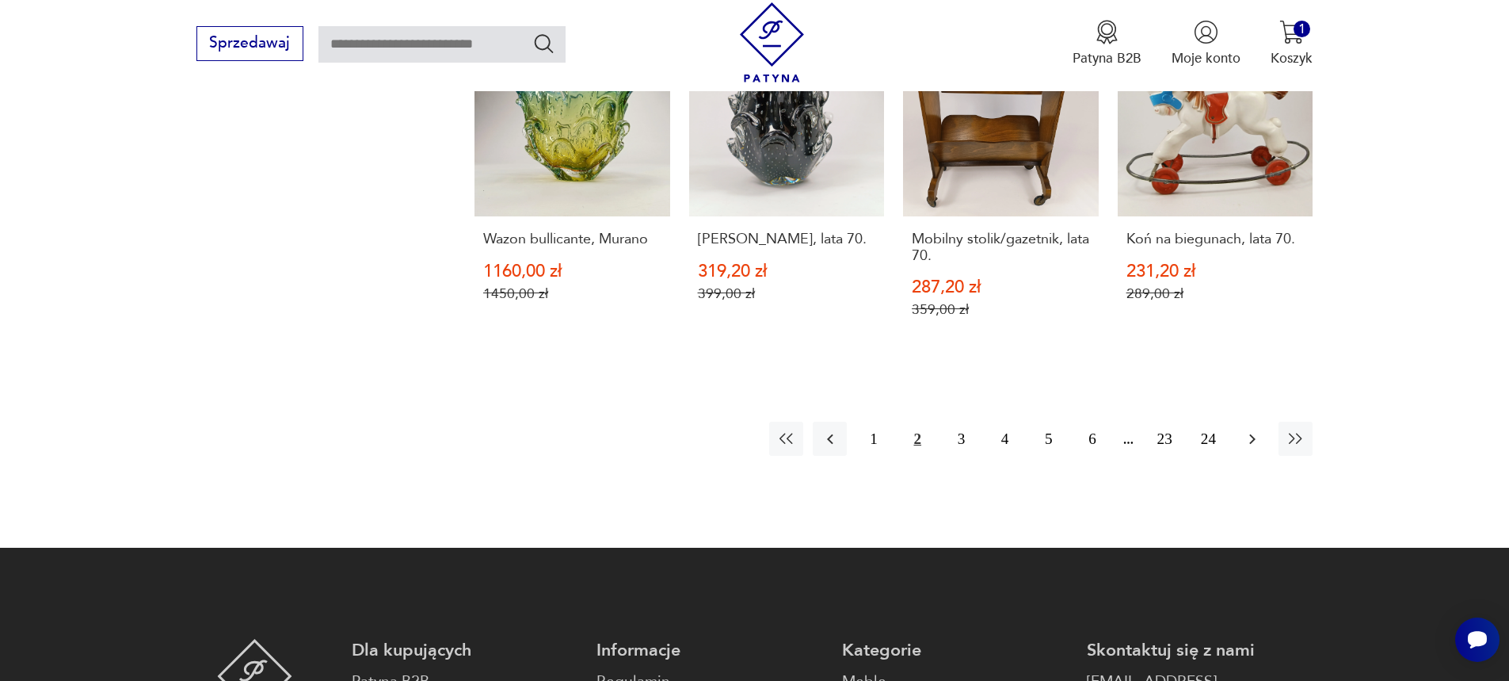
click at [1255, 439] on icon "button" at bounding box center [1252, 438] width 6 height 10
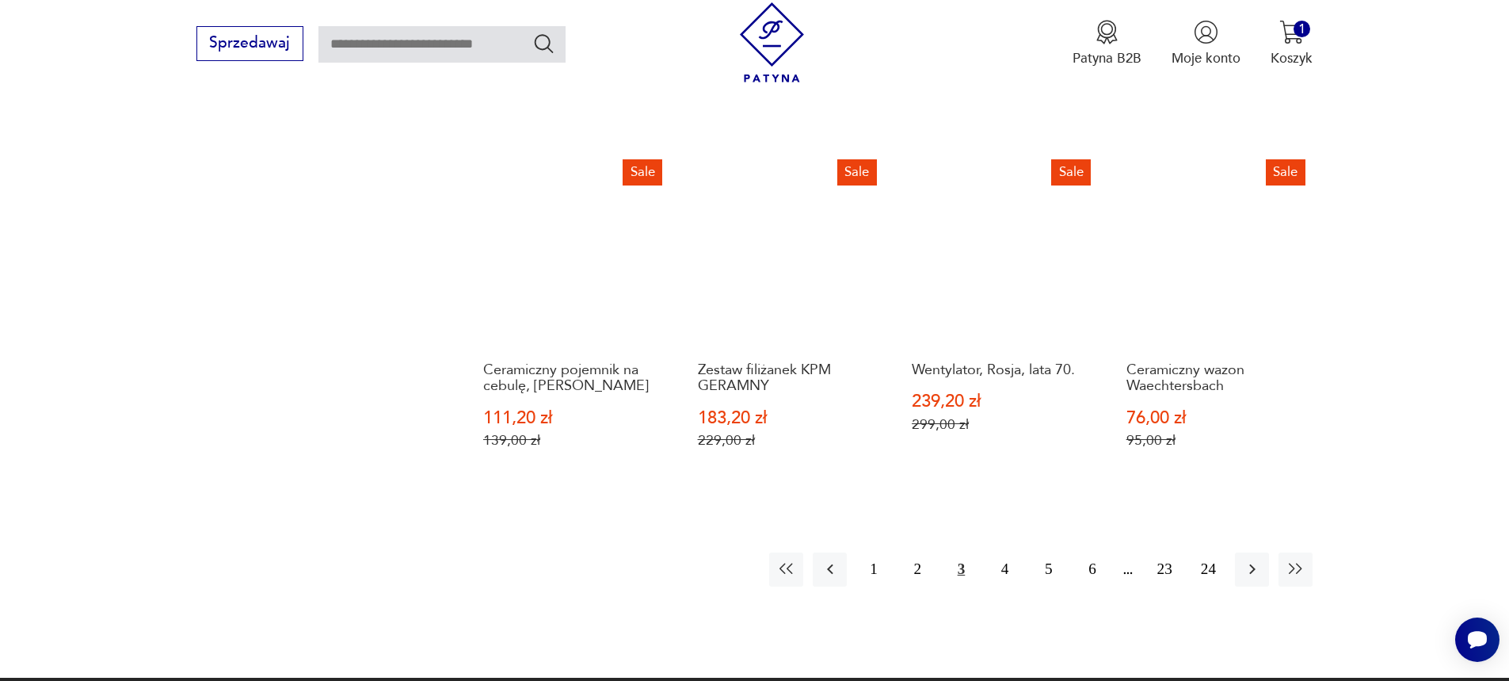
scroll to position [1692, 0]
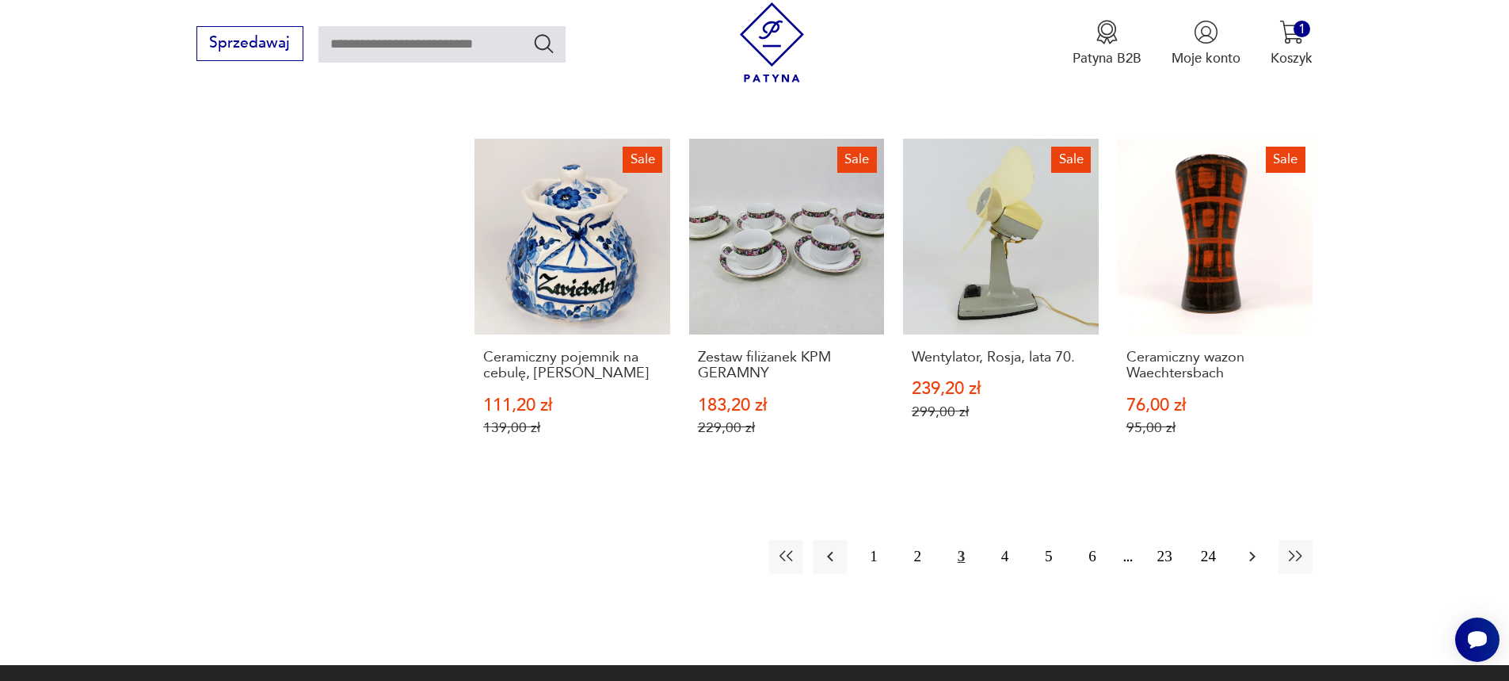
click at [1247, 555] on icon "button" at bounding box center [1252, 556] width 19 height 19
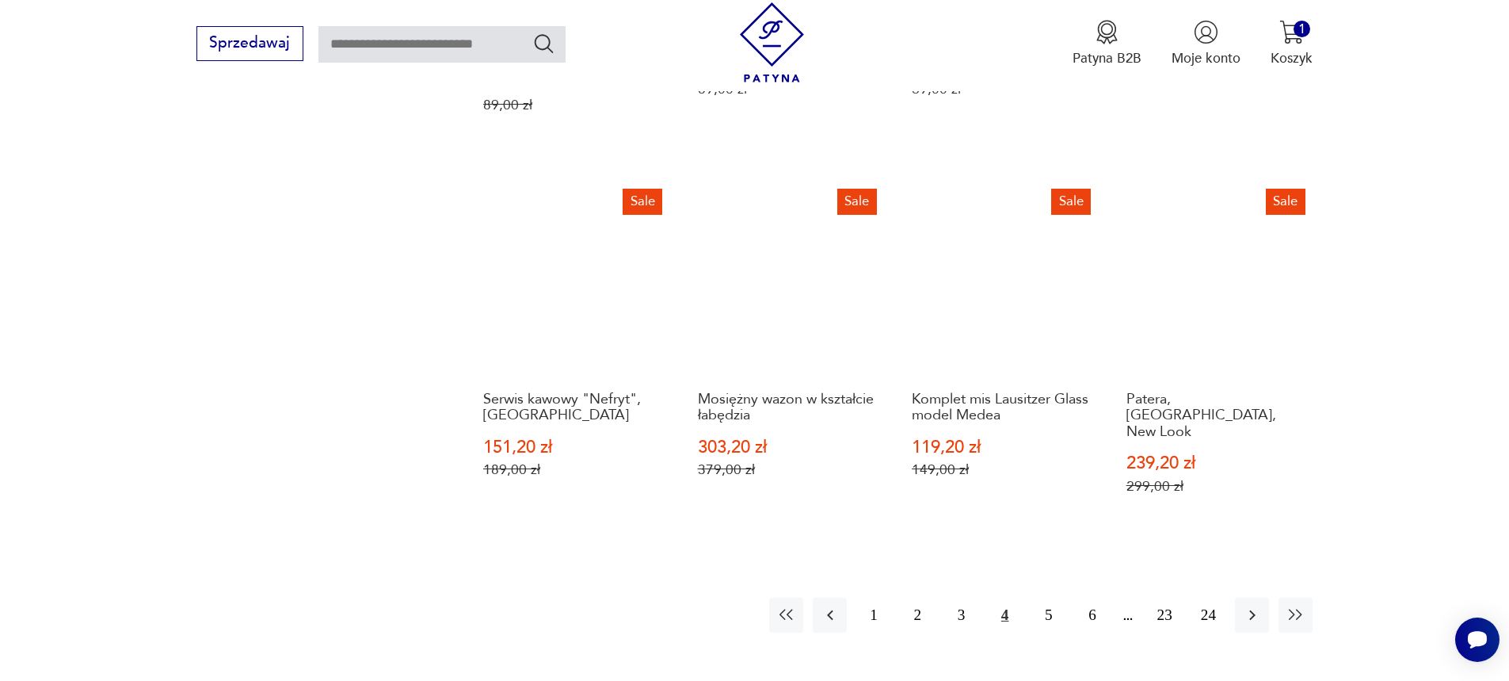
scroll to position [1771, 0]
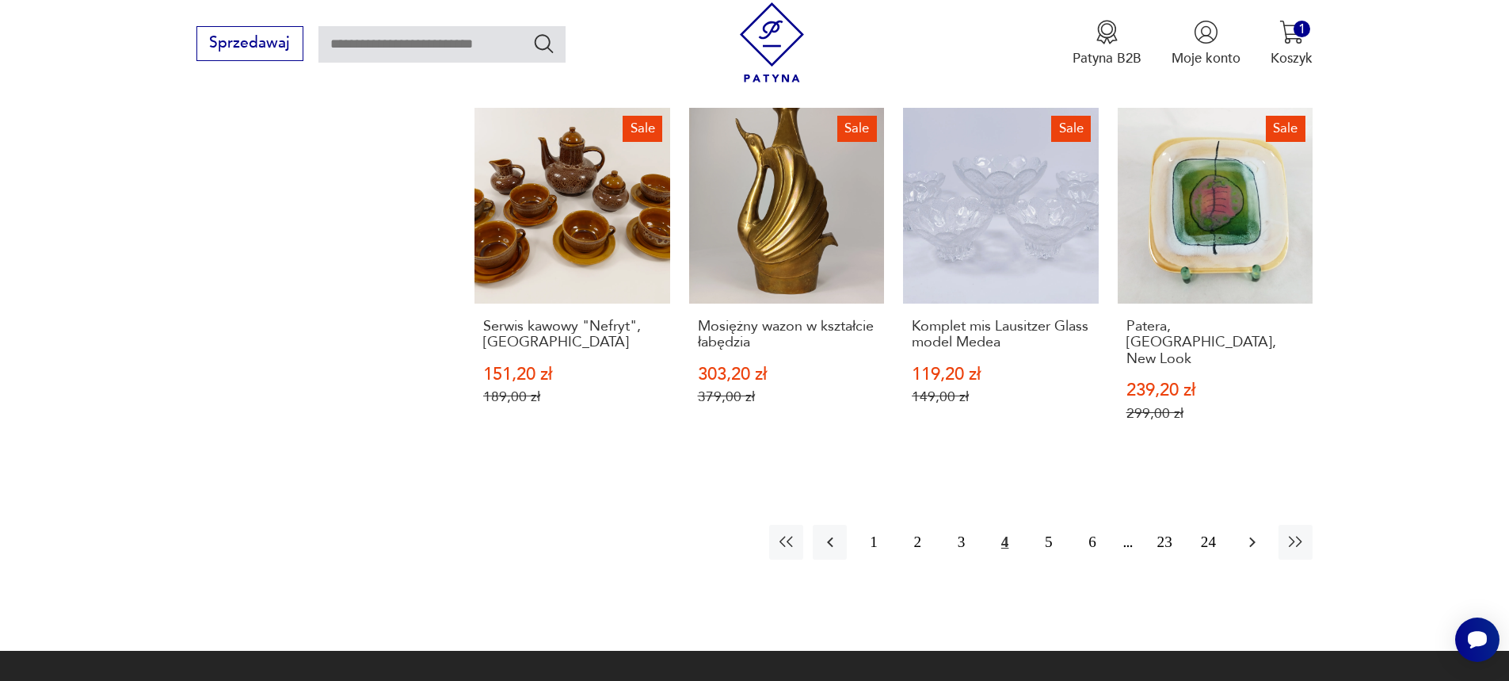
click at [1253, 532] on icon "button" at bounding box center [1252, 541] width 19 height 19
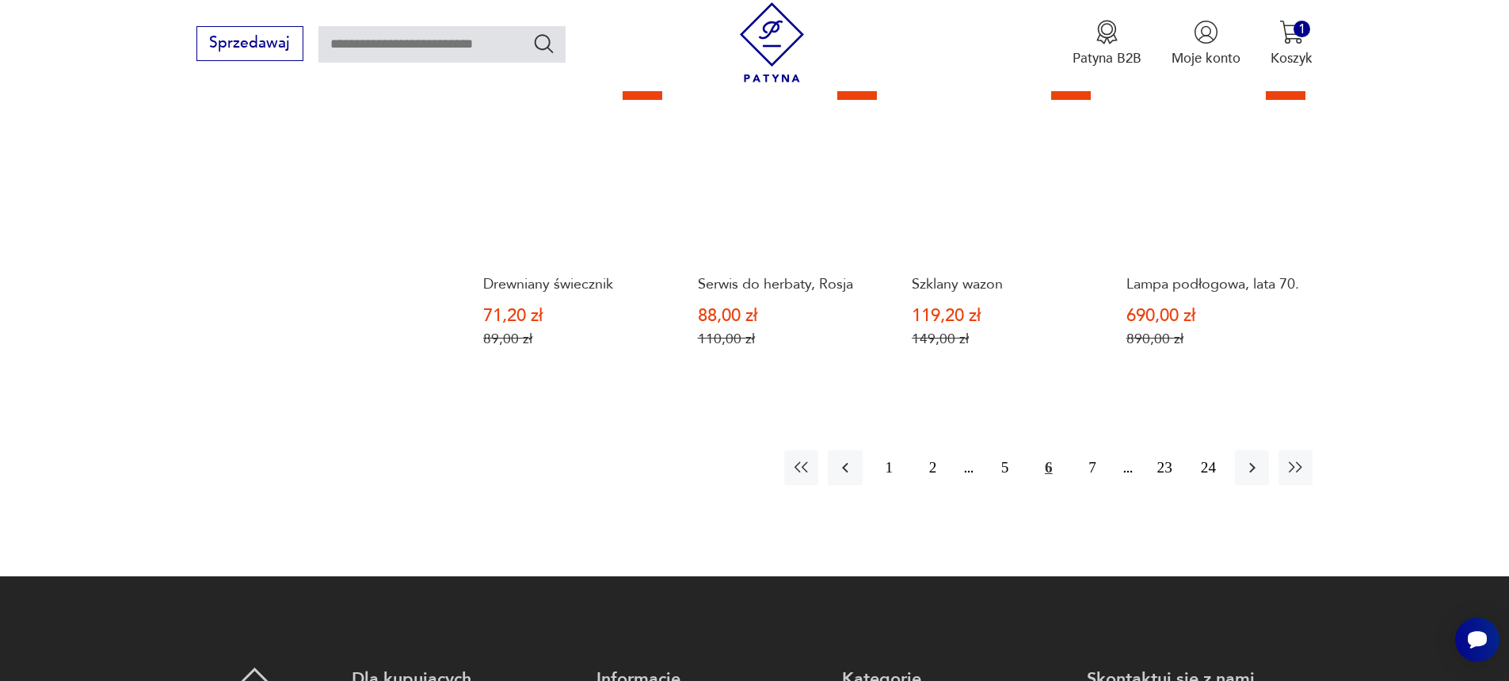
scroll to position [1771, 0]
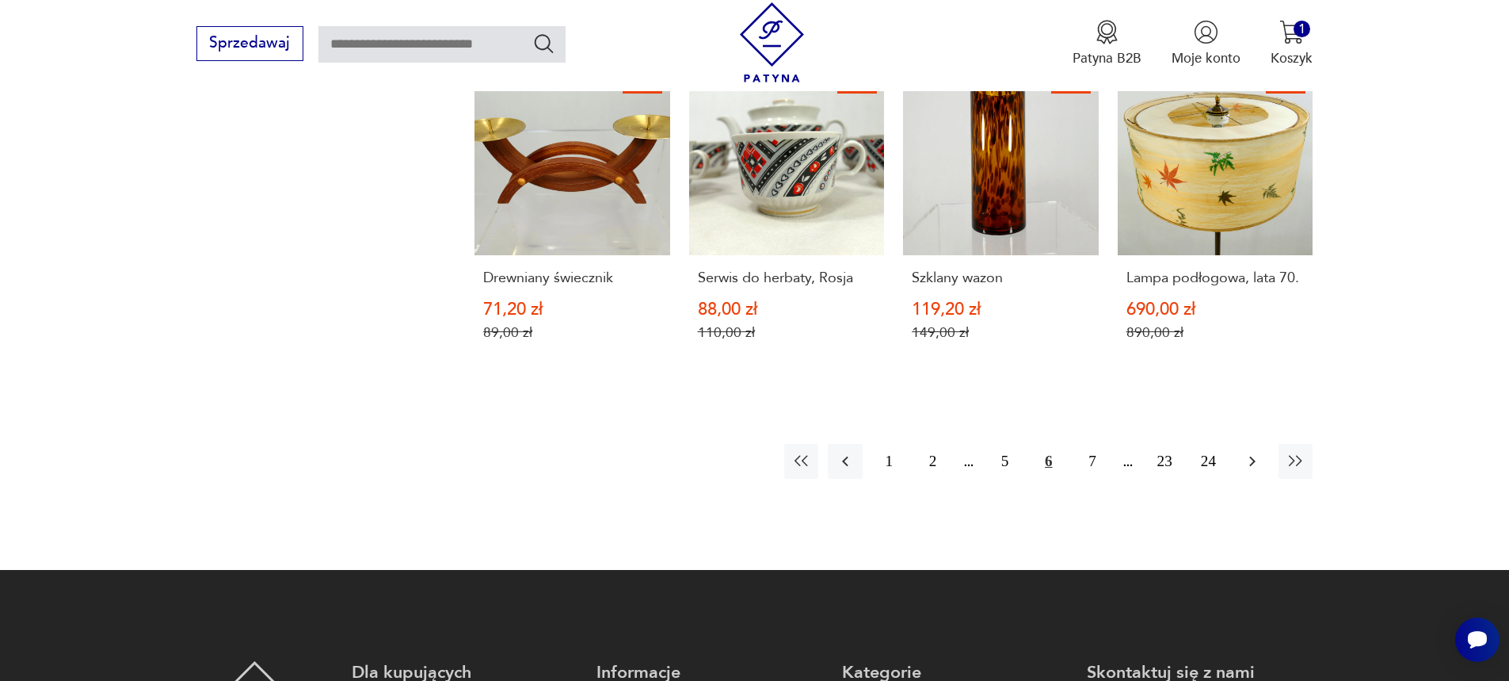
click at [1256, 452] on icon "button" at bounding box center [1252, 461] width 19 height 19
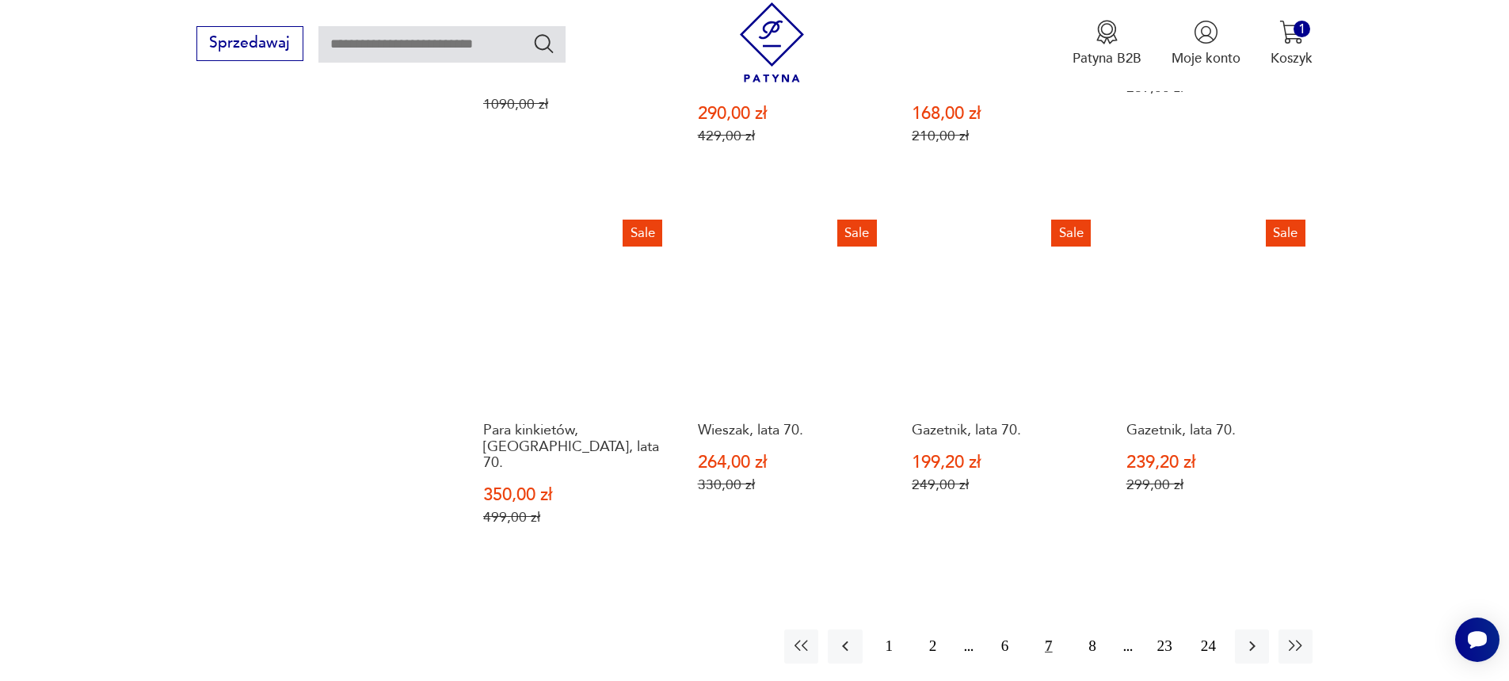
scroll to position [1692, 0]
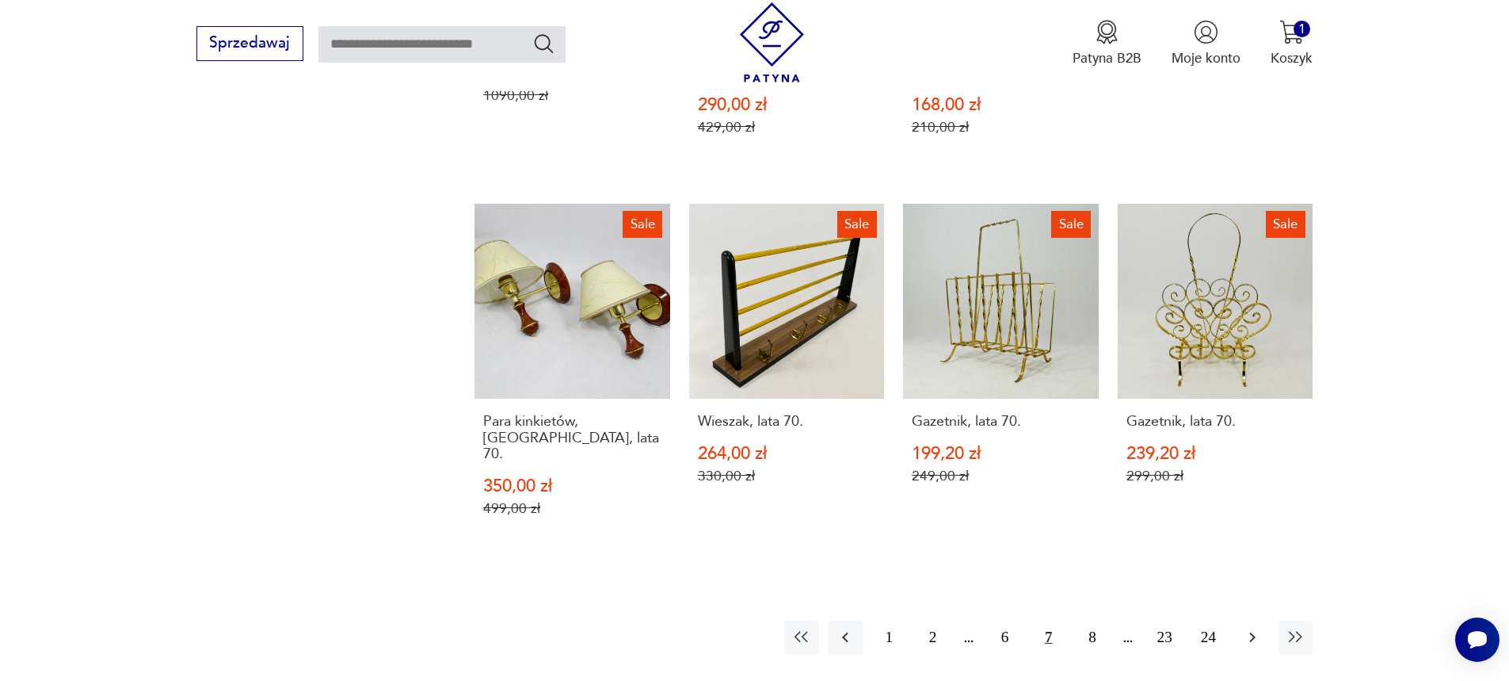
click at [1250, 632] on icon "button" at bounding box center [1252, 637] width 6 height 10
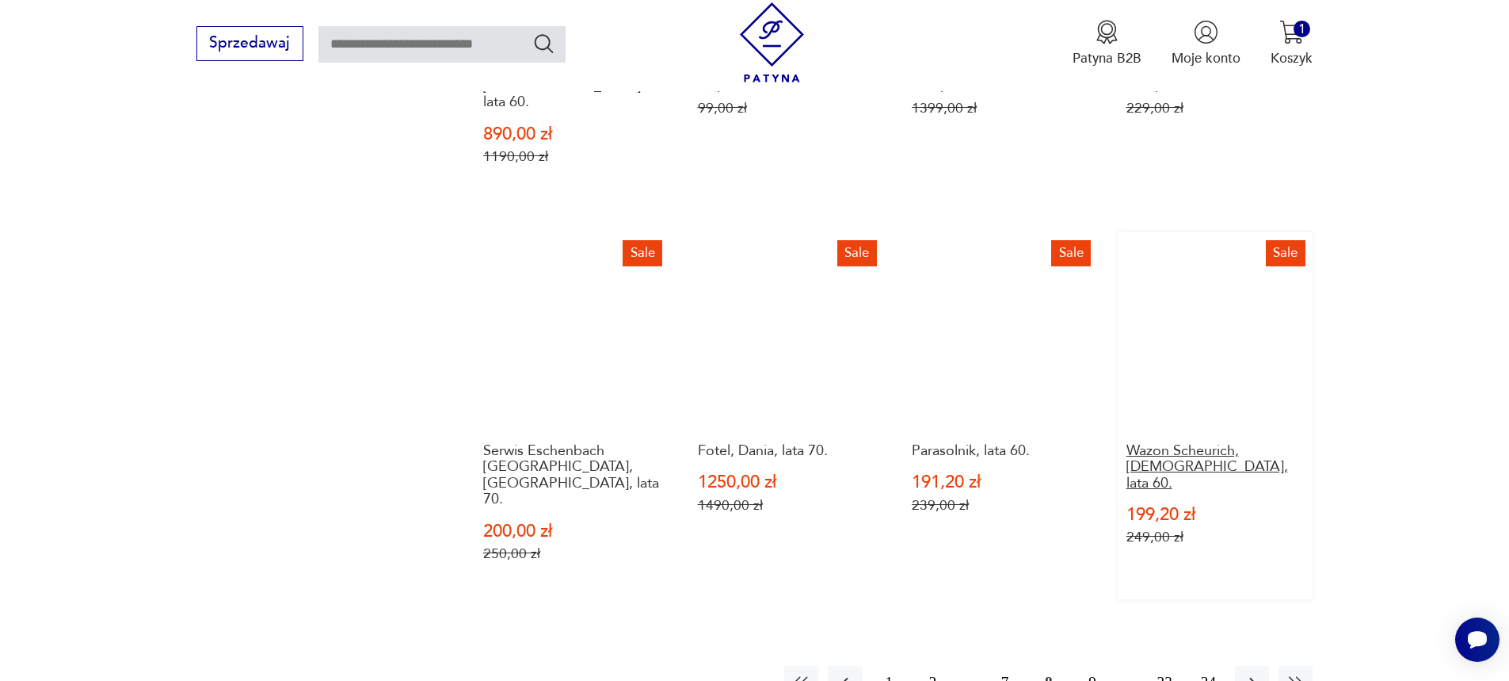
scroll to position [1850, 0]
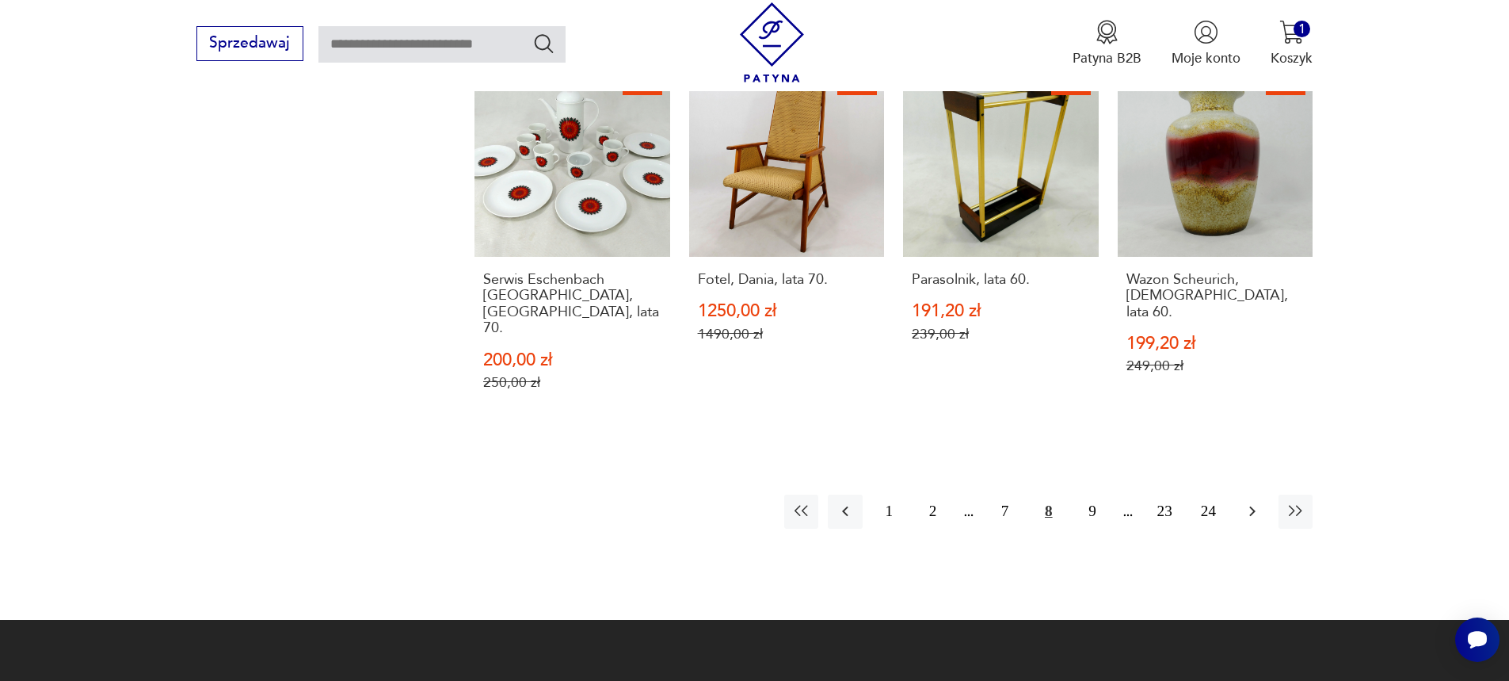
click at [1243, 502] on icon "button" at bounding box center [1252, 511] width 19 height 19
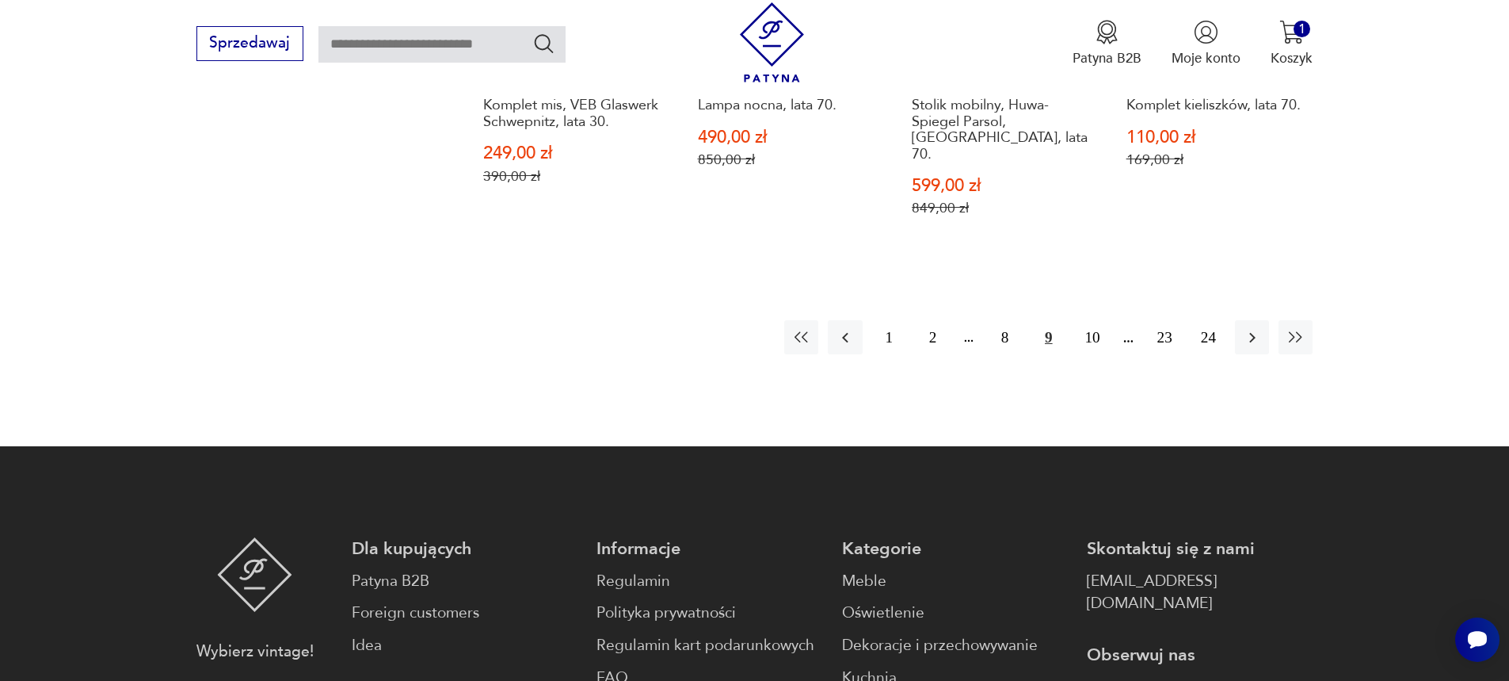
scroll to position [2008, 0]
click at [1250, 327] on icon "button" at bounding box center [1252, 336] width 19 height 19
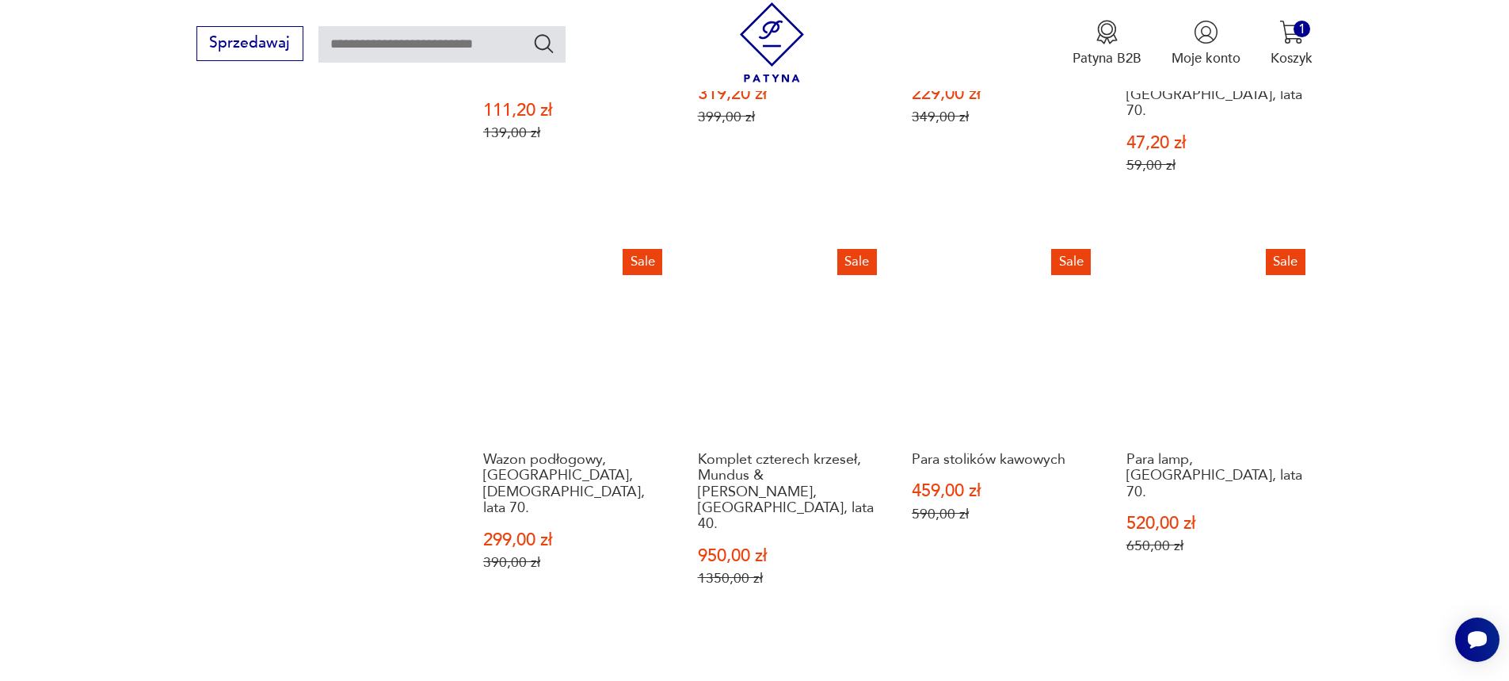
scroll to position [1692, 0]
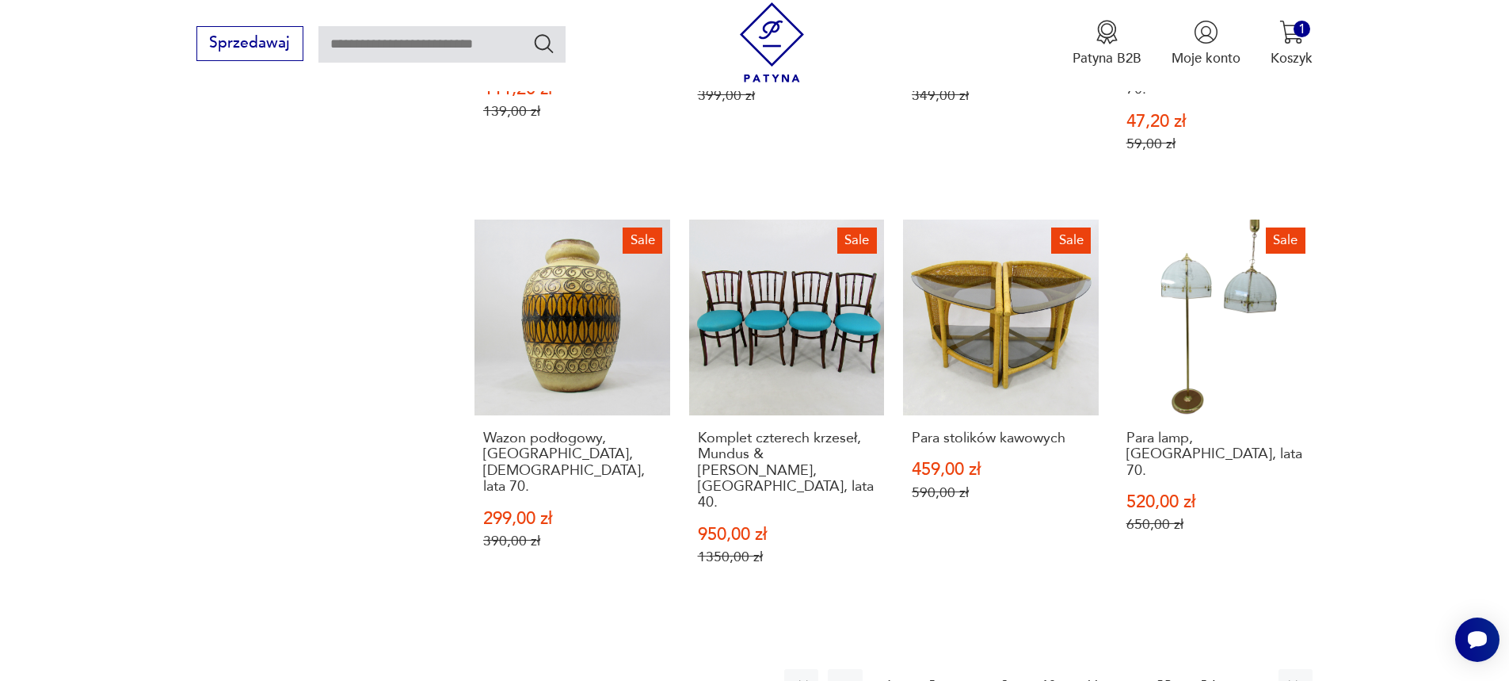
click at [1250, 677] on icon "button" at bounding box center [1252, 686] width 19 height 19
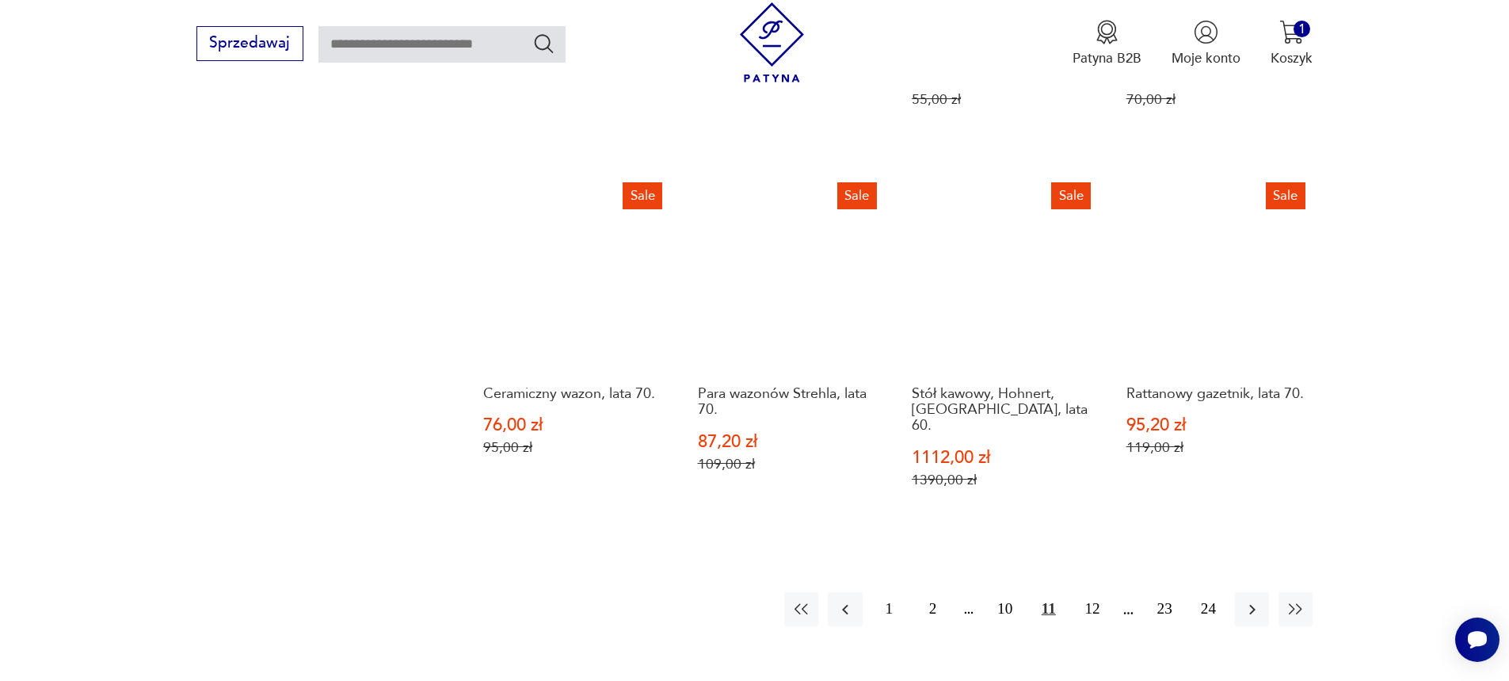
scroll to position [1692, 0]
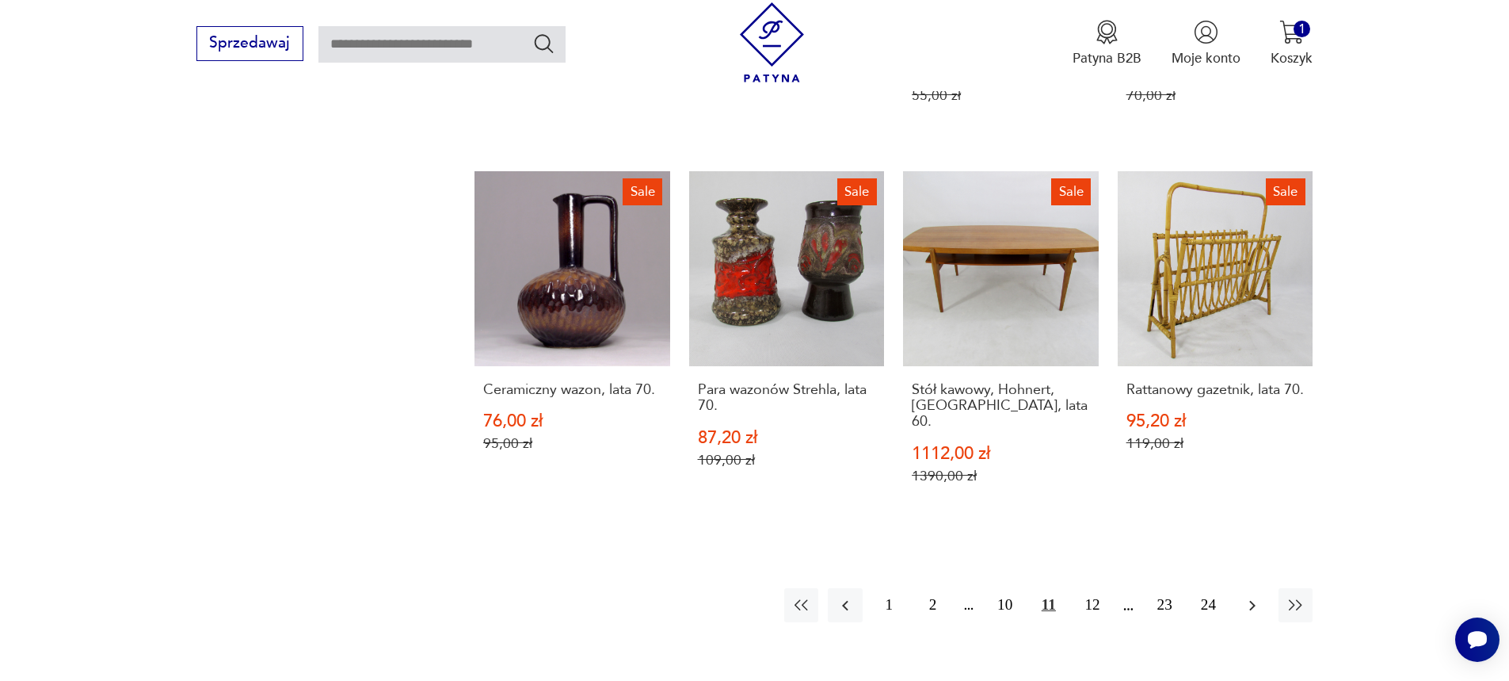
click at [1256, 596] on icon "button" at bounding box center [1252, 605] width 19 height 19
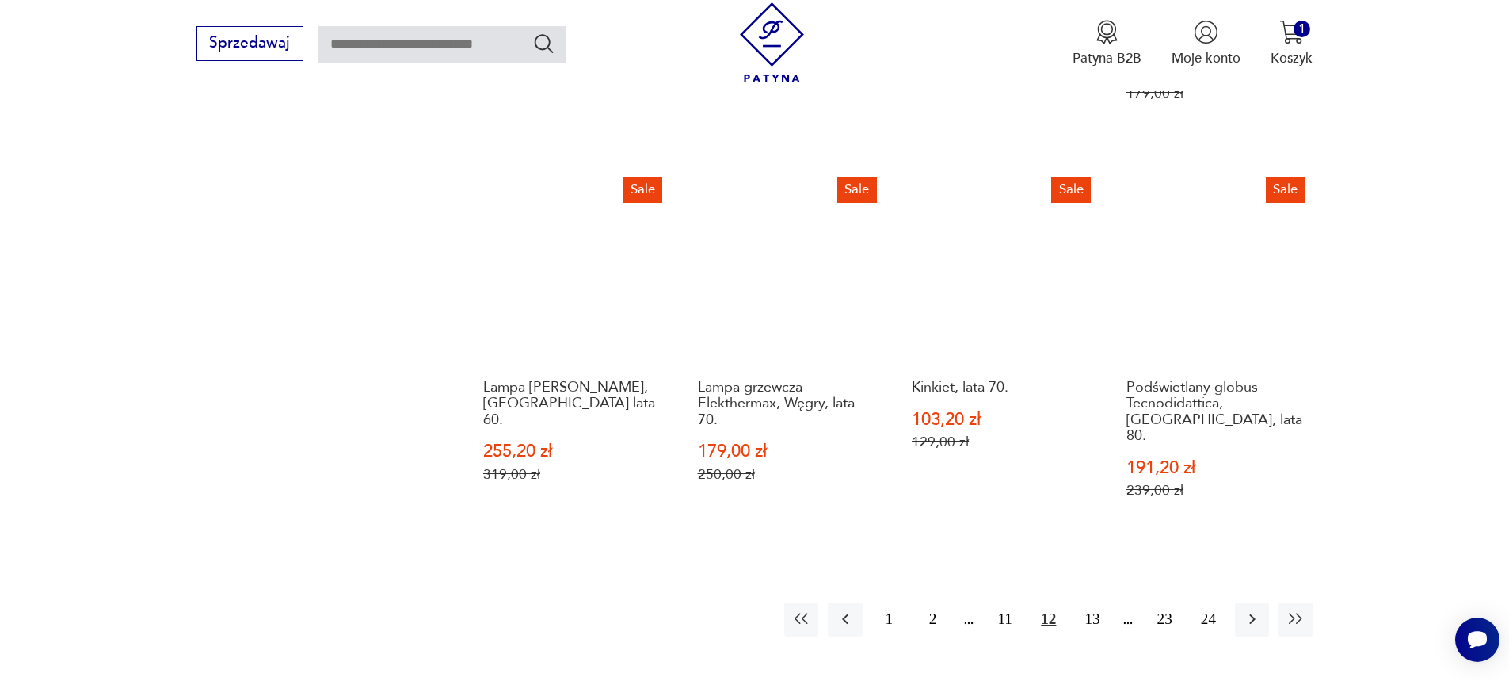
scroll to position [1771, 0]
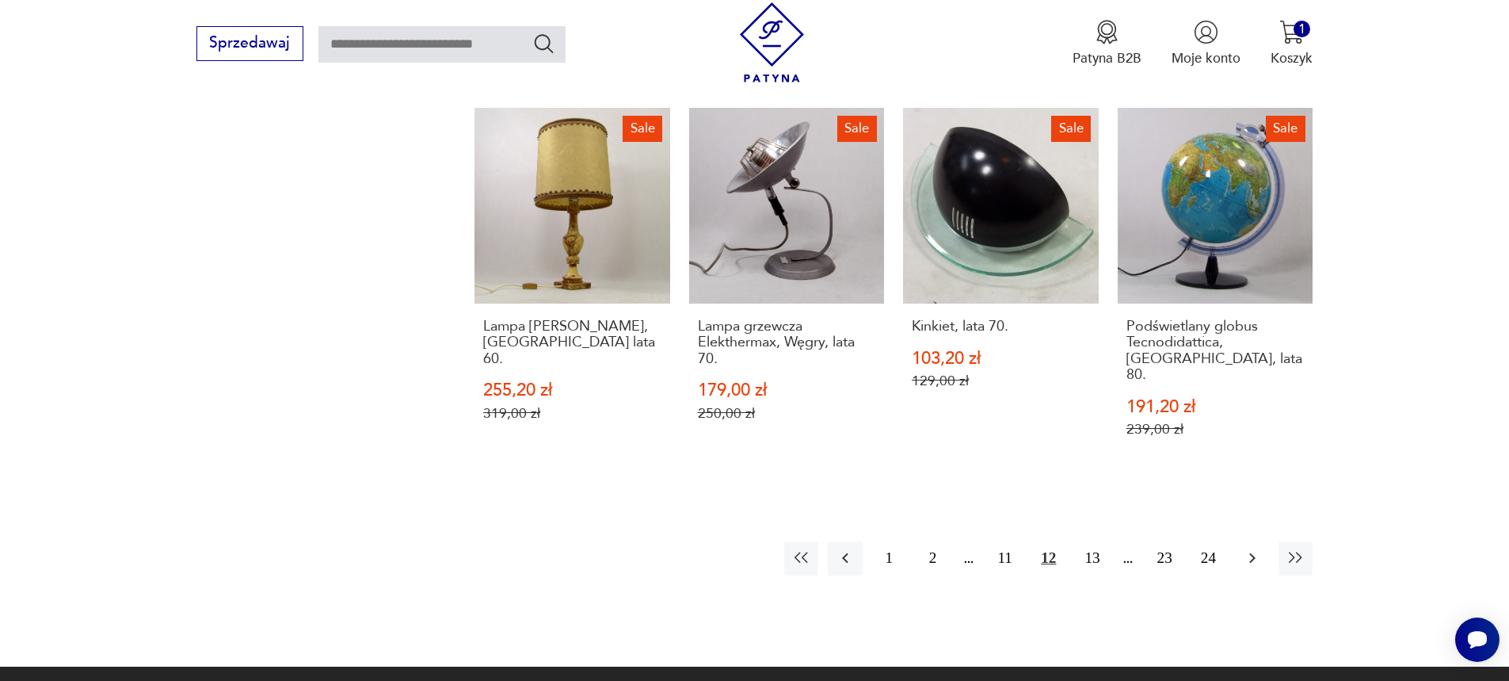
click at [1261, 548] on icon "button" at bounding box center [1252, 557] width 19 height 19
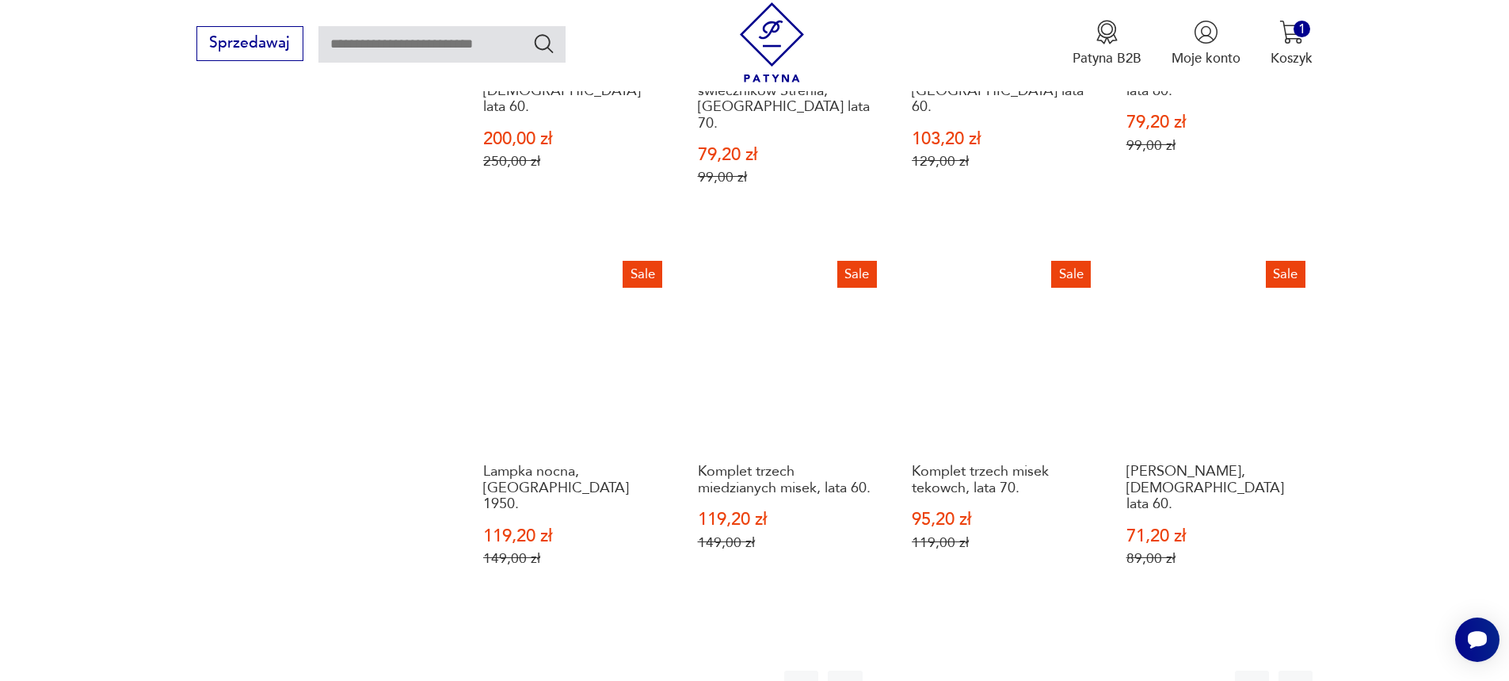
scroll to position [1692, 0]
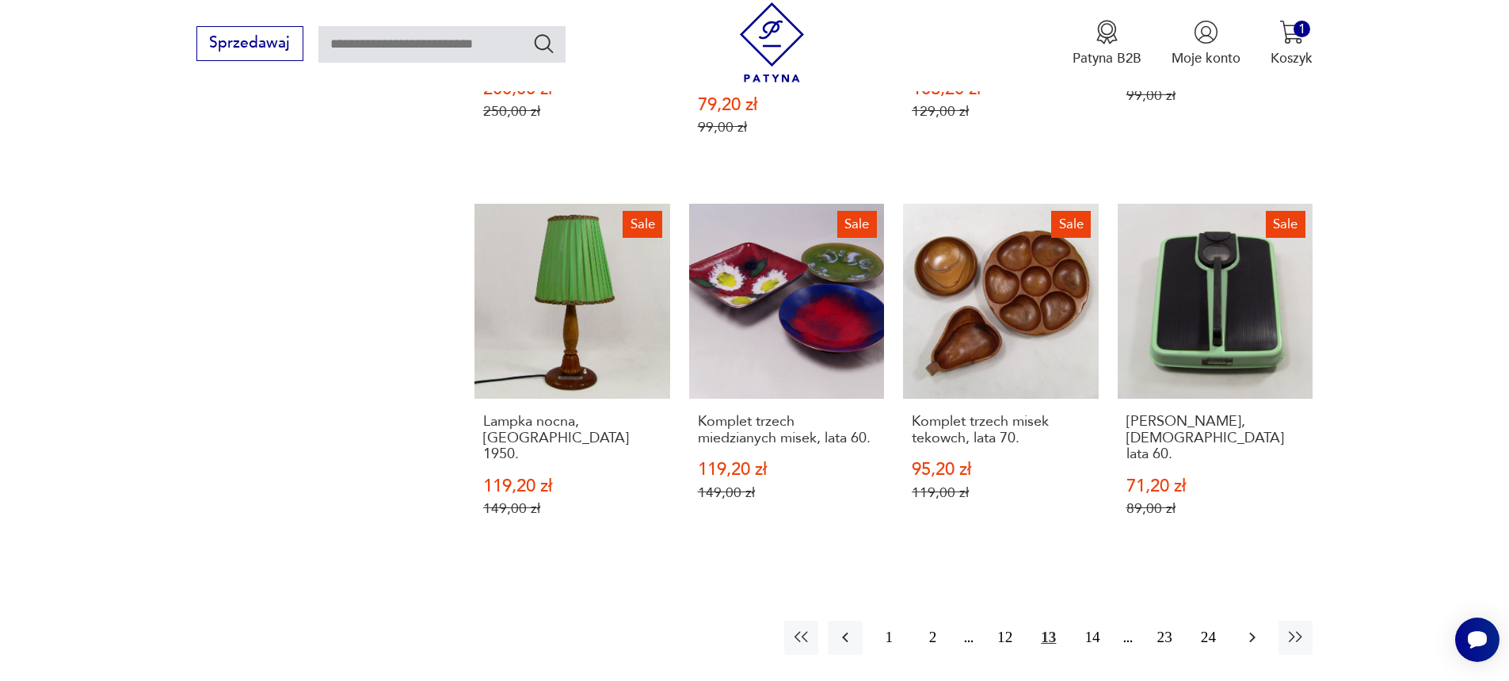
click at [1249, 627] on icon "button" at bounding box center [1252, 636] width 19 height 19
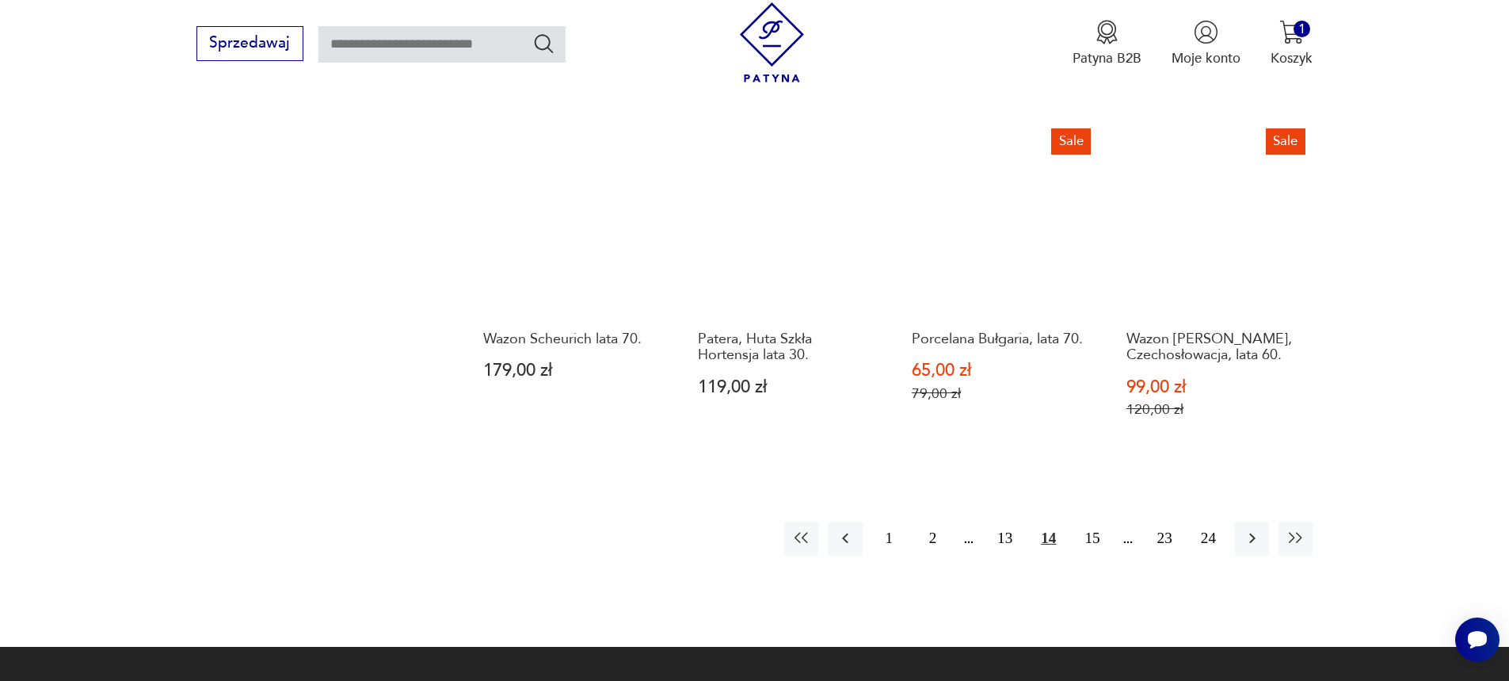
scroll to position [1771, 0]
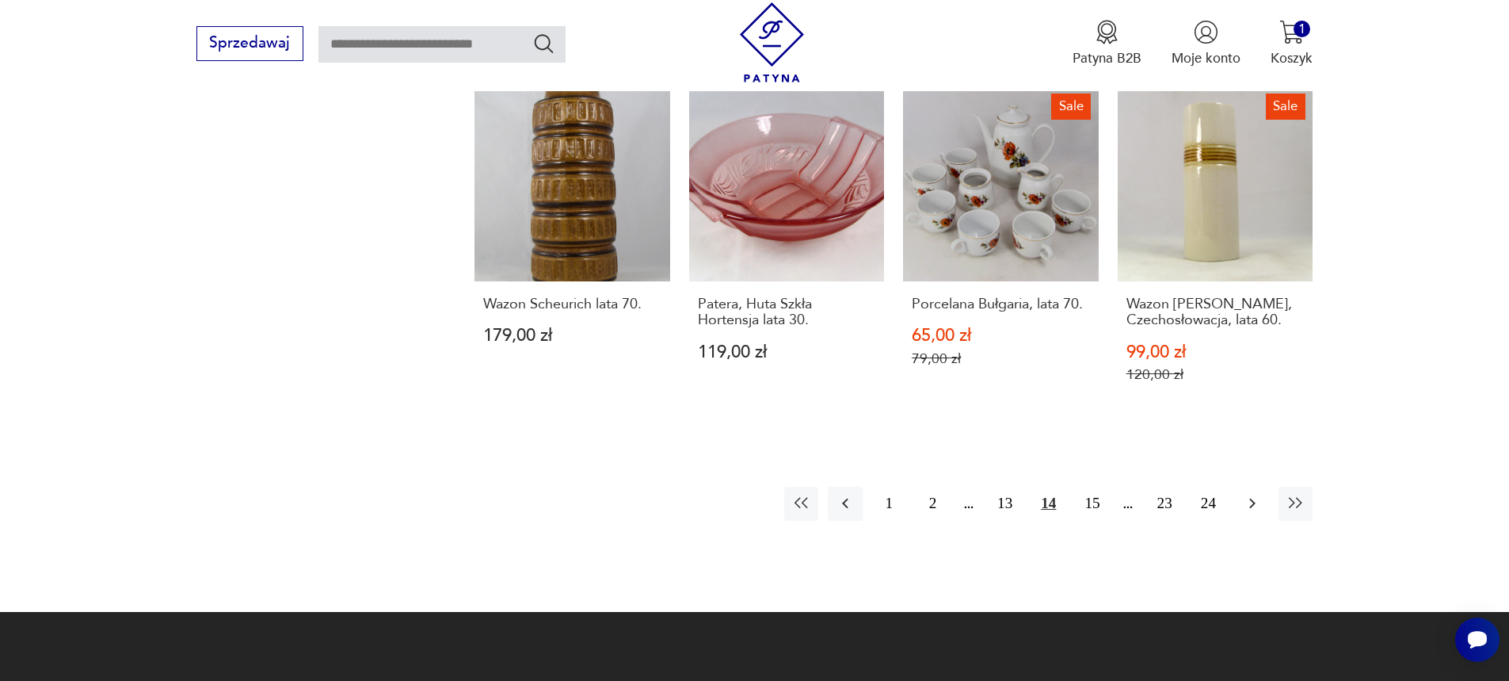
click at [1261, 494] on icon "button" at bounding box center [1252, 503] width 19 height 19
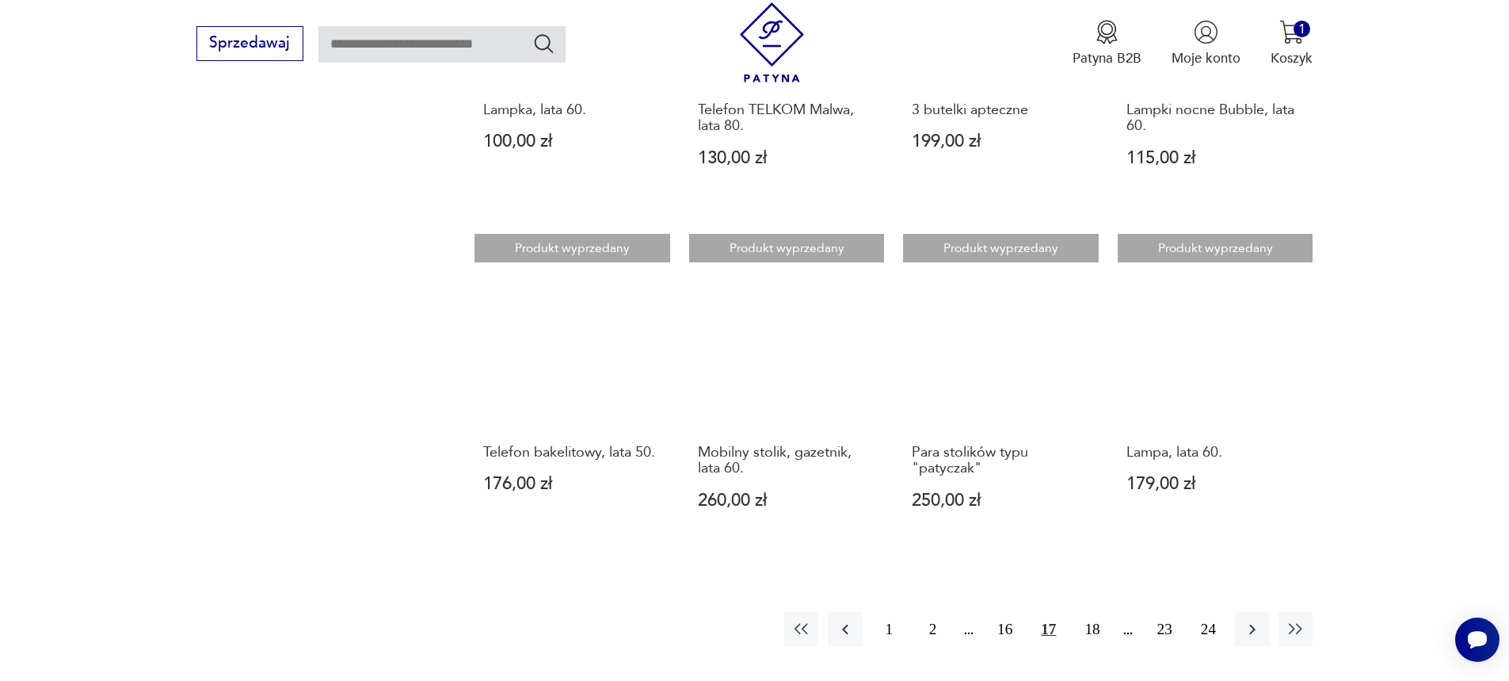
scroll to position [1612, 0]
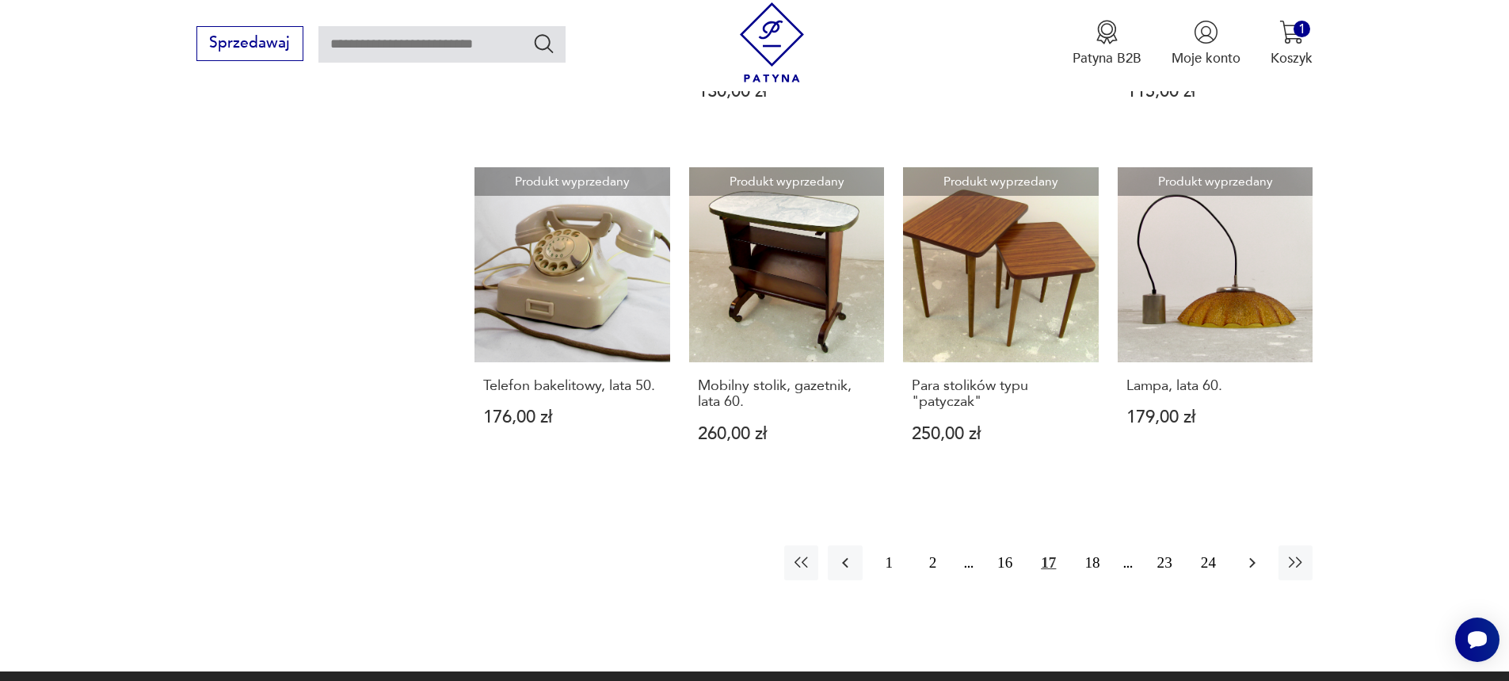
click at [1255, 553] on icon "button" at bounding box center [1252, 562] width 19 height 19
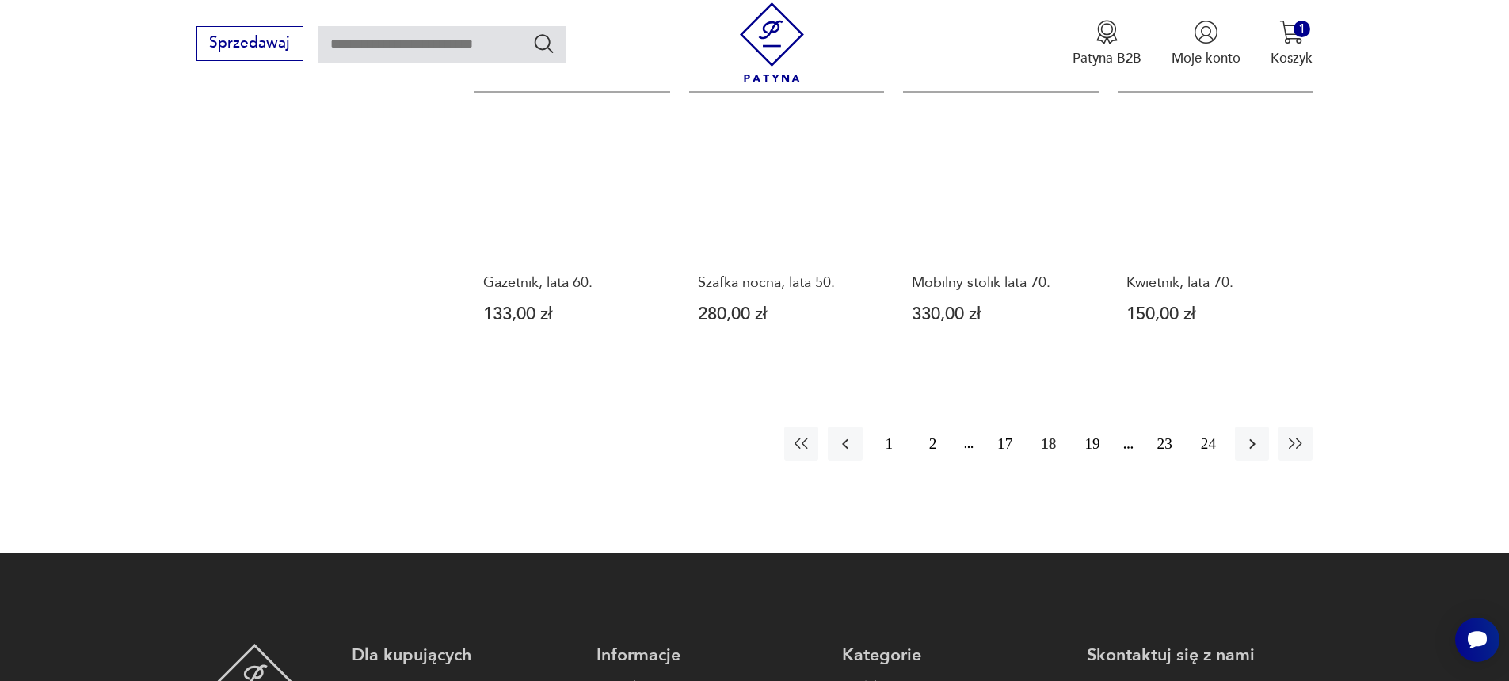
scroll to position [1692, 0]
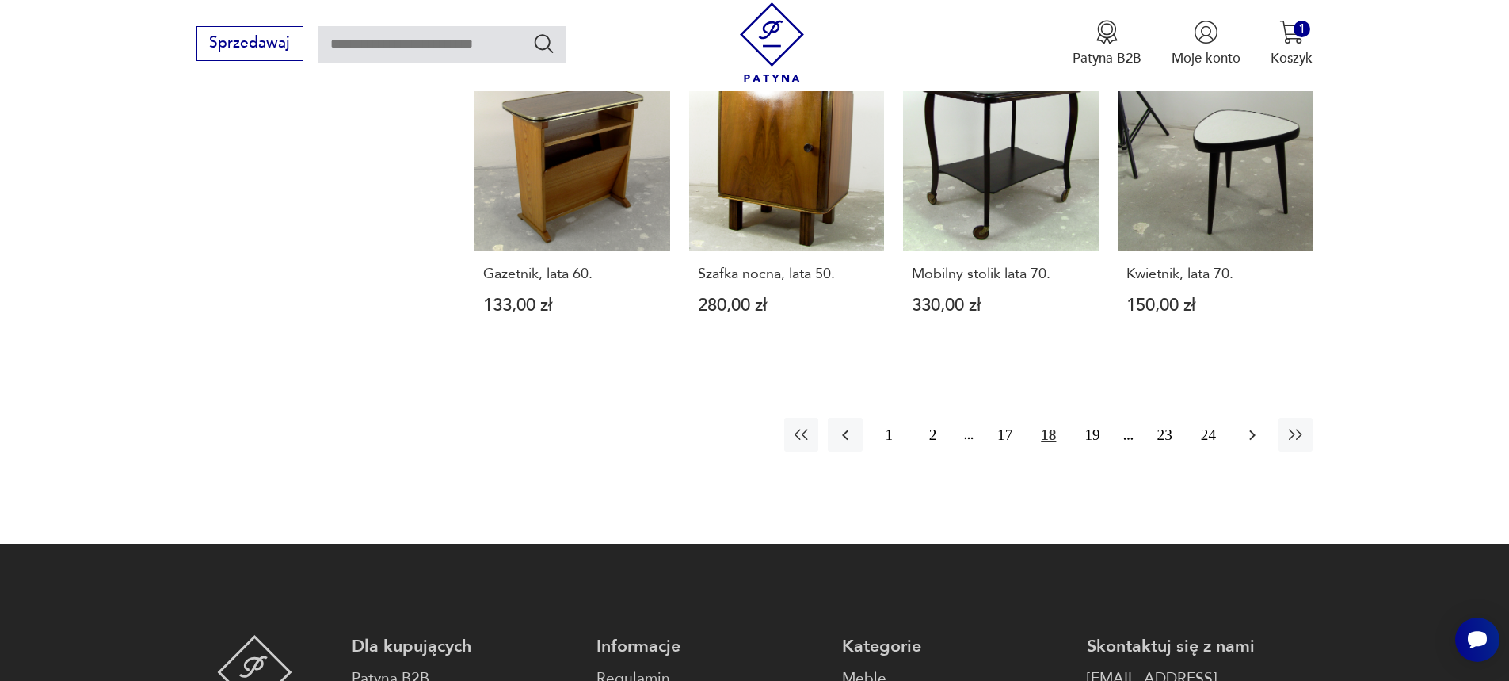
click at [1246, 429] on icon "button" at bounding box center [1252, 434] width 19 height 19
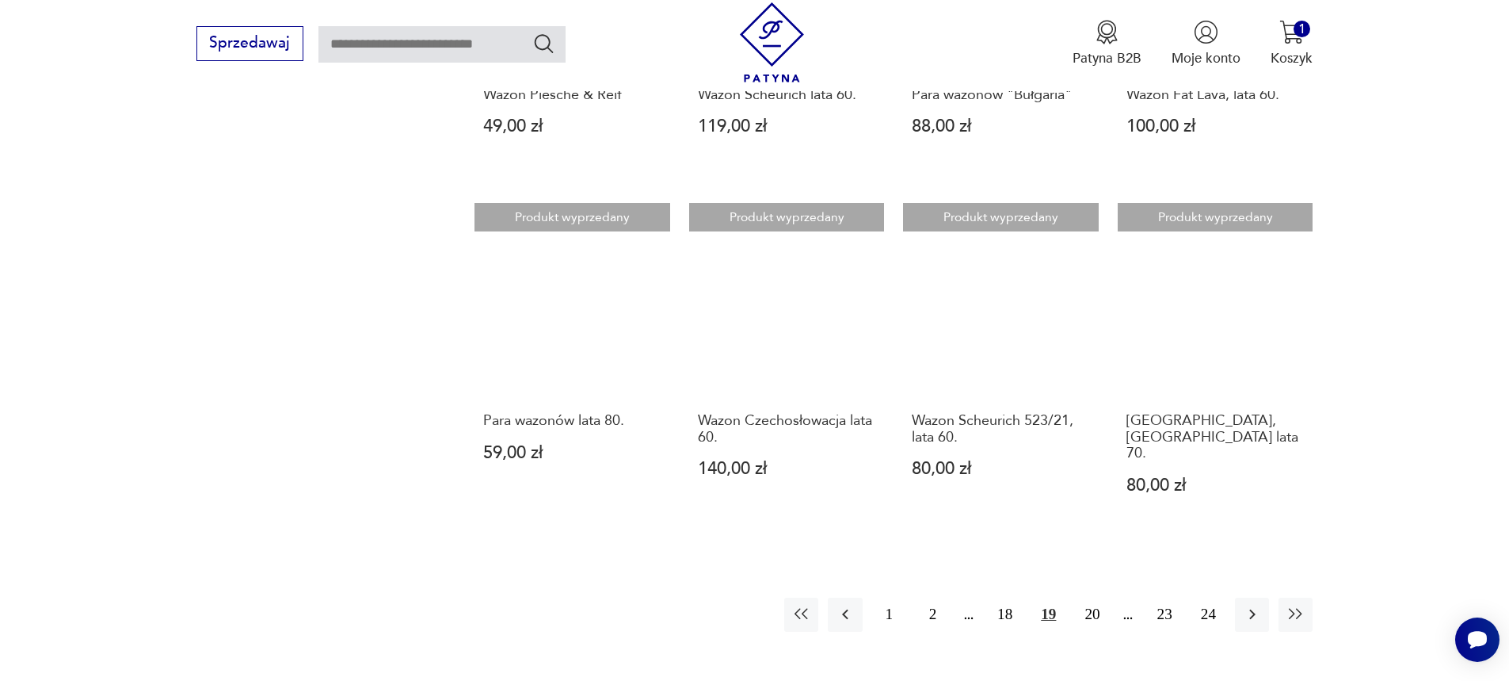
scroll to position [1692, 0]
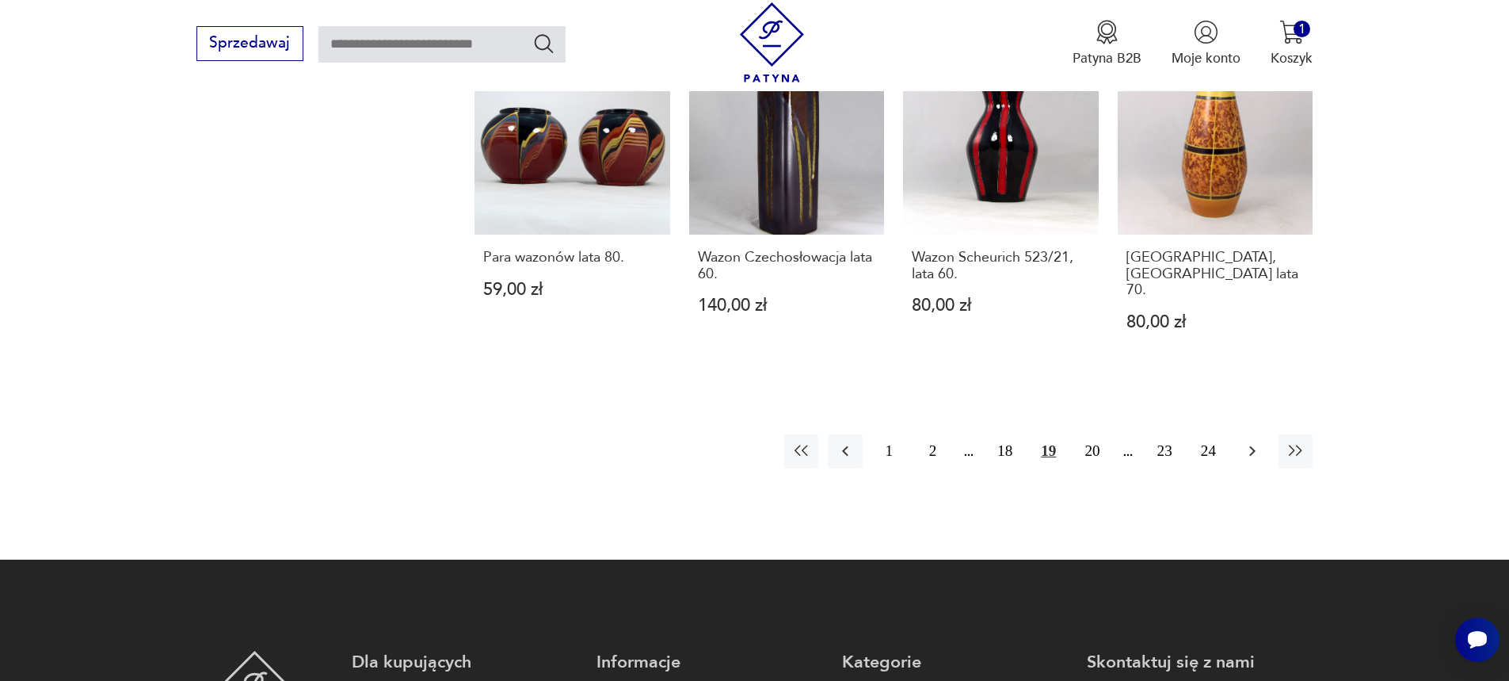
click at [1253, 446] on icon "button" at bounding box center [1252, 451] width 6 height 10
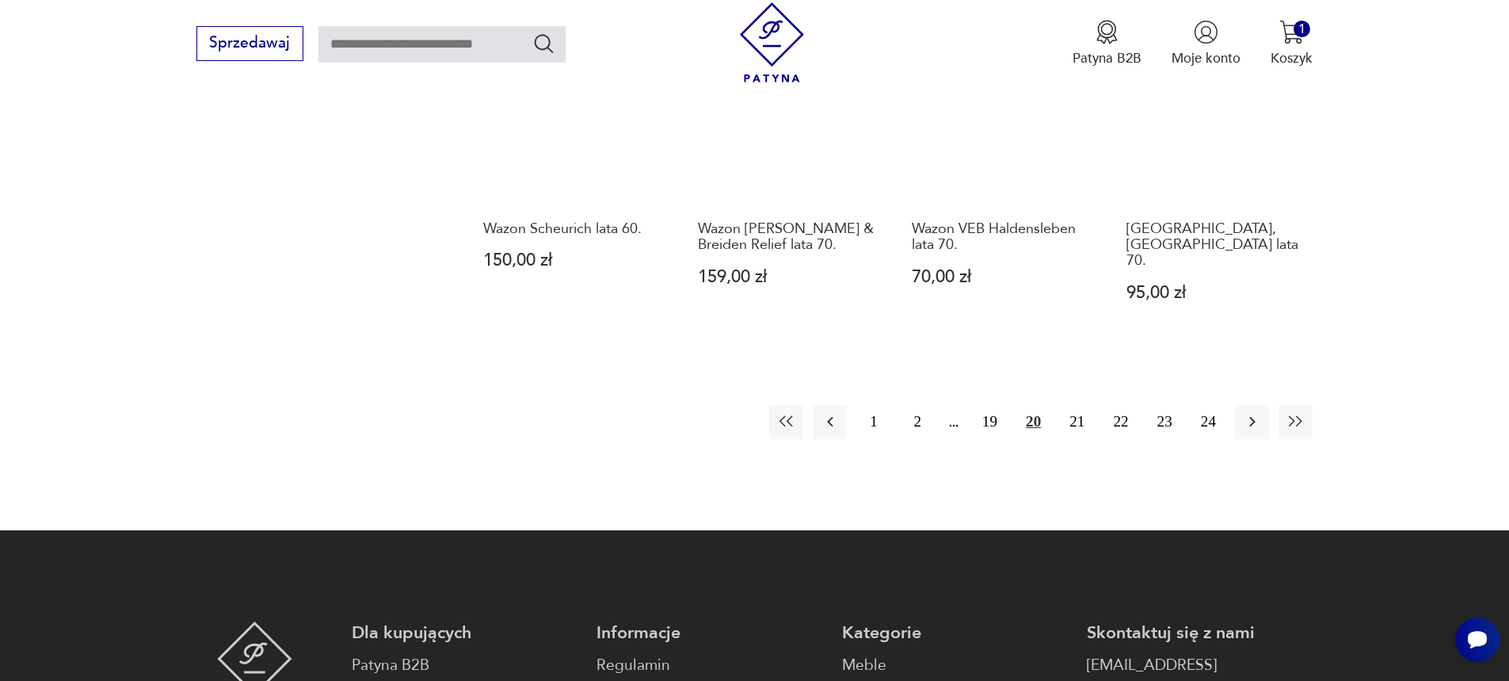
scroll to position [1771, 0]
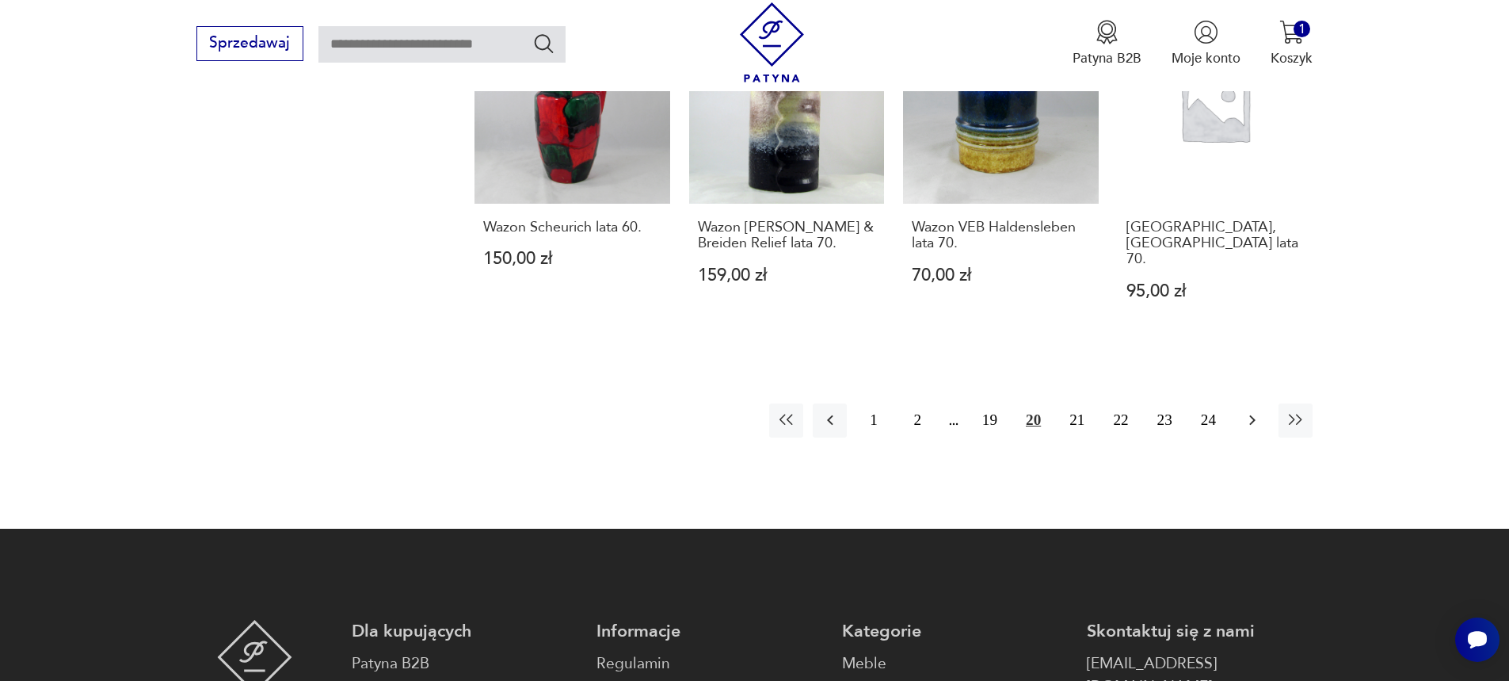
click at [1253, 415] on icon "button" at bounding box center [1252, 420] width 6 height 10
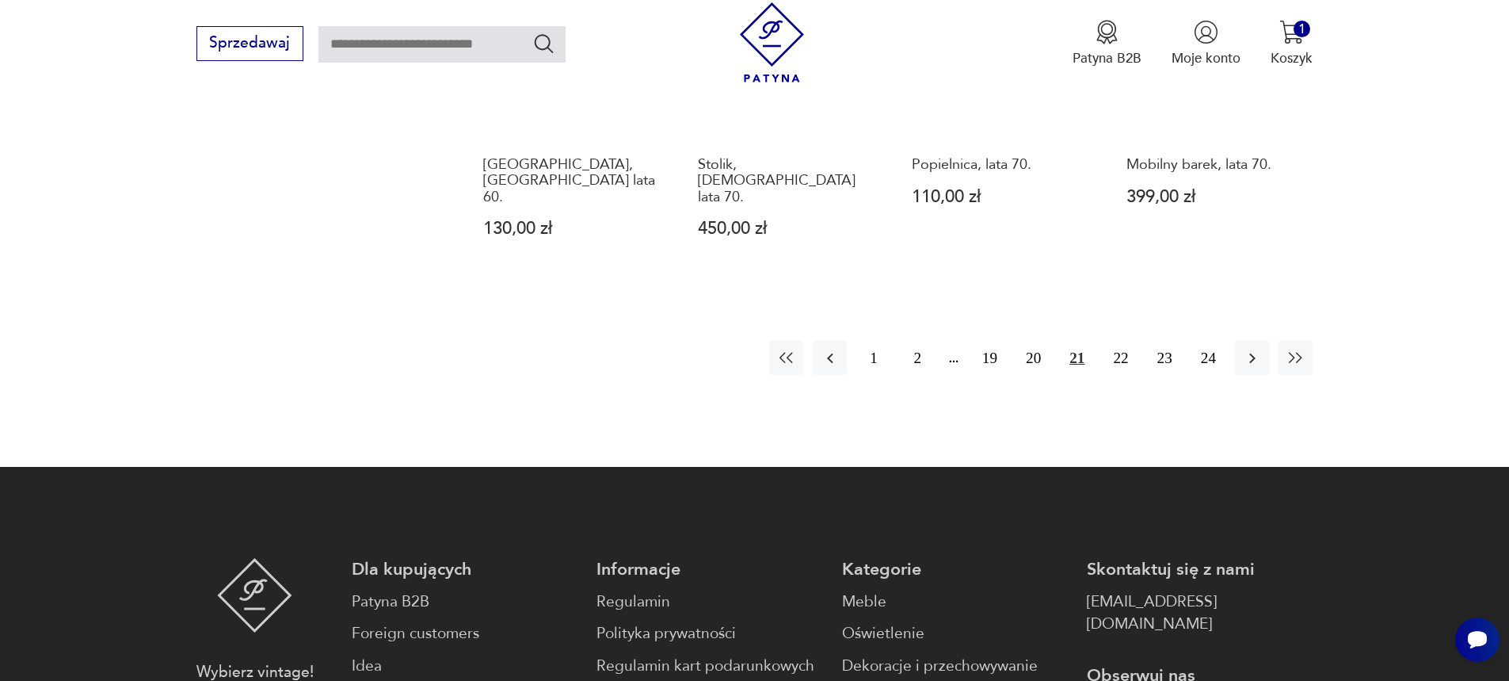
scroll to position [1850, 0]
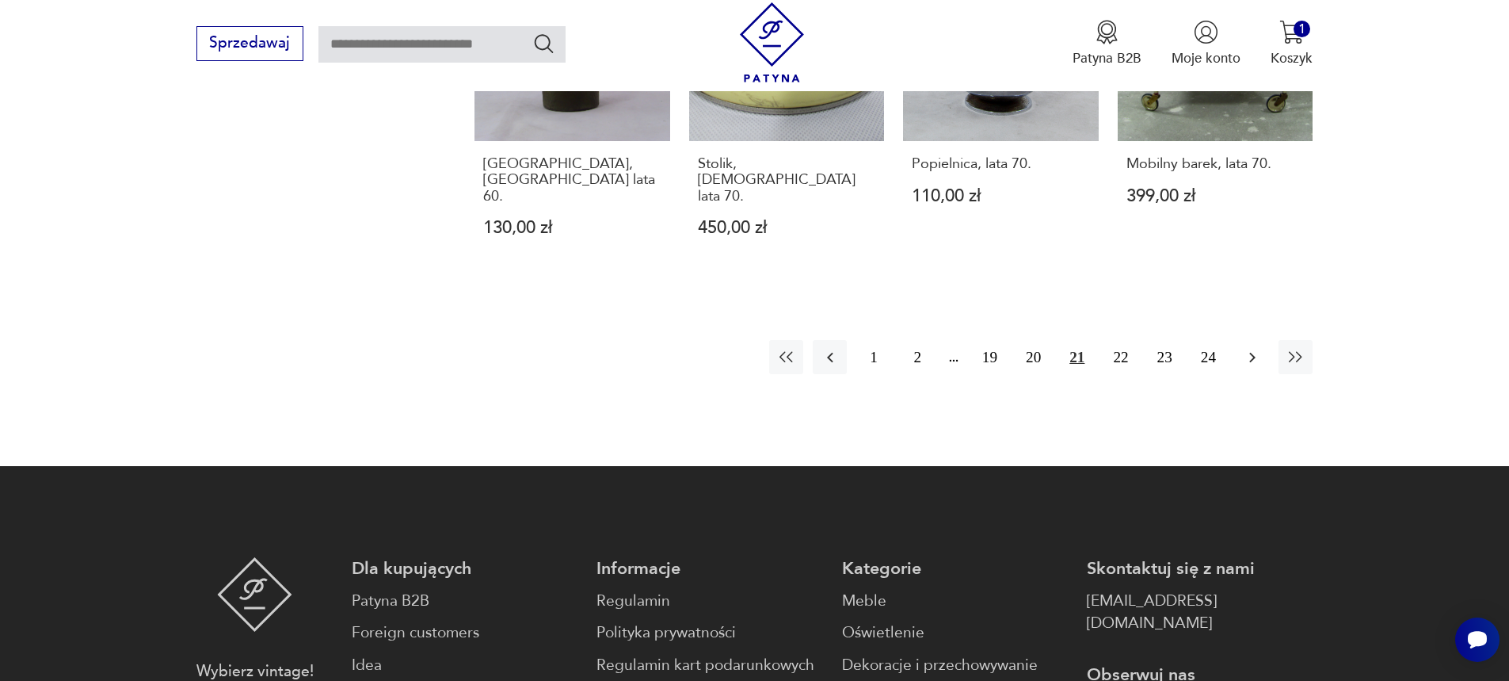
click at [1253, 352] on icon "button" at bounding box center [1252, 357] width 6 height 10
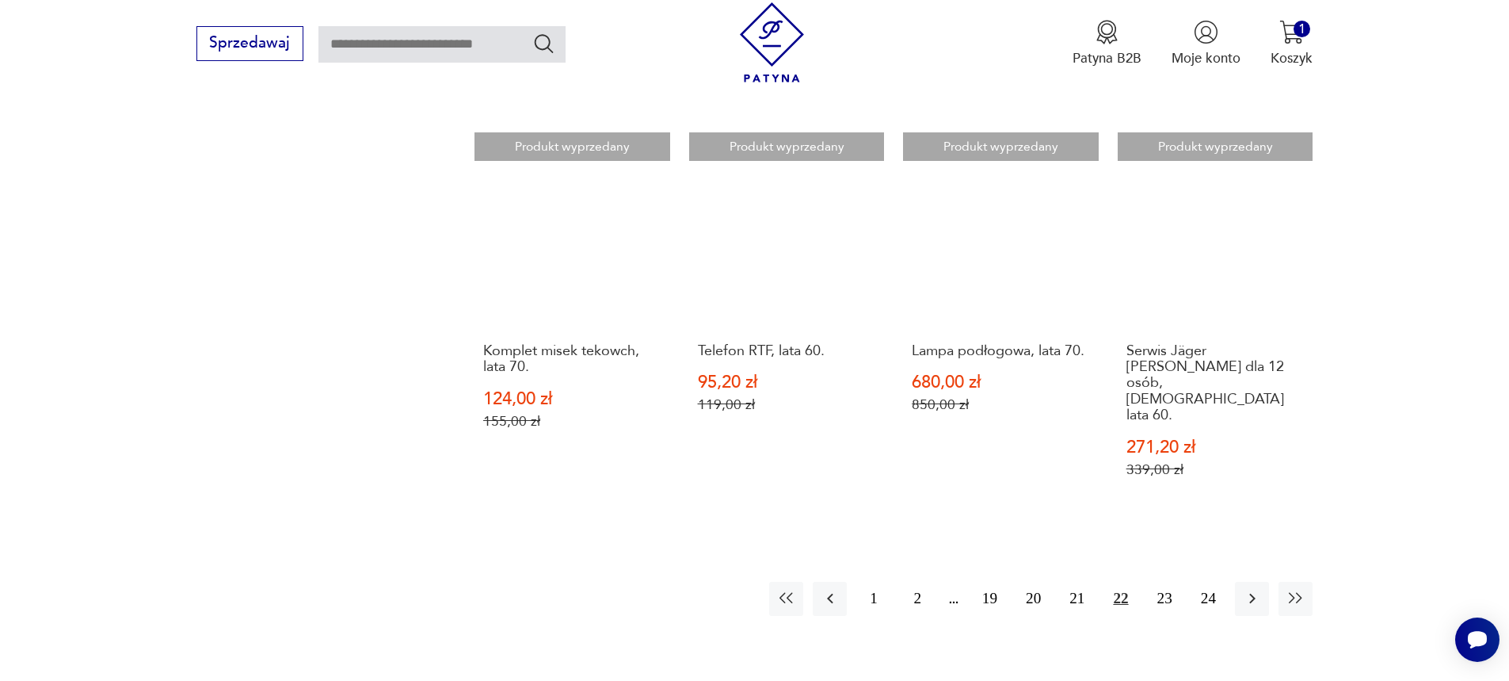
scroll to position [1771, 0]
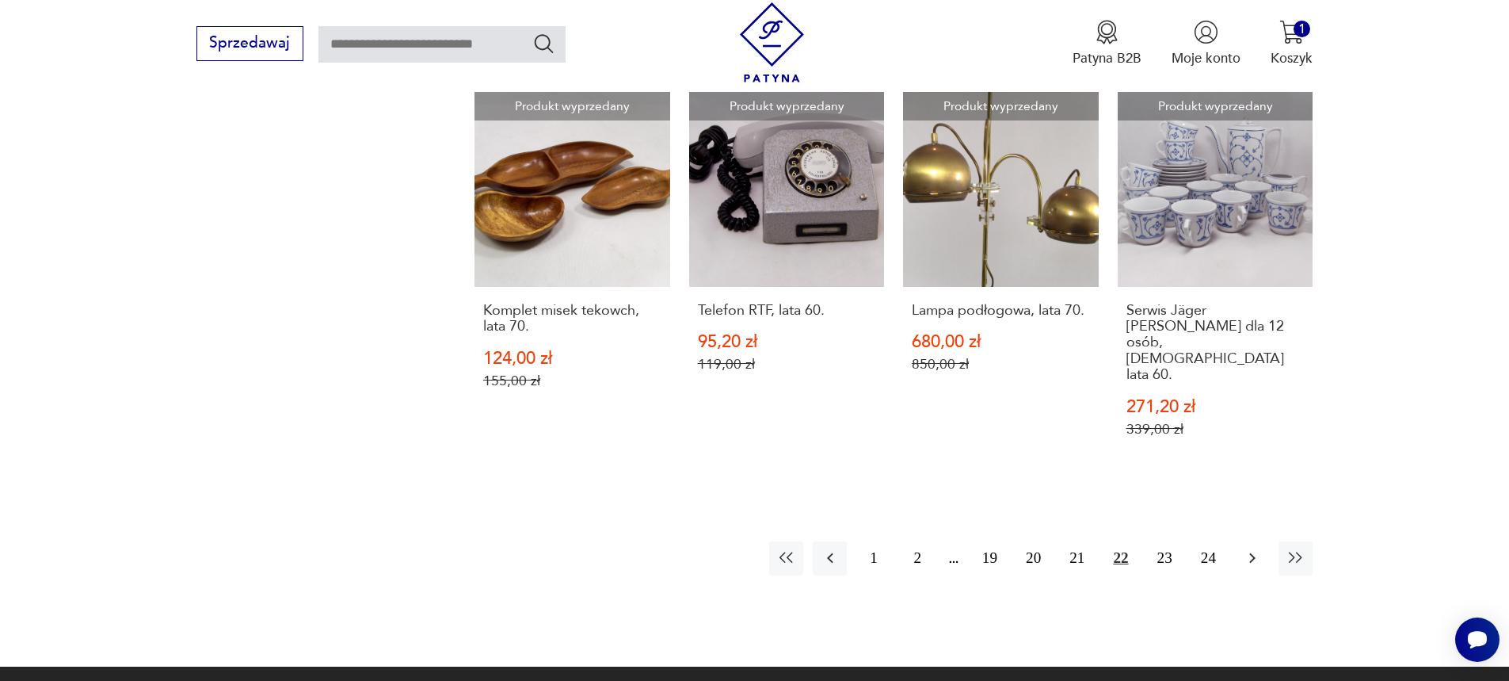
click at [1251, 553] on icon "button" at bounding box center [1252, 558] width 6 height 10
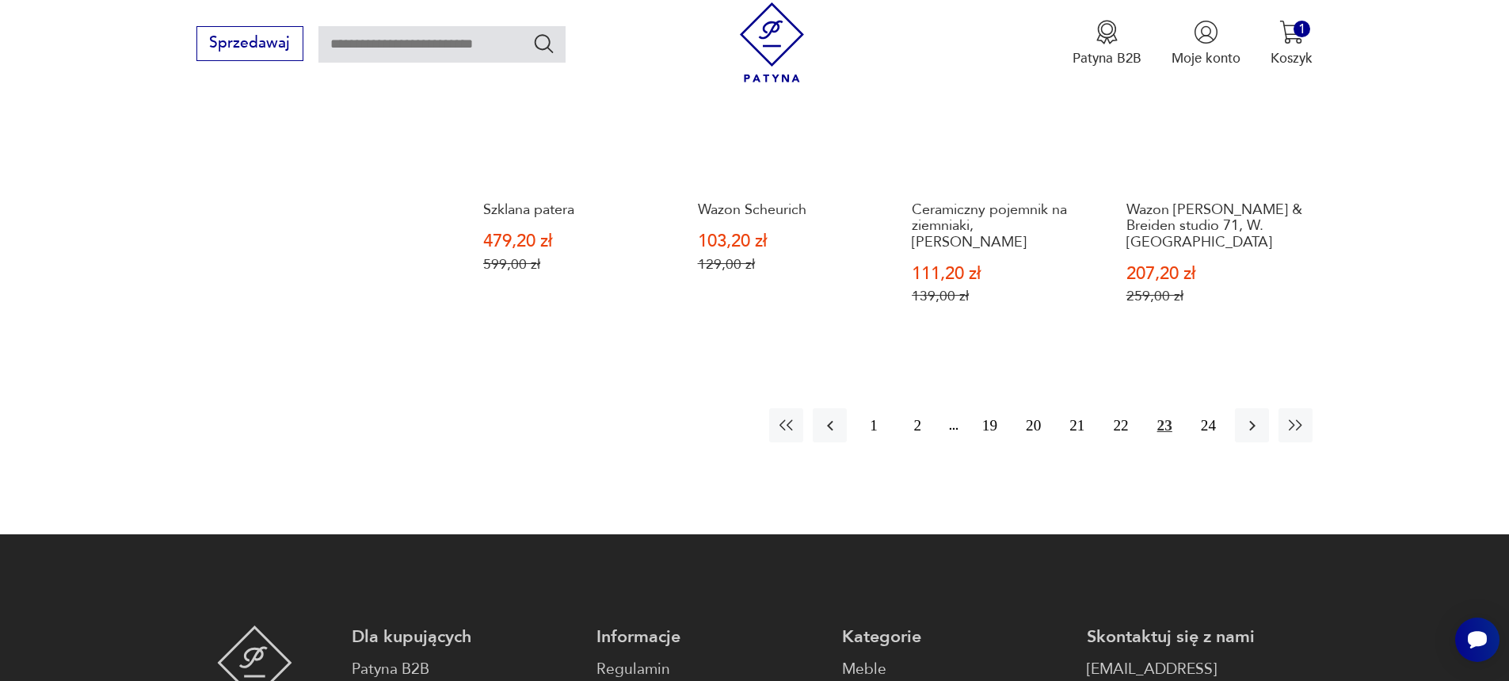
scroll to position [1929, 0]
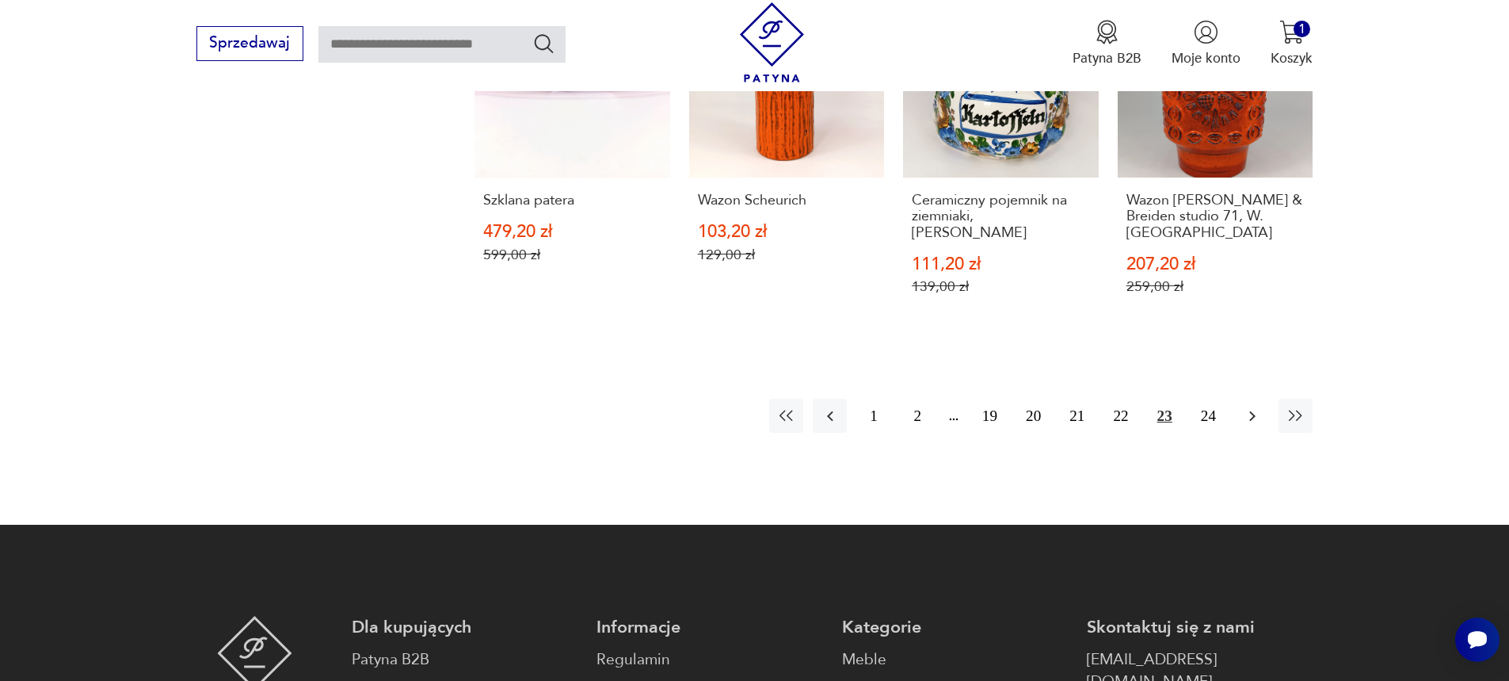
click at [1249, 406] on icon "button" at bounding box center [1252, 415] width 19 height 19
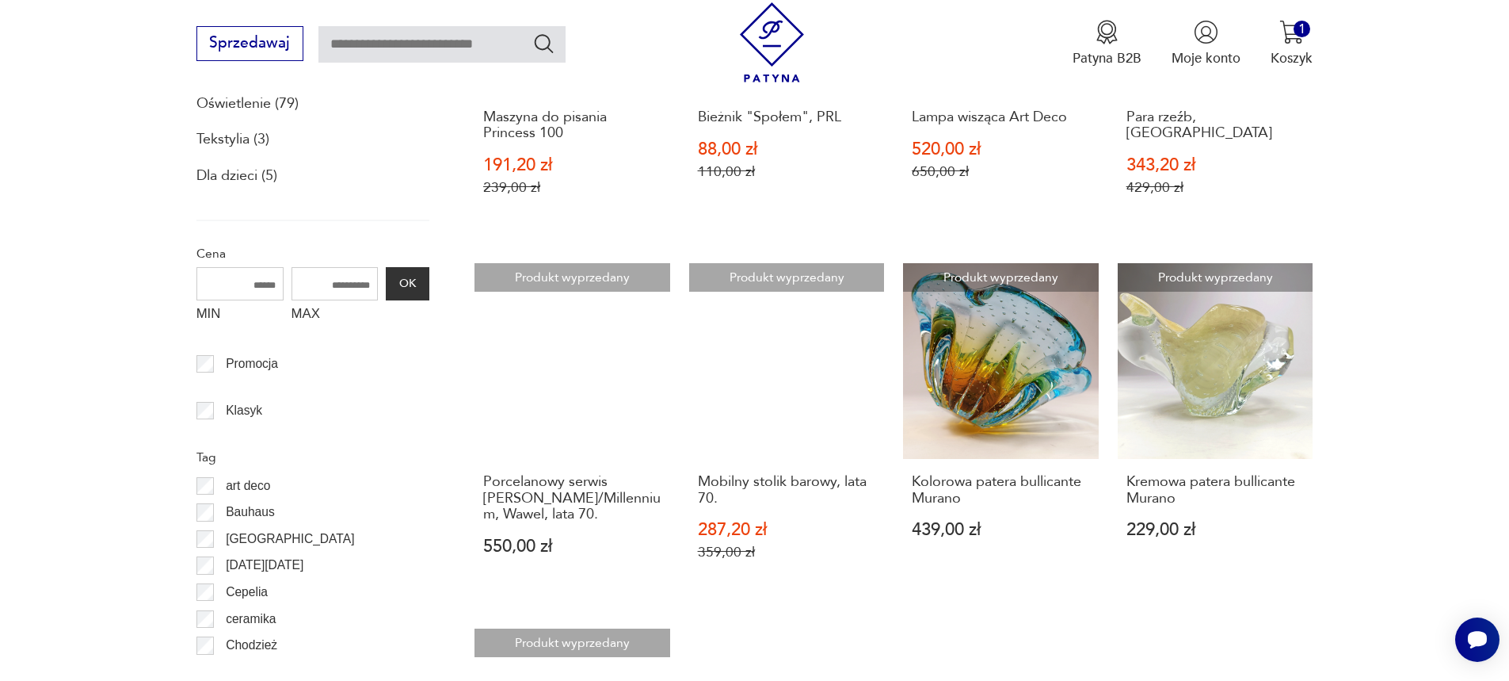
scroll to position [820, 0]
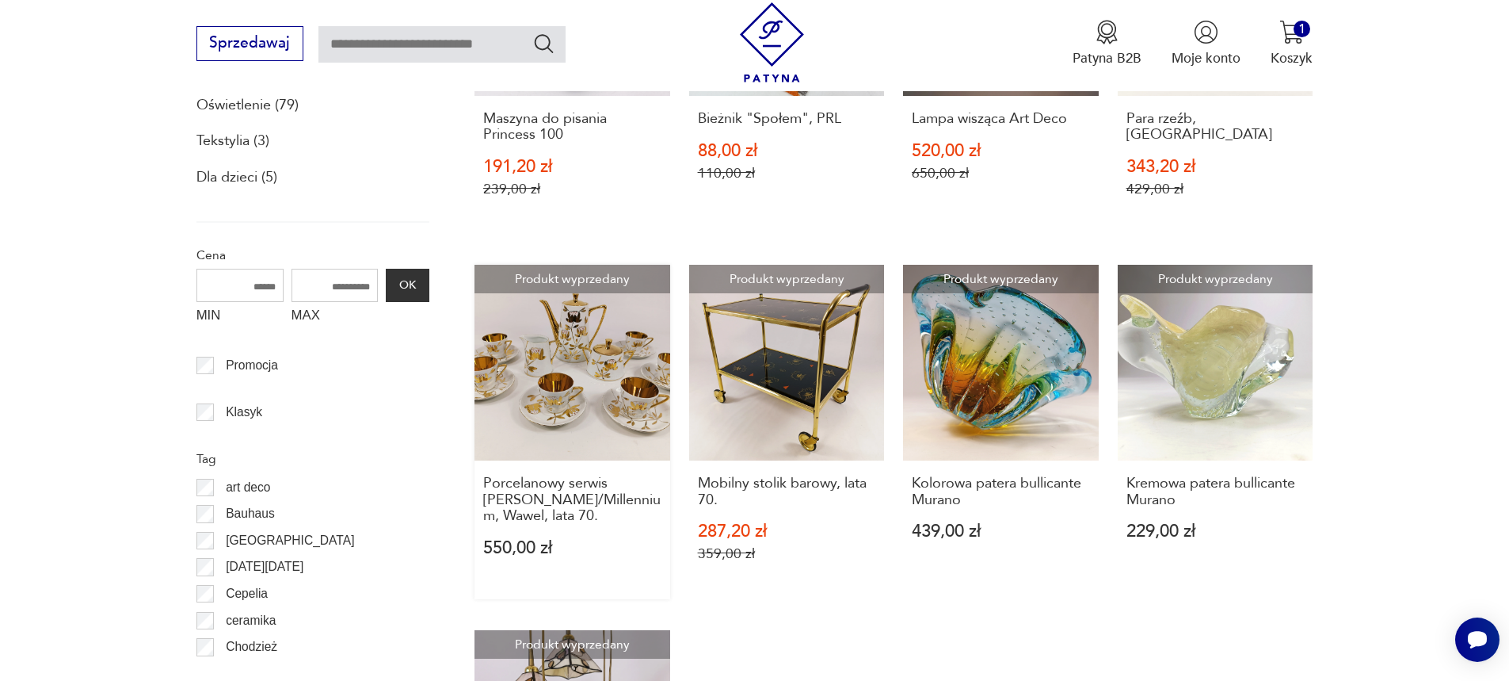
click at [554, 360] on link "Produkt wyprzedany Porcelanowy serwis [PERSON_NAME]/Millennium, Wawel, lata 70.…" at bounding box center [573, 432] width 196 height 334
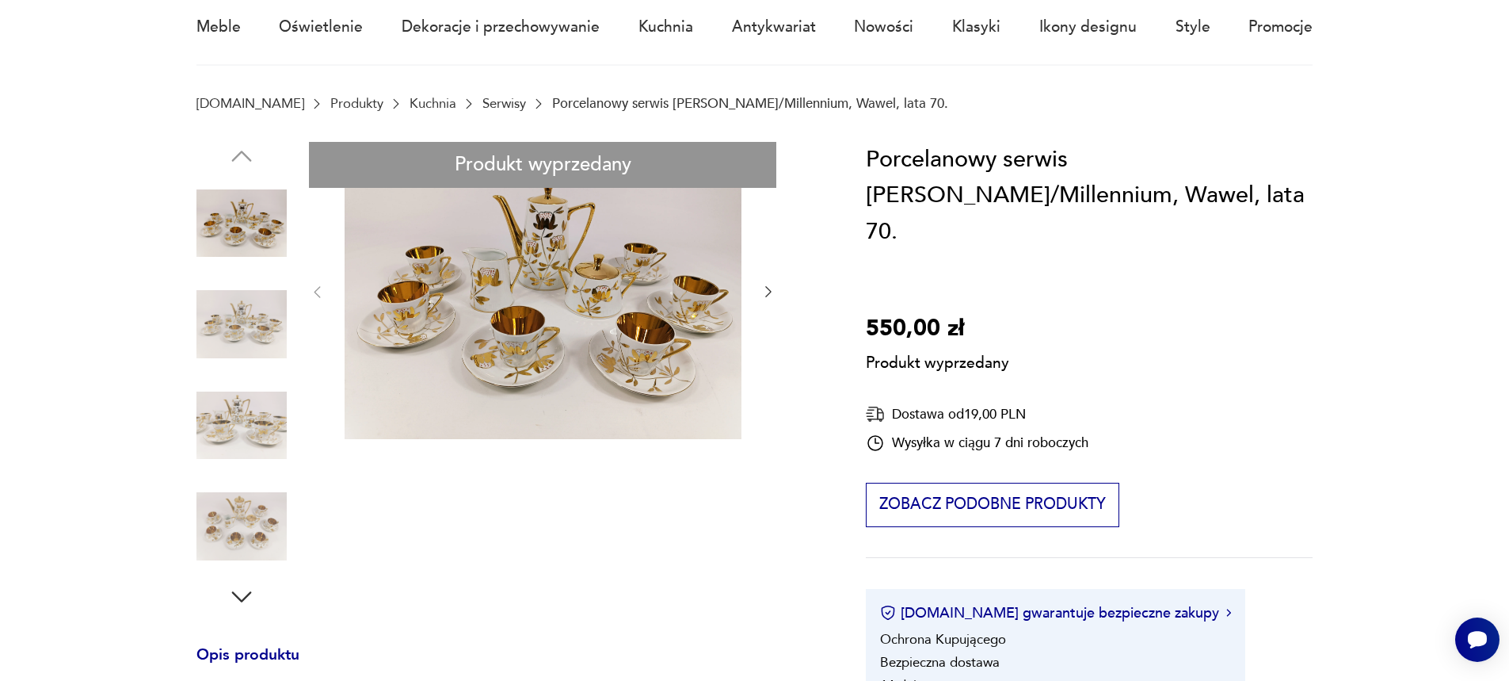
scroll to position [158, 0]
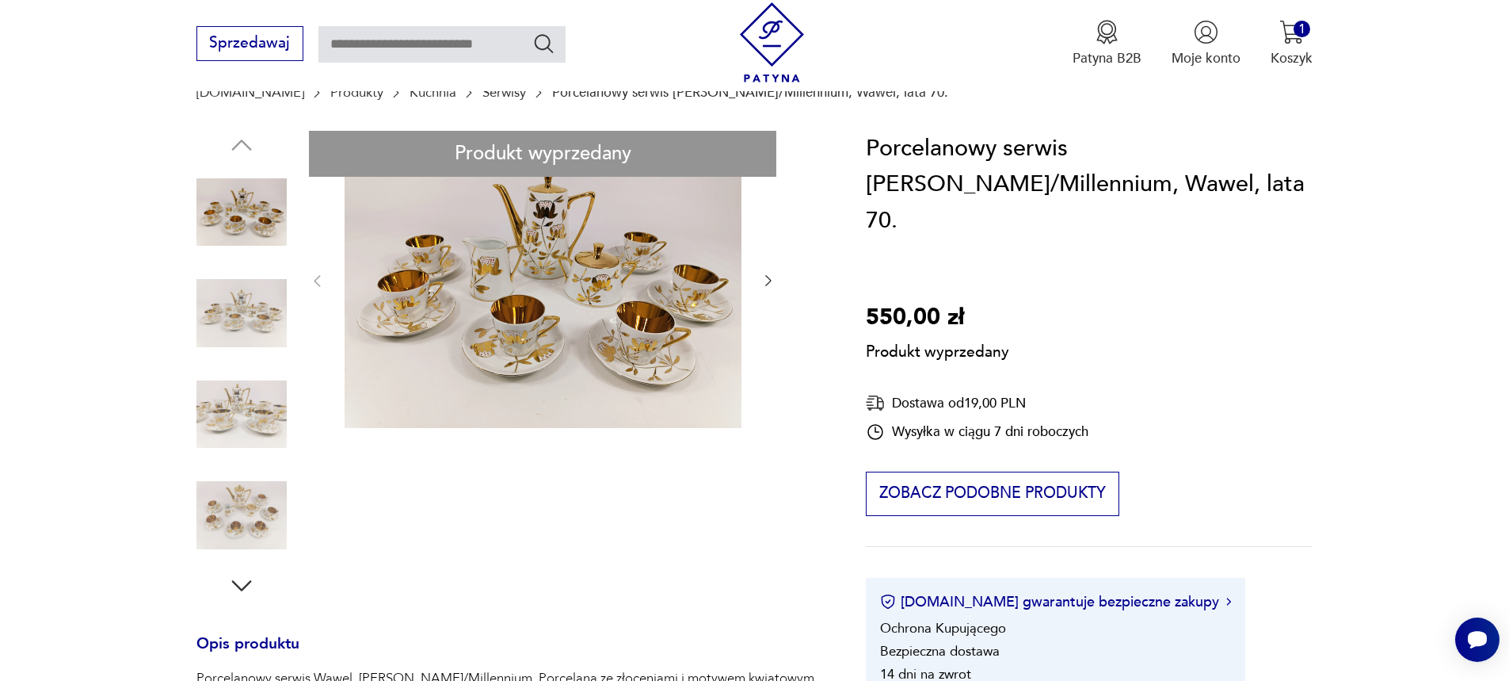
click at [254, 428] on div "Produkt wyprzedany Opis produktu Porcelanowy serwis Wawel, [PERSON_NAME]/Millen…" at bounding box center [508, 582] width 624 height 902
click at [238, 528] on div "Produkt wyprzedany Opis produktu Porcelanowy serwis Wawel, [PERSON_NAME]/Millen…" at bounding box center [508, 582] width 624 height 902
click at [475, 356] on div "Produkt wyprzedany Opis produktu Porcelanowy serwis Wawel, [PERSON_NAME]/Millen…" at bounding box center [508, 582] width 624 height 902
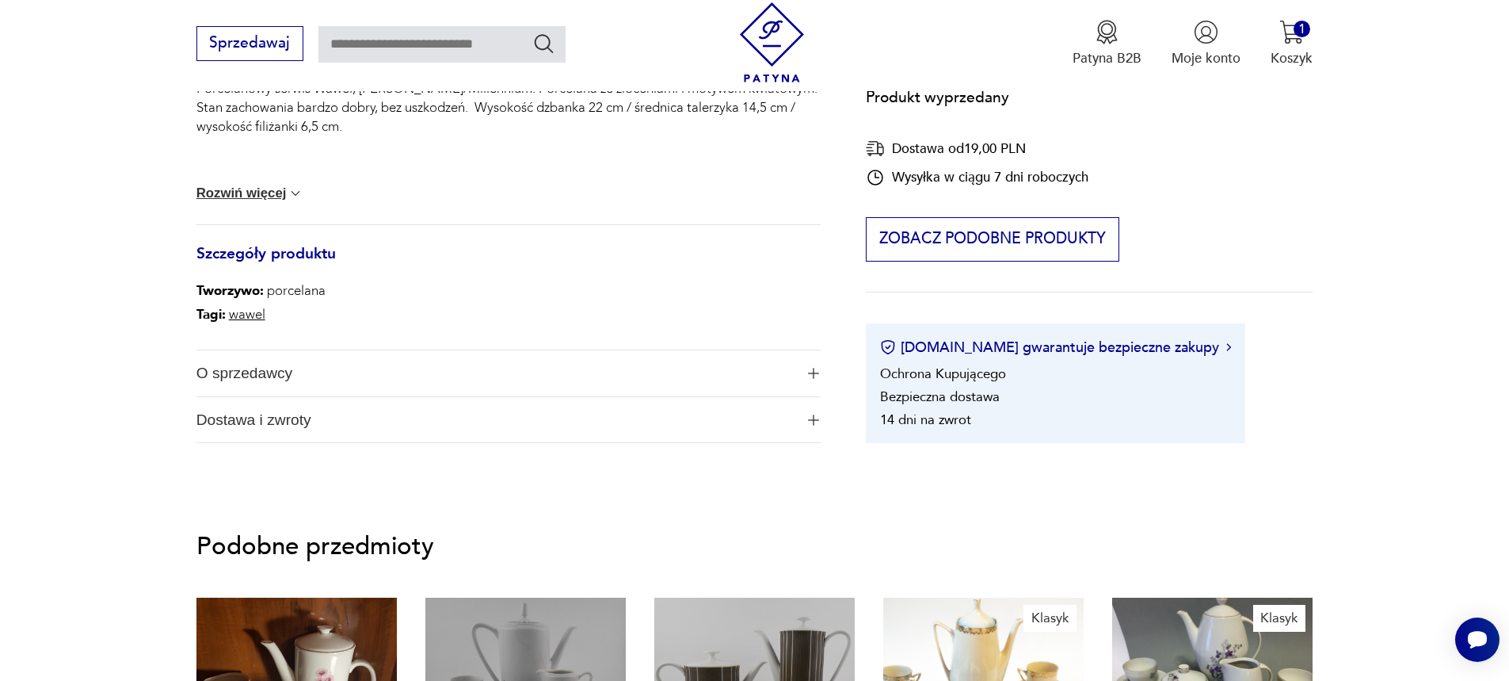
scroll to position [792, 0]
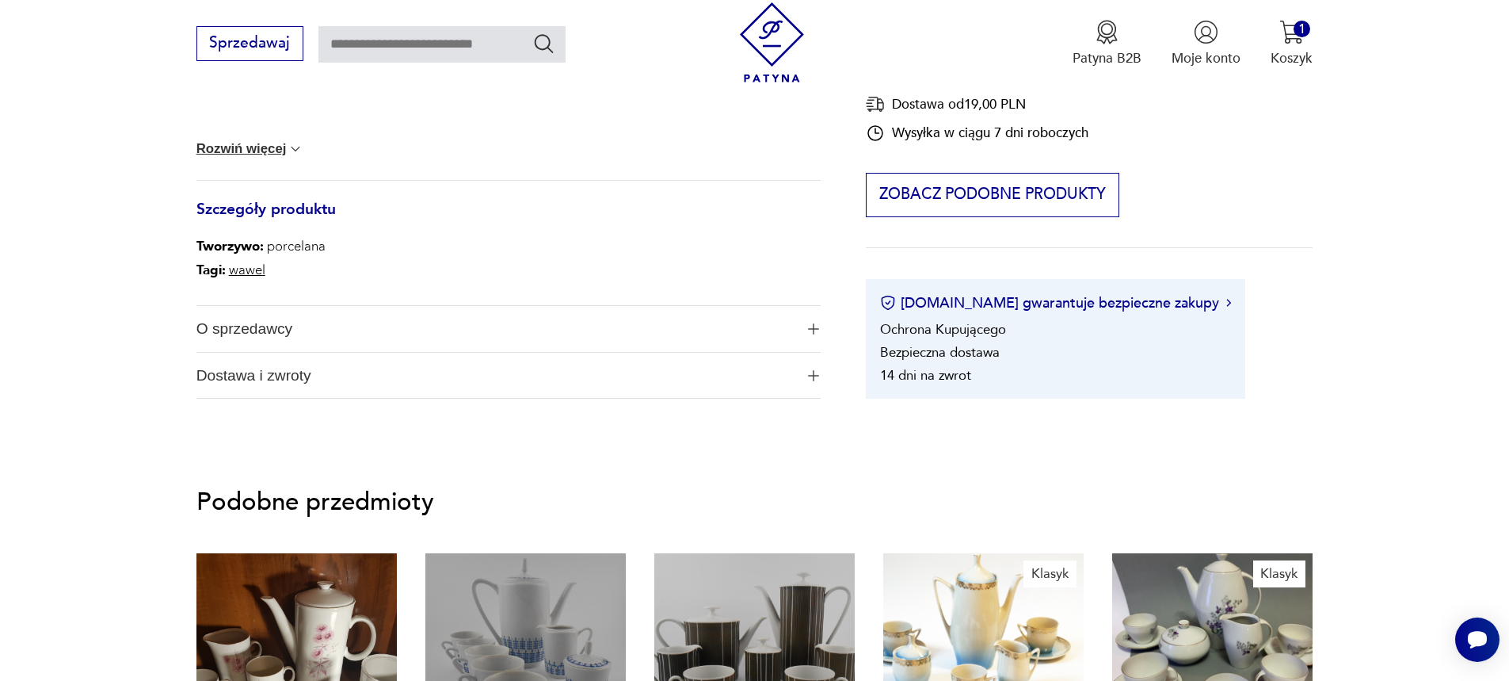
click at [818, 323] on img "button" at bounding box center [813, 328] width 11 height 11
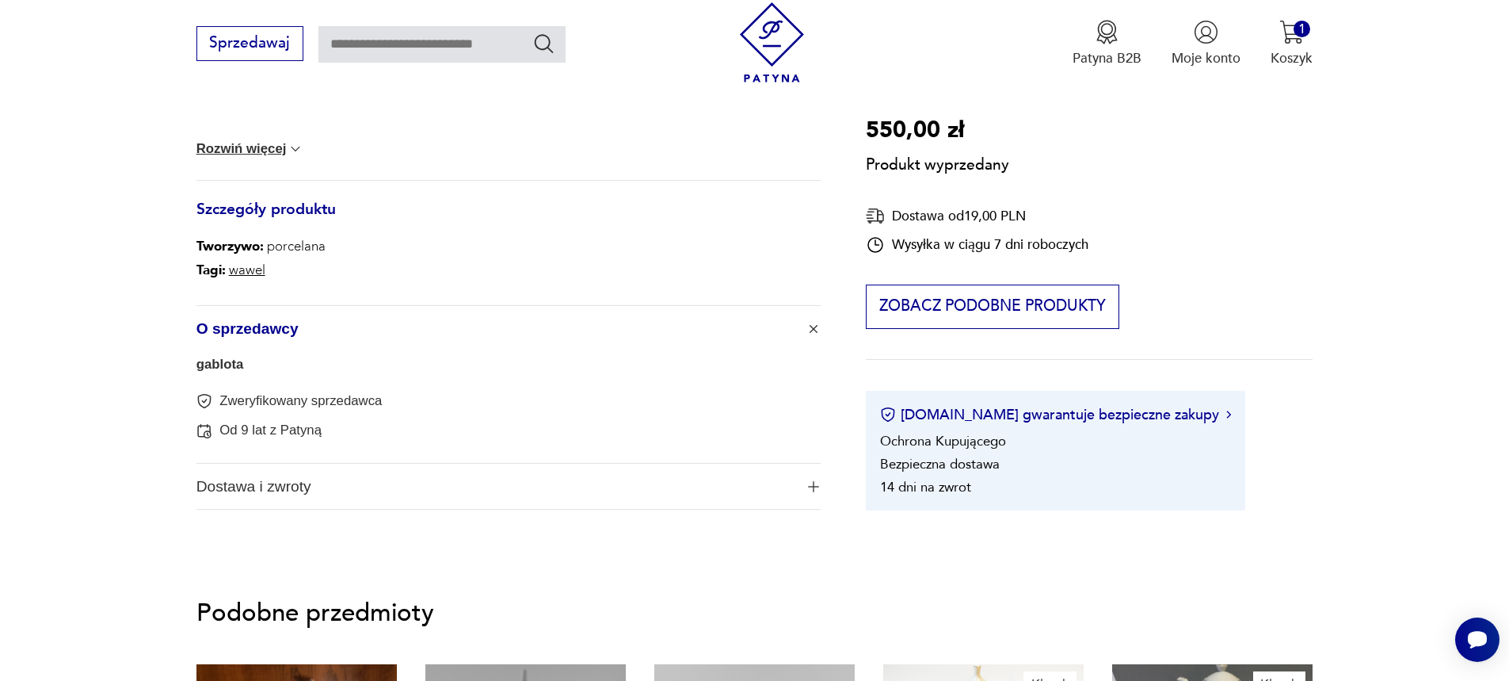
click at [818, 323] on button "O sprzedawcy" at bounding box center [508, 329] width 624 height 46
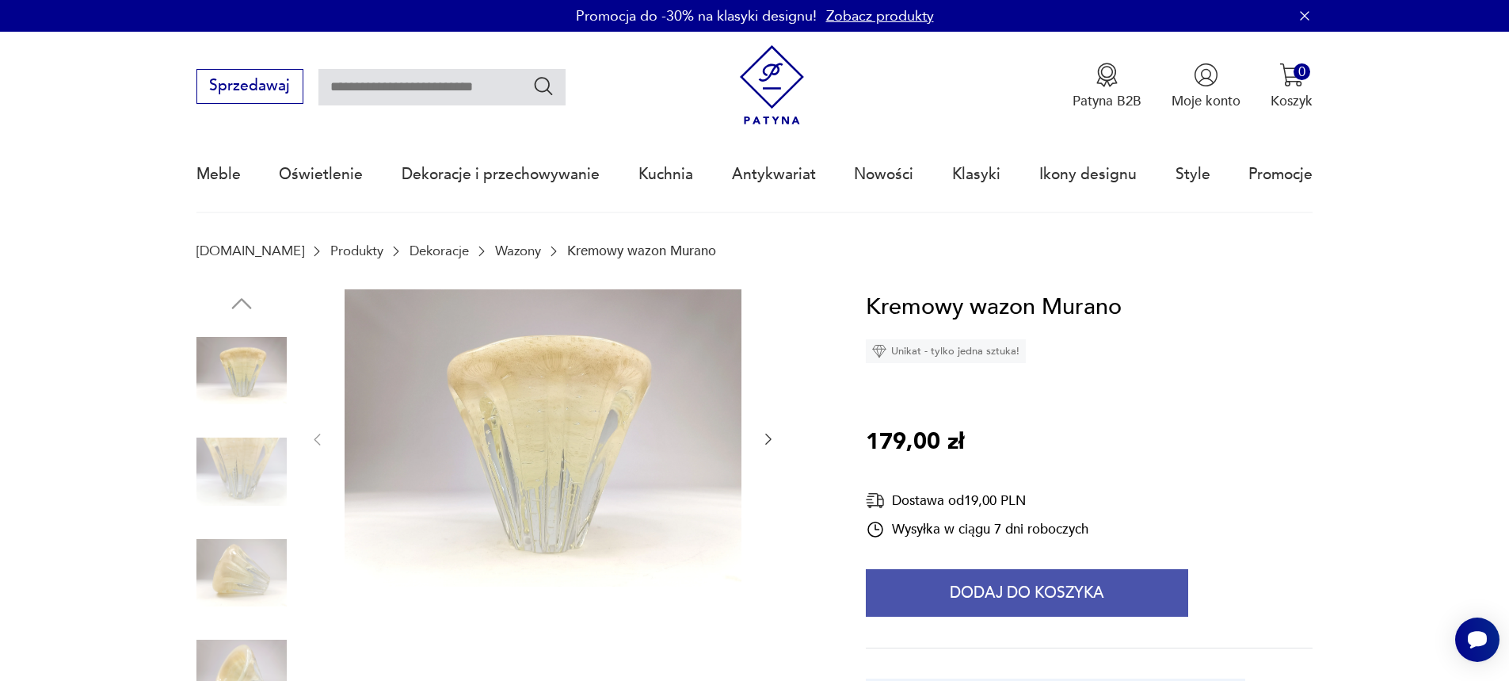
click at [1076, 593] on button "Dodaj do koszyka" at bounding box center [1027, 593] width 322 height 48
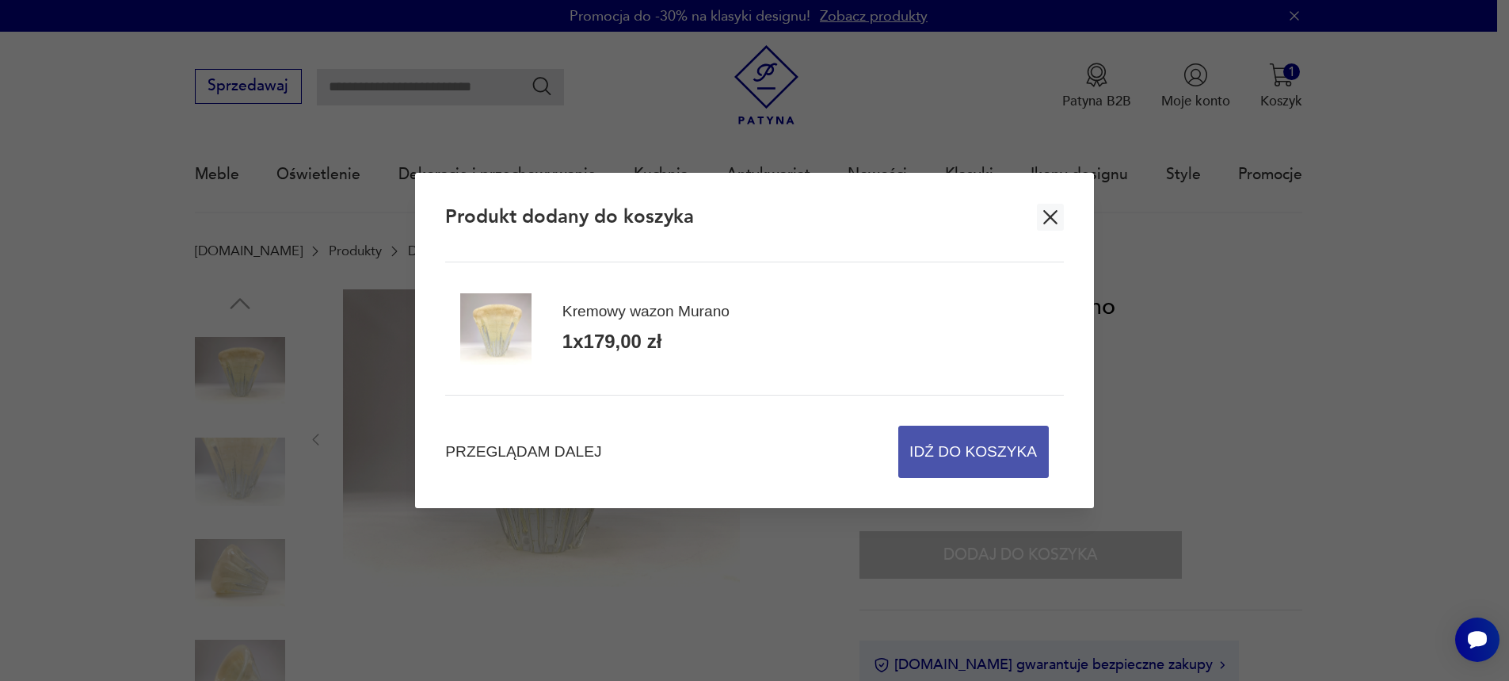
click at [995, 456] on span "Idź do koszyka" at bounding box center [974, 451] width 128 height 51
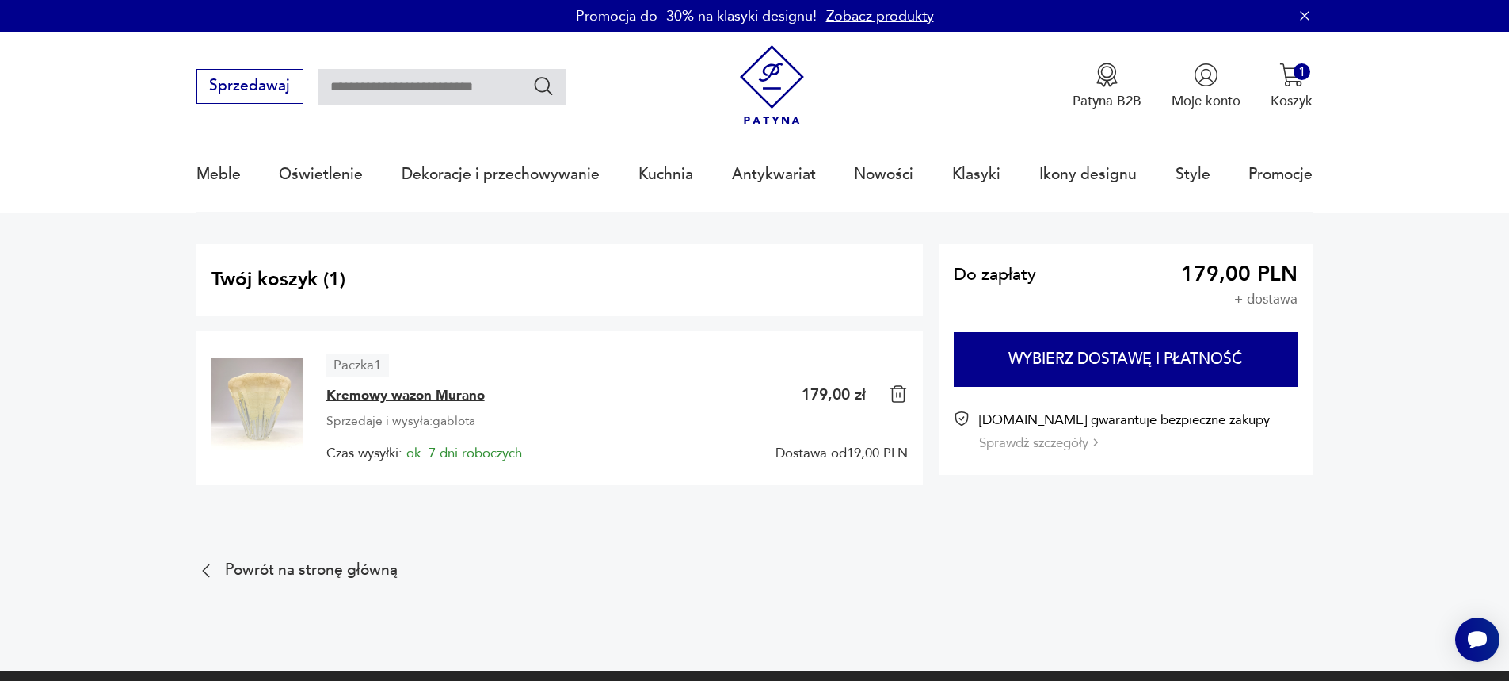
click at [411, 398] on span "Kremowy wazon Murano" at bounding box center [405, 395] width 158 height 19
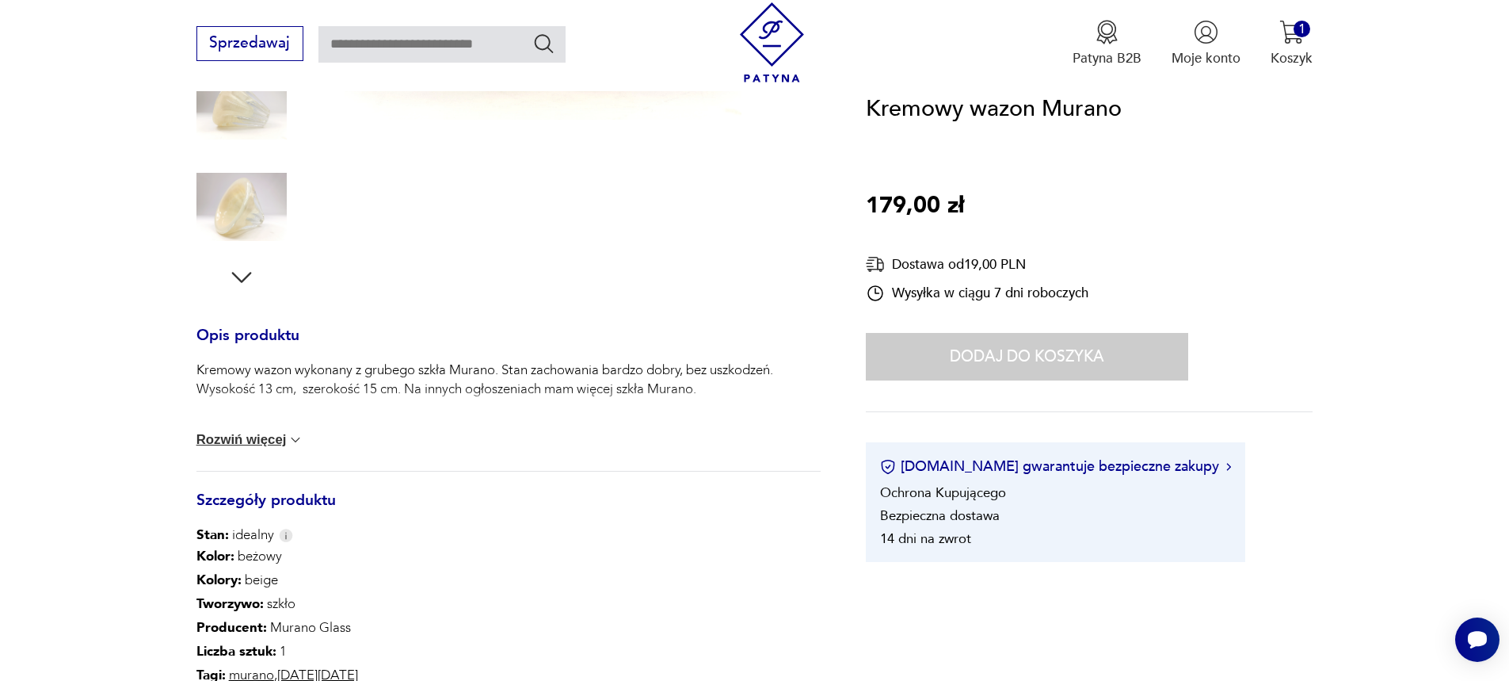
scroll to position [475, 0]
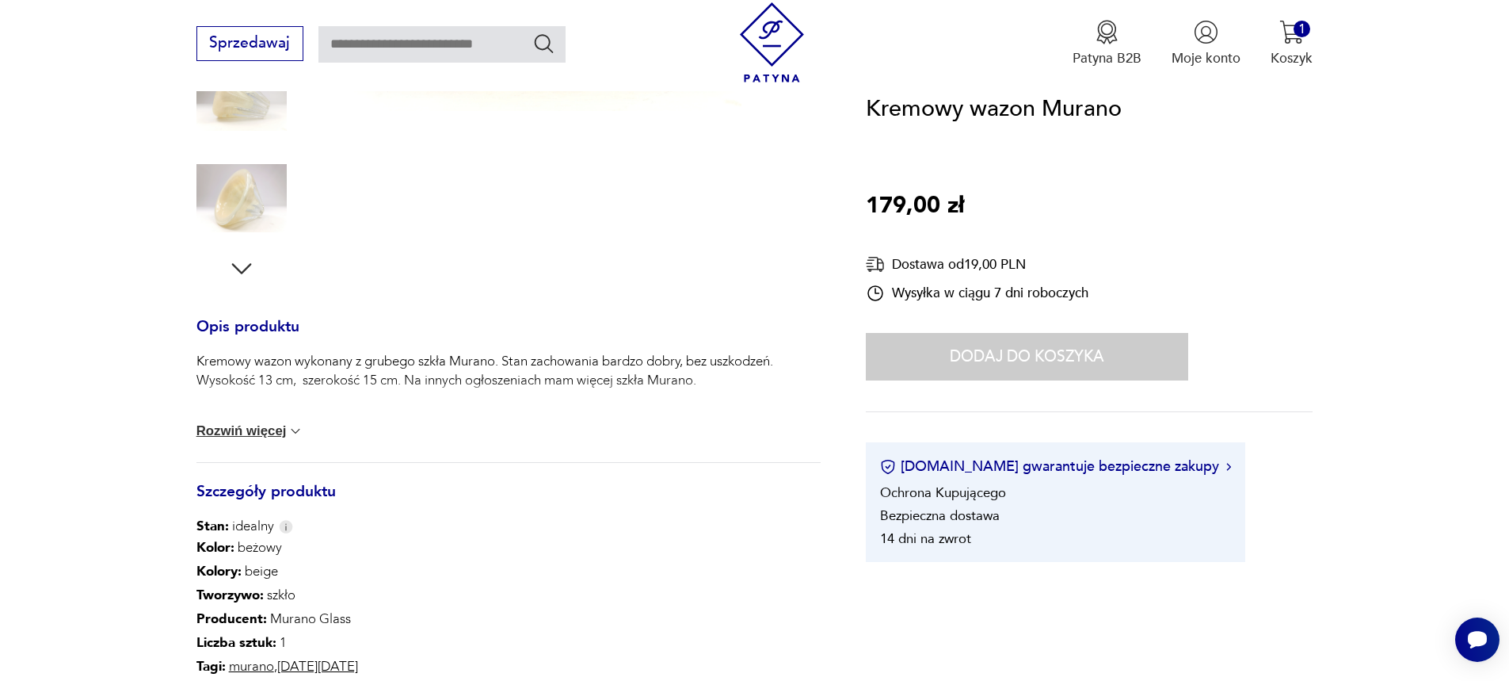
click at [253, 374] on p "Kremowy wazon wykonany z grubego szkła Murano. Stan zachowania bardzo dobry, be…" at bounding box center [508, 371] width 624 height 38
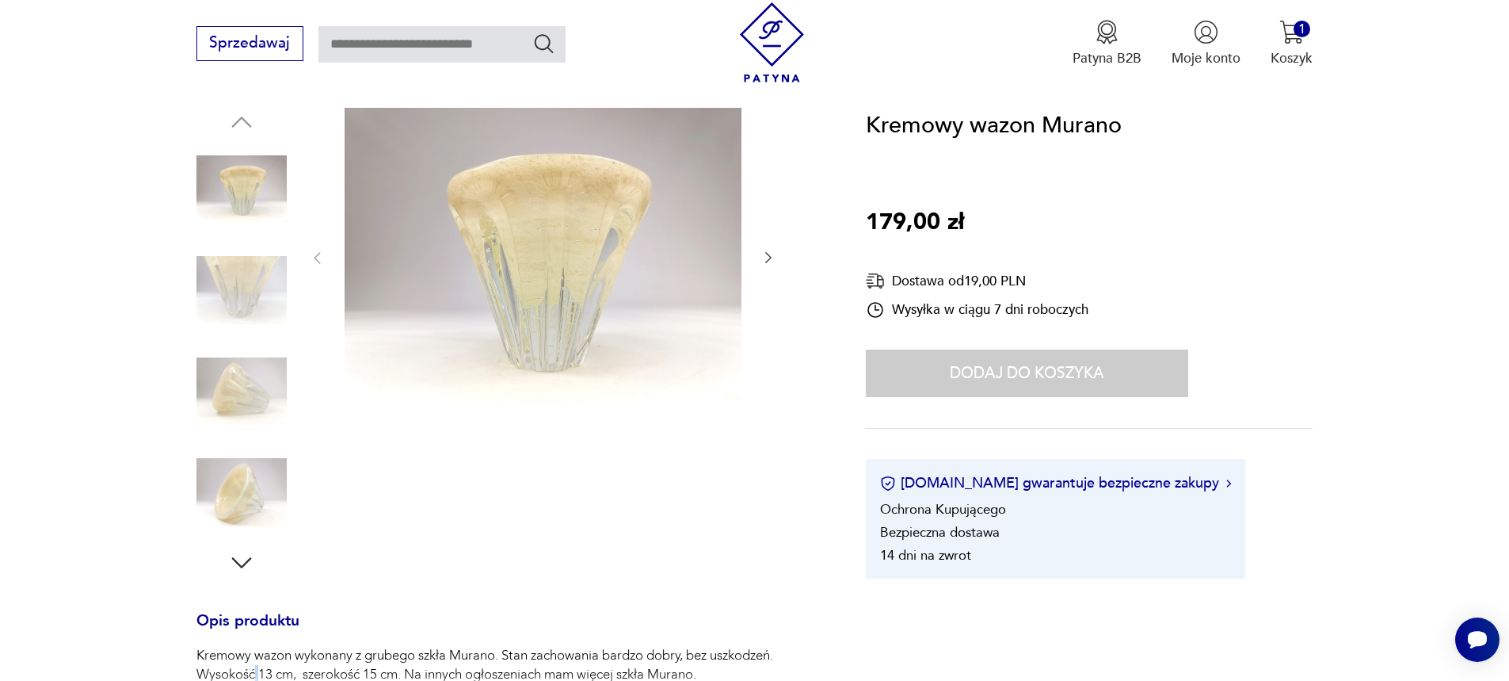
scroll to position [158, 0]
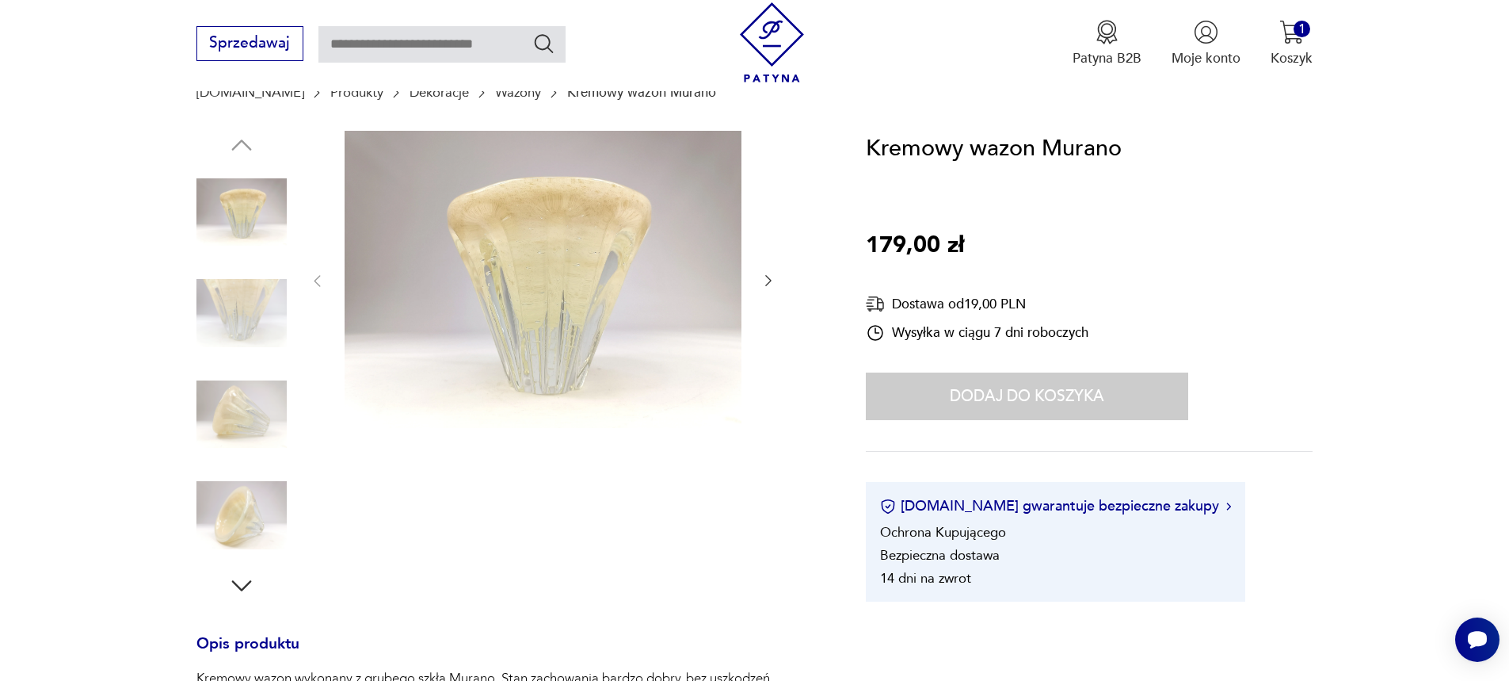
click at [241, 491] on img at bounding box center [241, 515] width 90 height 90
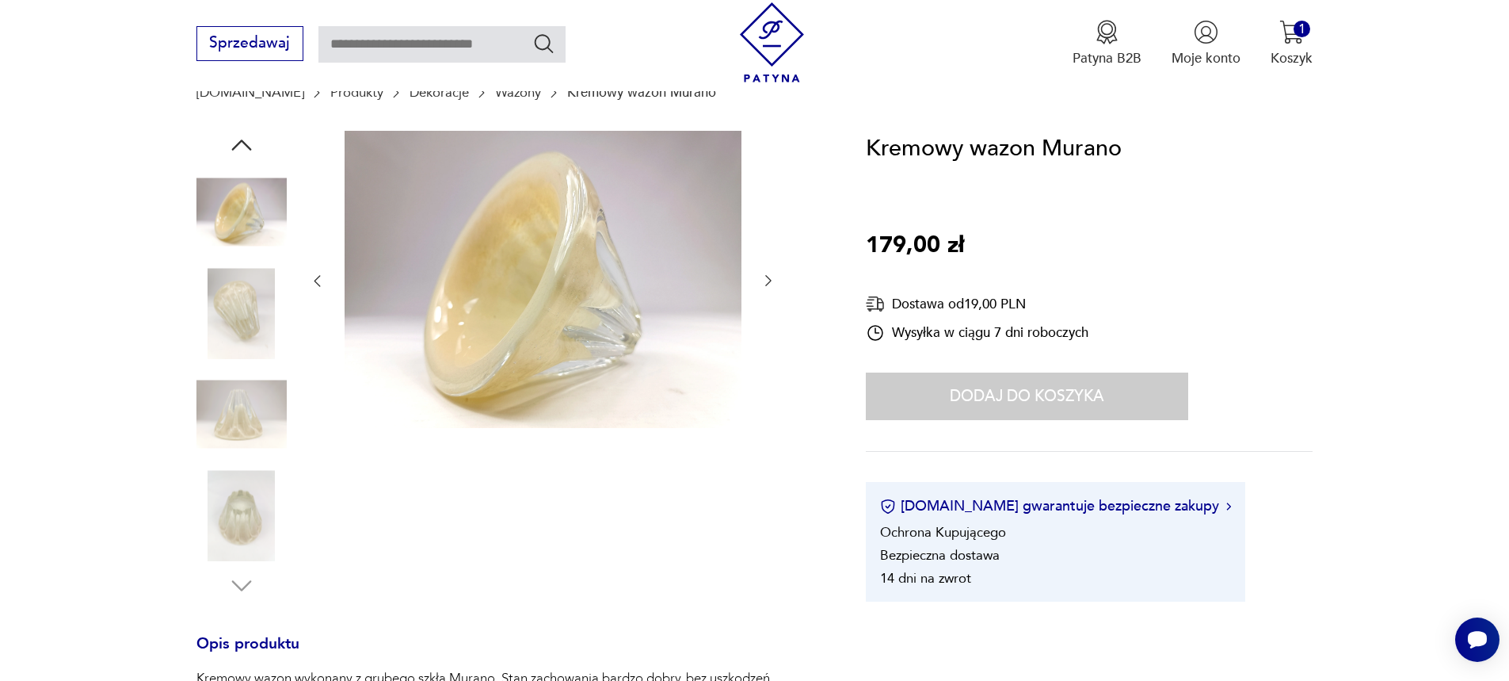
click at [774, 279] on icon "button" at bounding box center [769, 281] width 16 height 16
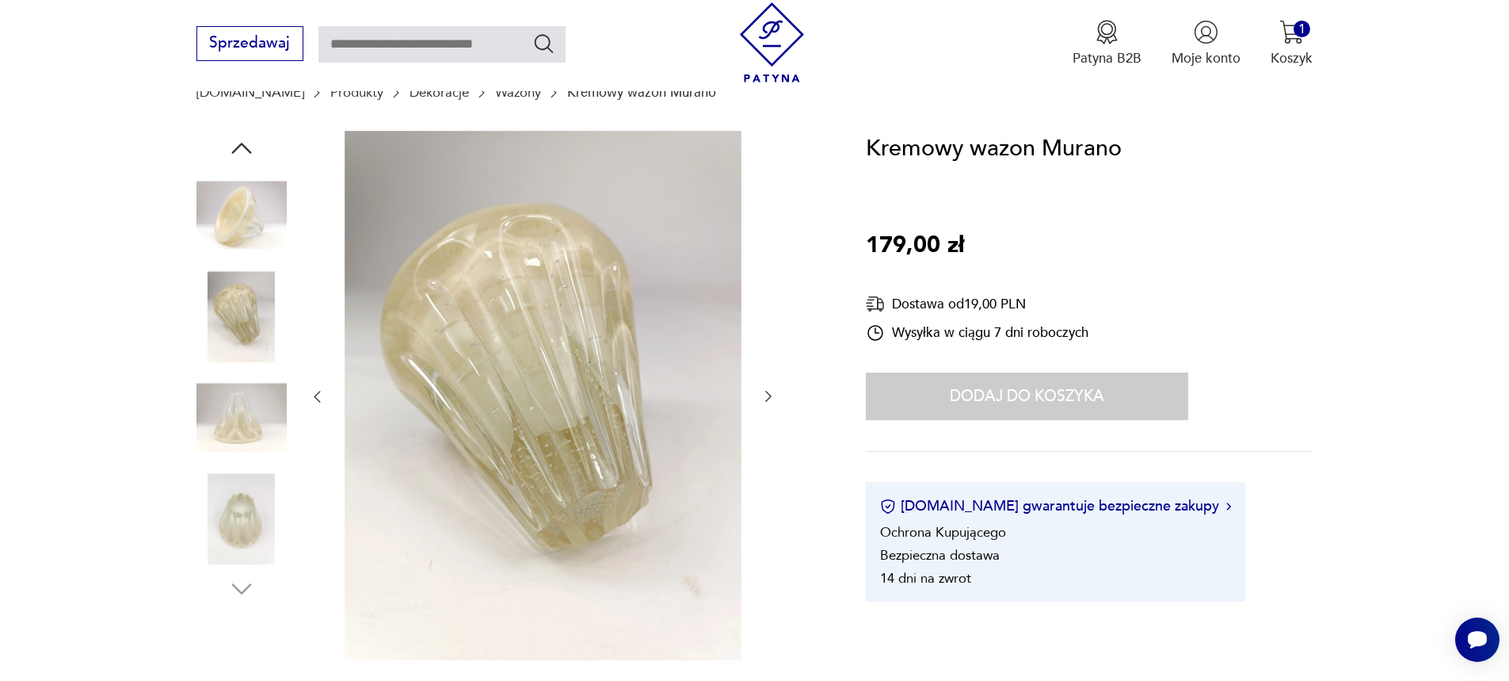
click at [774, 279] on div at bounding box center [542, 397] width 467 height 532
click at [768, 398] on icon "button" at bounding box center [769, 396] width 16 height 16
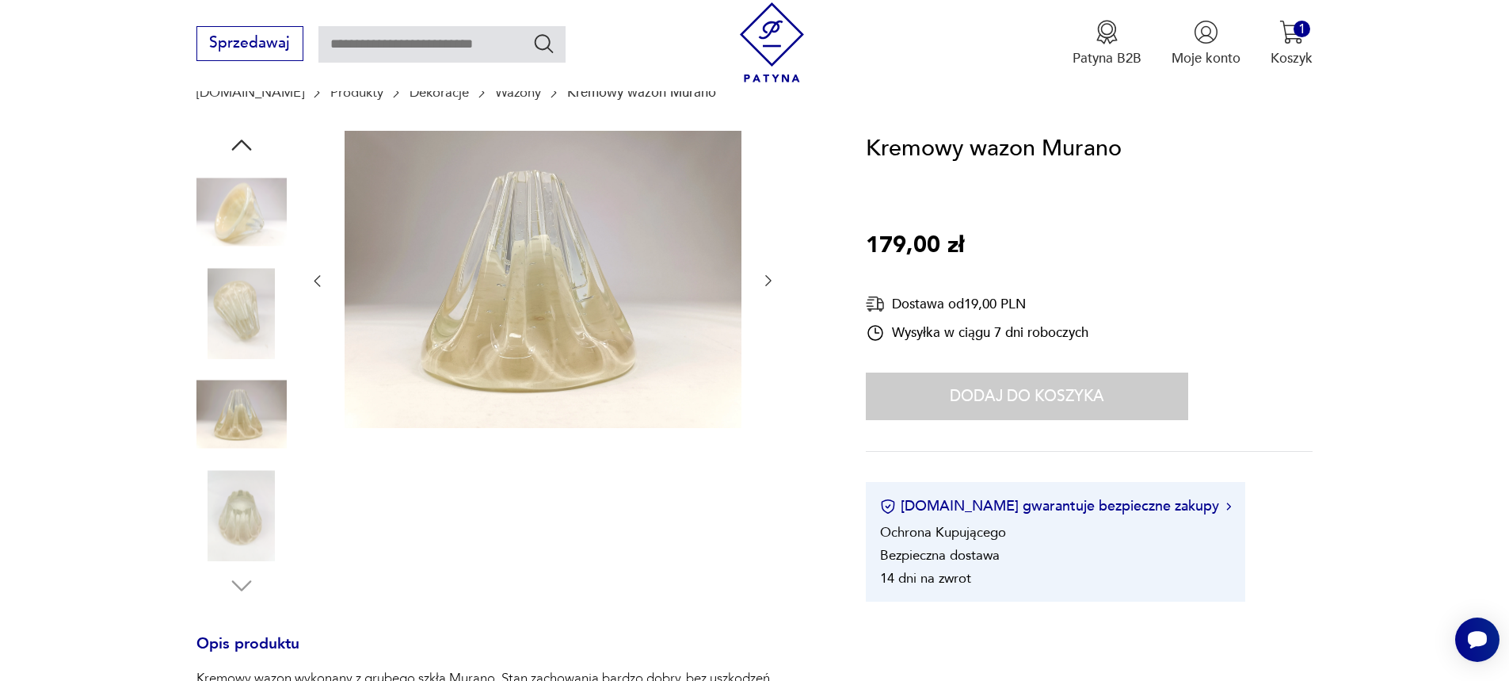
click at [769, 284] on icon "button" at bounding box center [769, 281] width 16 height 16
